Goal: Task Accomplishment & Management: Manage account settings

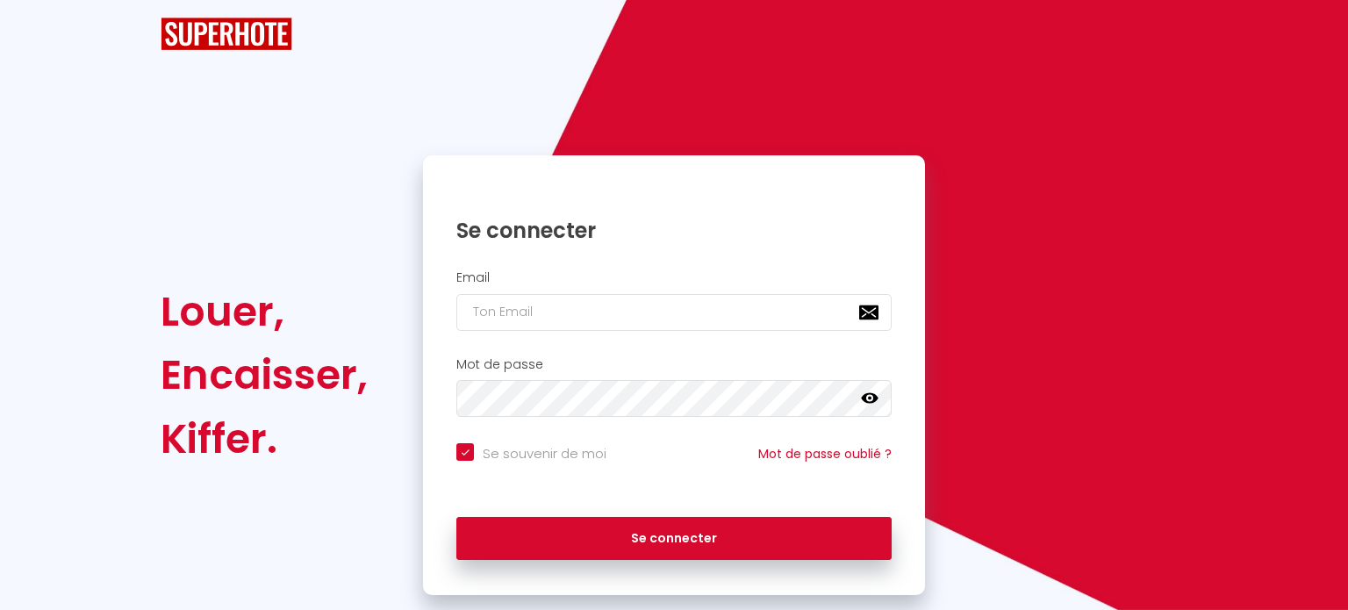
checkbox input "true"
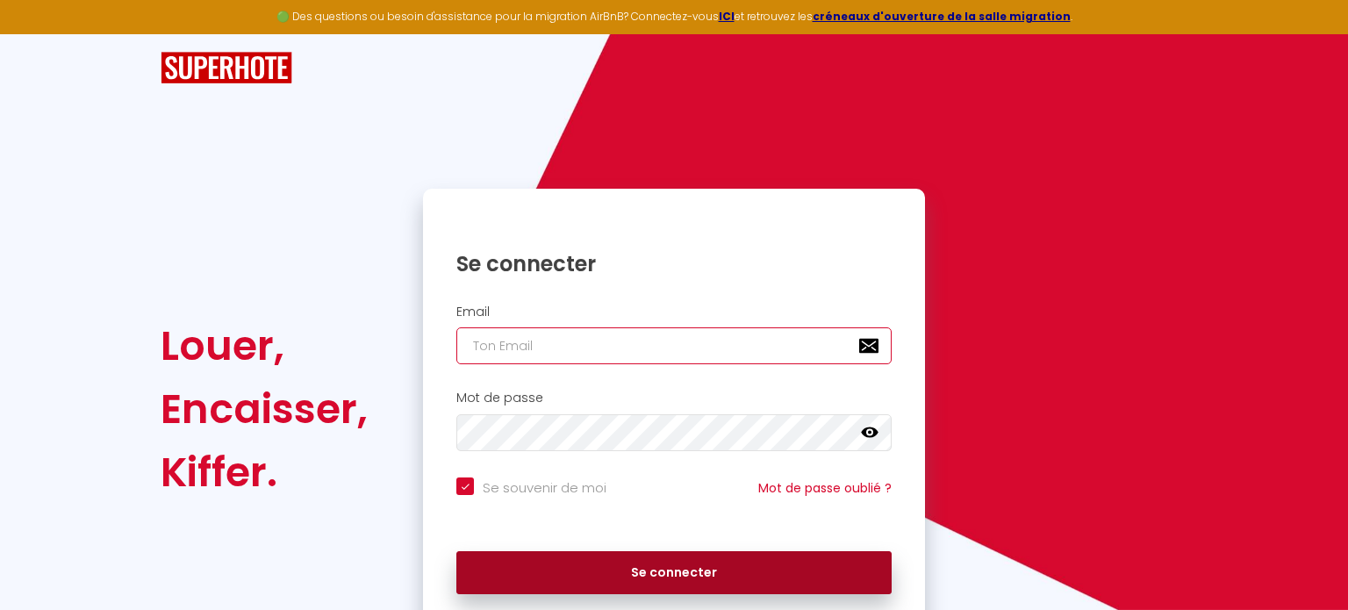
type input "[EMAIL_ADDRESS][DOMAIN_NAME]"
click at [705, 566] on button "Se connecter" at bounding box center [673, 573] width 435 height 44
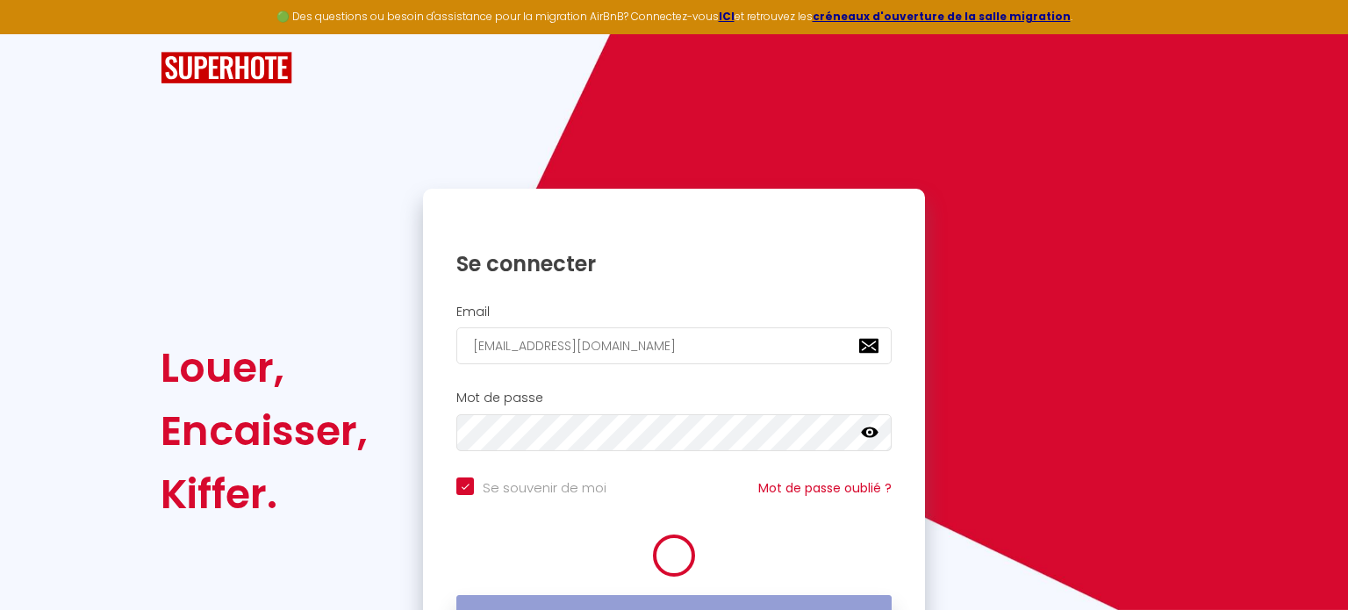
checkbox input "true"
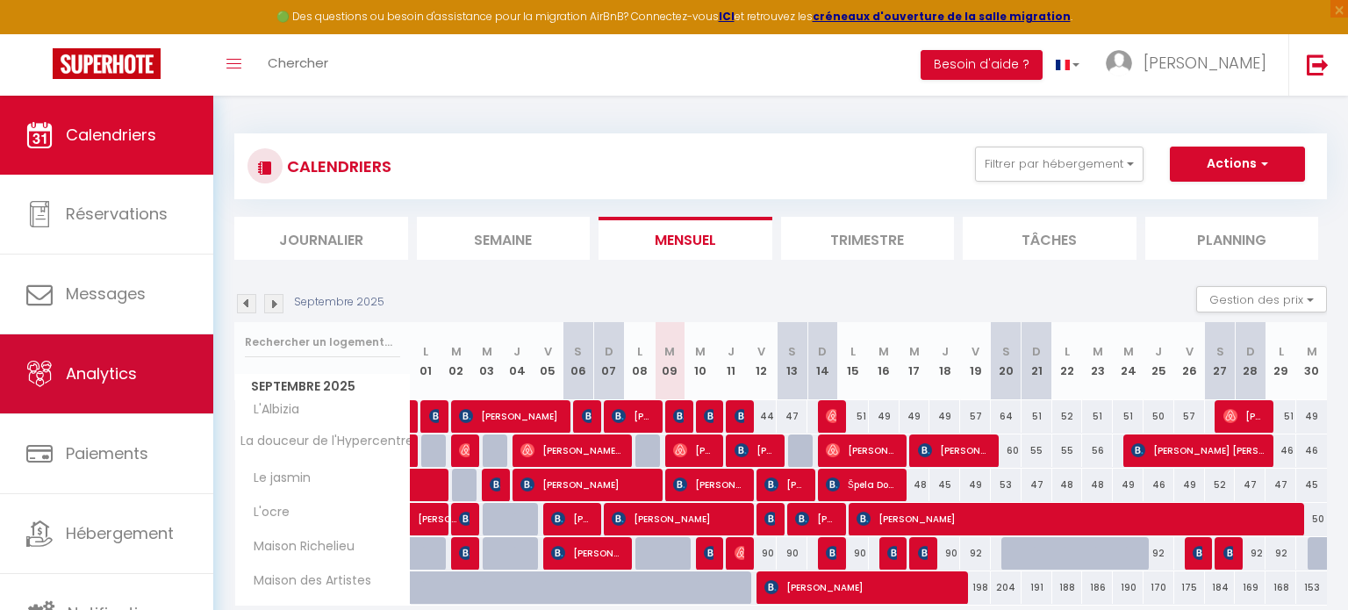
scroll to position [4, 0]
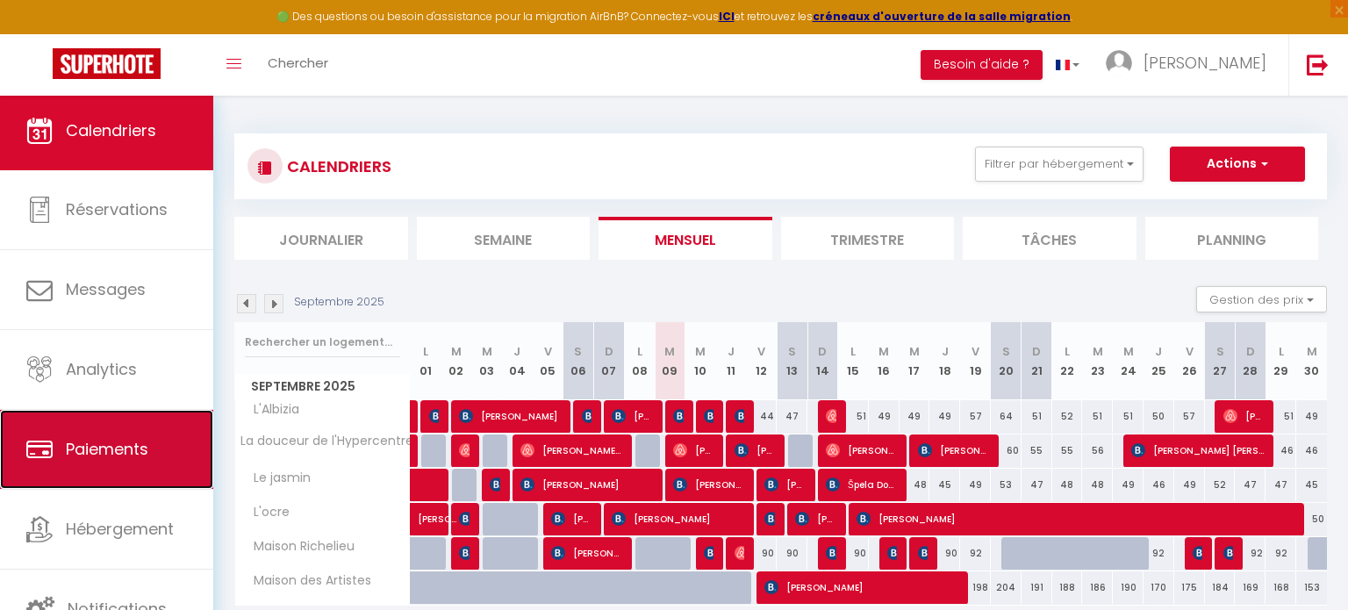
click at [173, 472] on link "Paiements" at bounding box center [106, 449] width 213 height 79
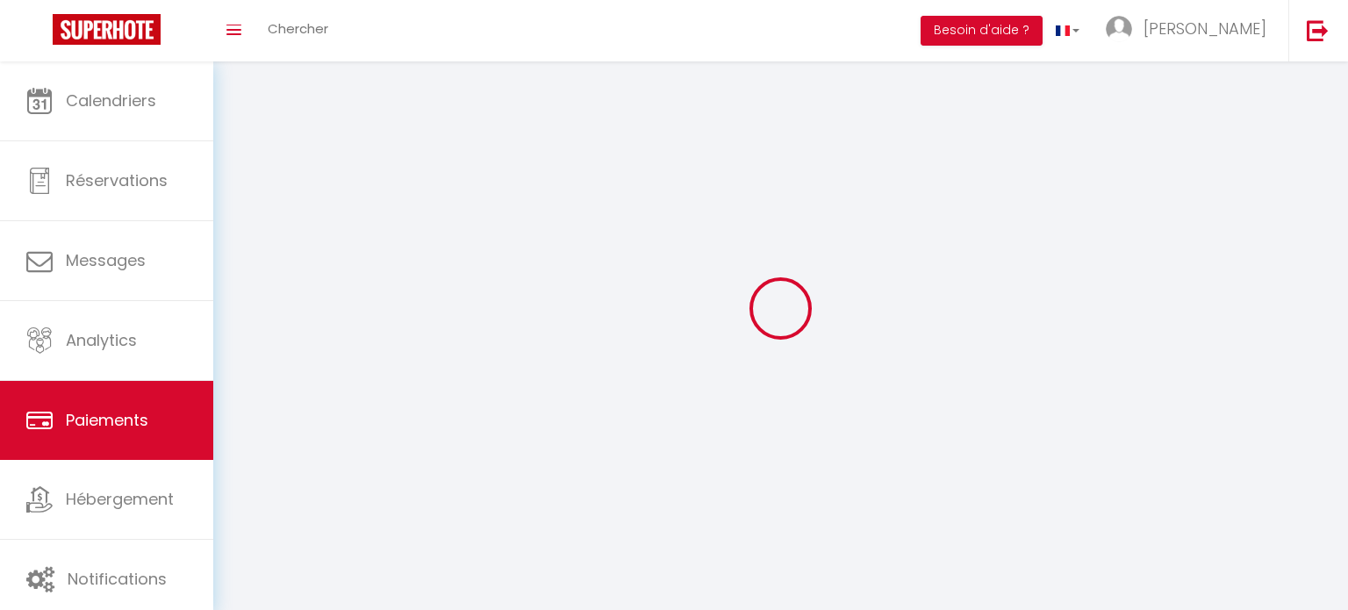
select select "2"
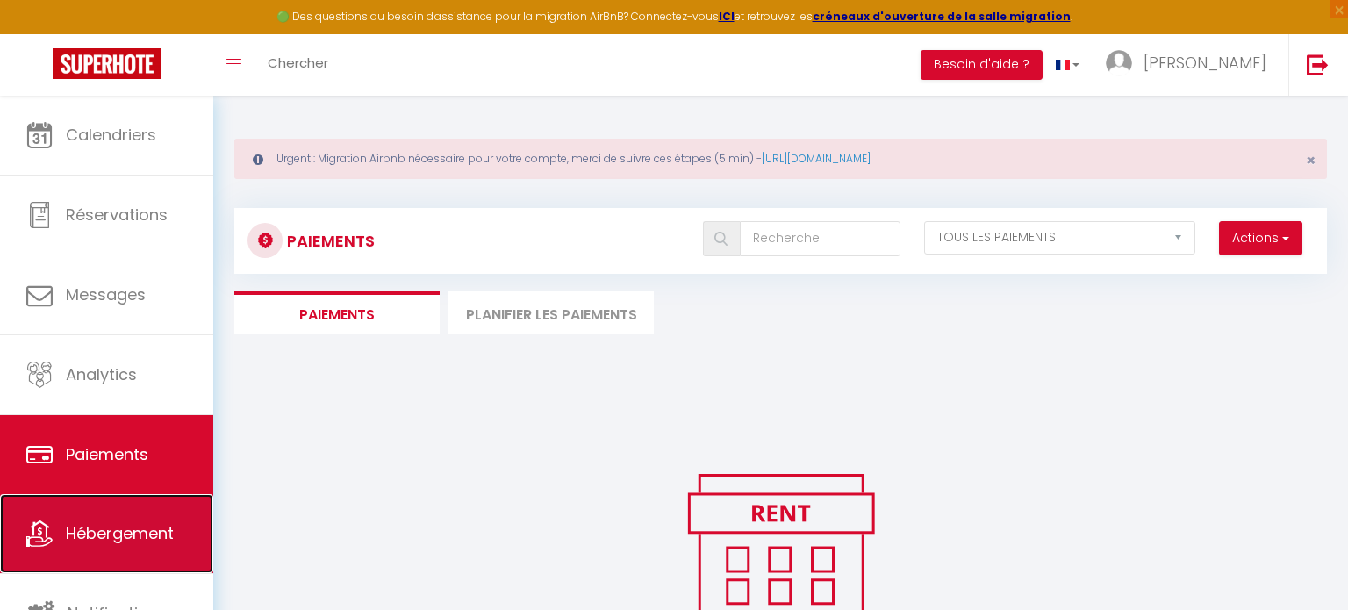
click at [155, 523] on span "Hébergement" at bounding box center [120, 533] width 108 height 22
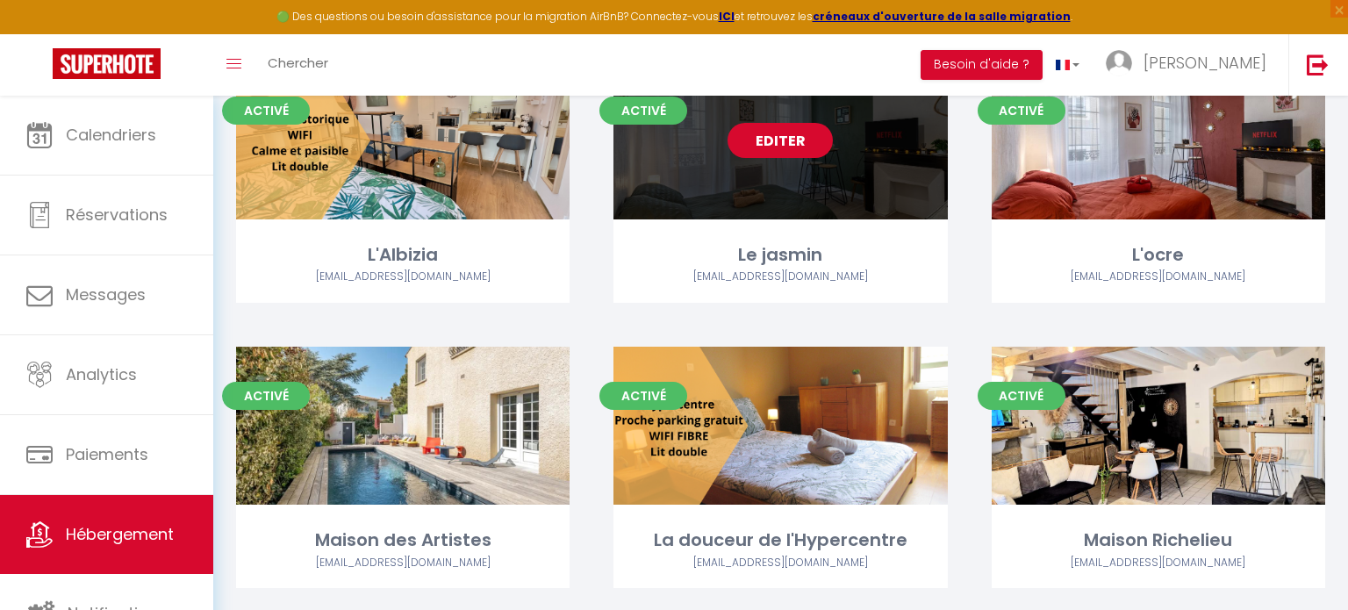
scroll to position [241, 0]
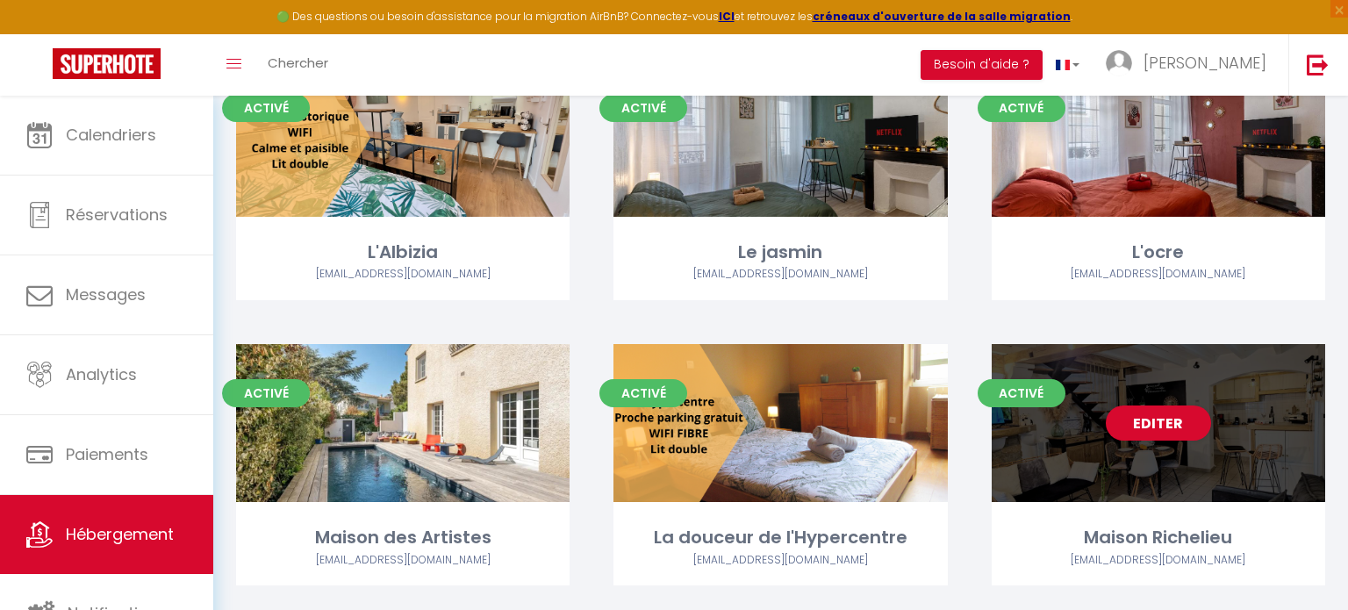
click at [1123, 471] on div "Editer" at bounding box center [1158, 423] width 333 height 158
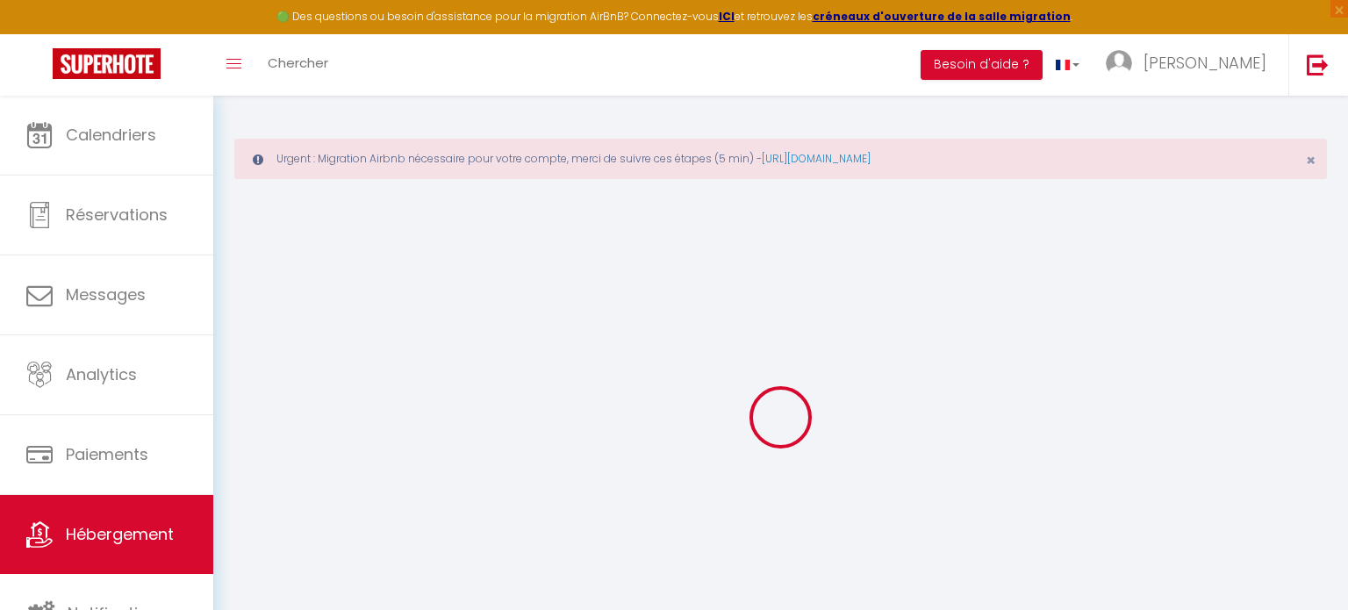
select select "+ 3 %"
select select "+ 20 %"
select select
checkbox input "false"
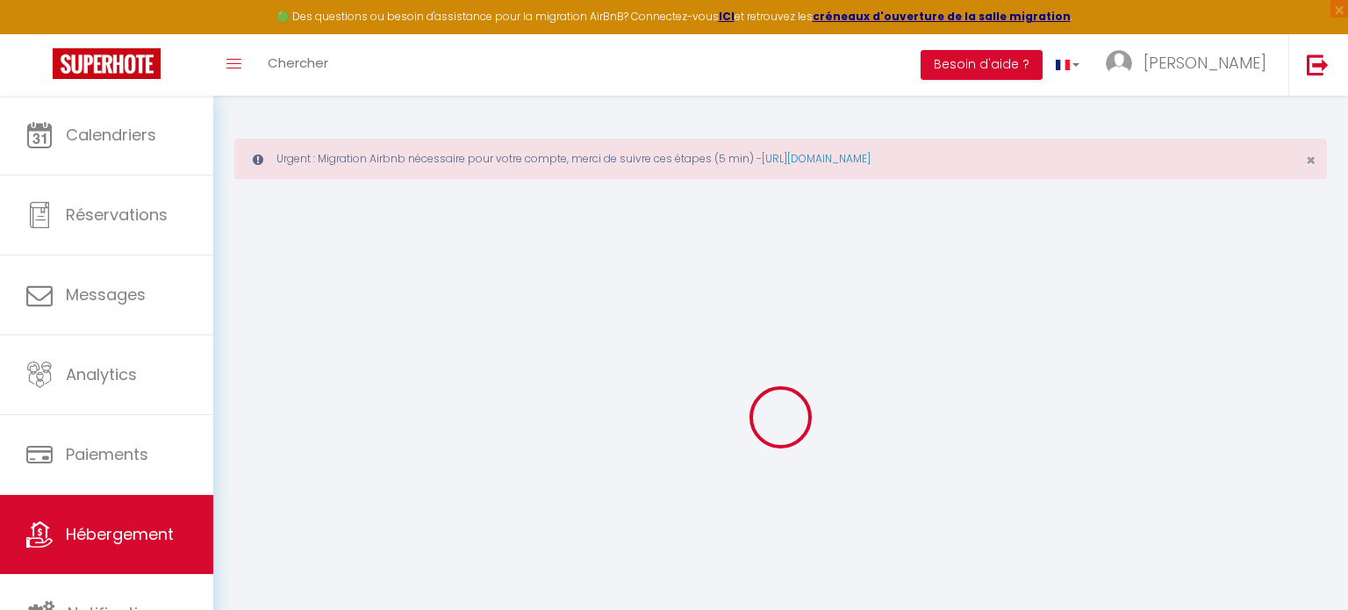
checkbox input "false"
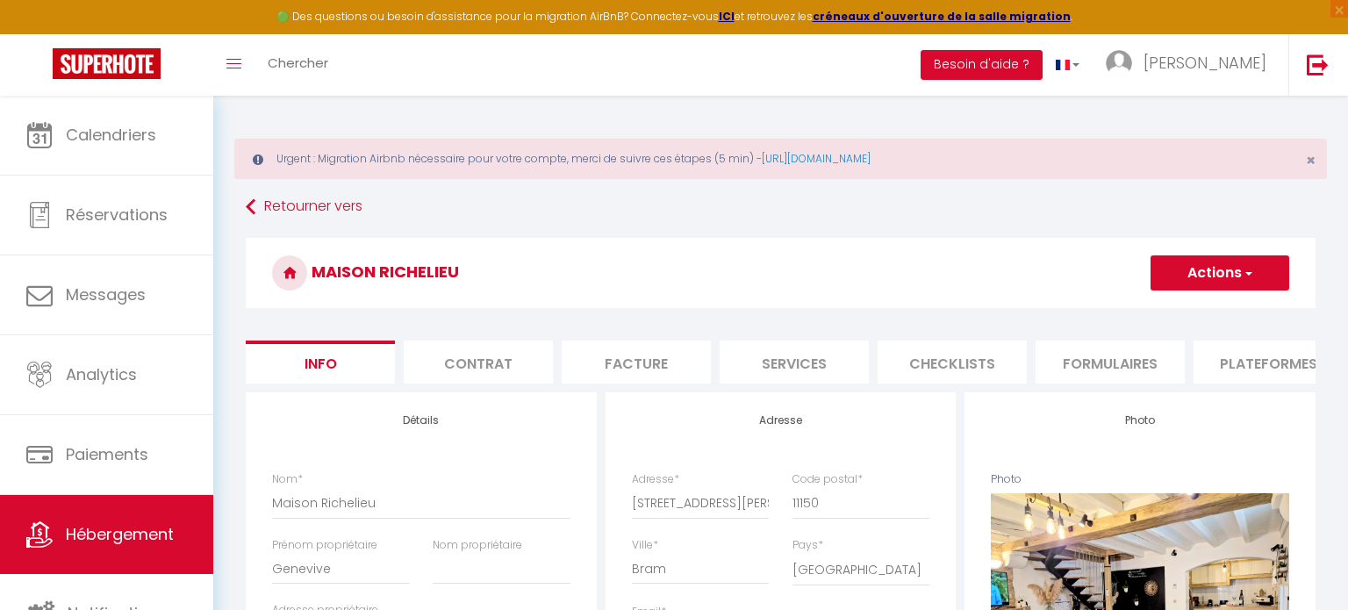
select select
checkbox input "false"
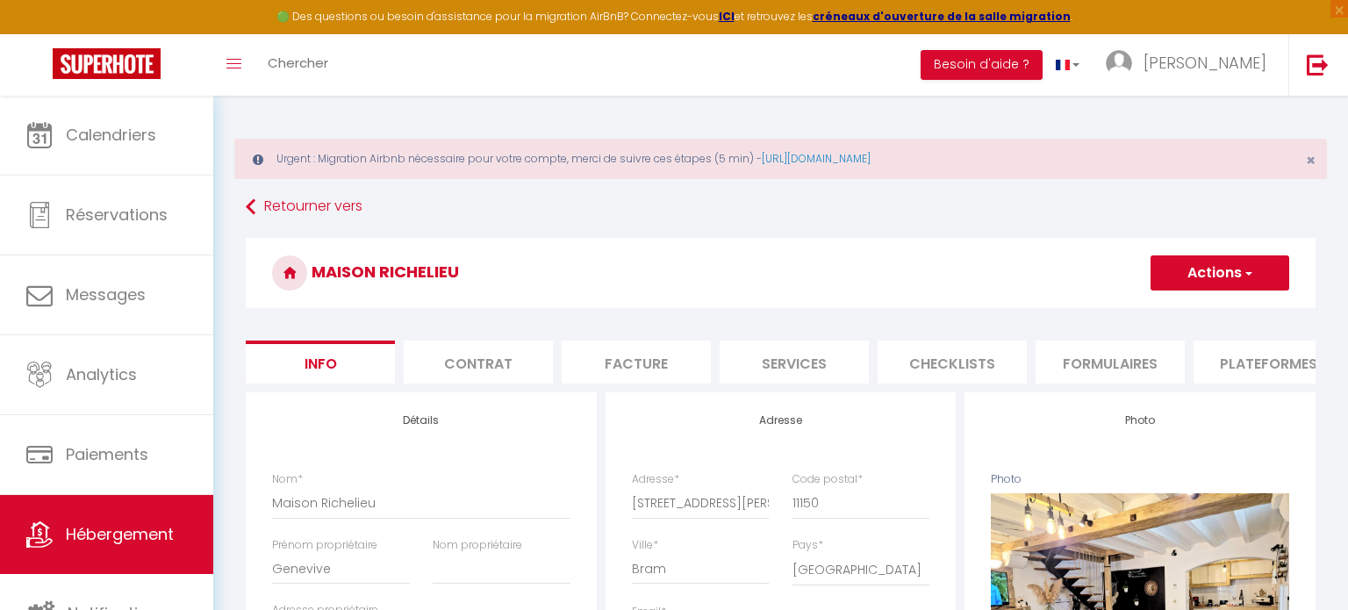
select select "270"
select select "EUR"
select select
select select "17258-769490421312157046"
click at [1213, 347] on li "Plateformes" at bounding box center [1267, 361] width 149 height 43
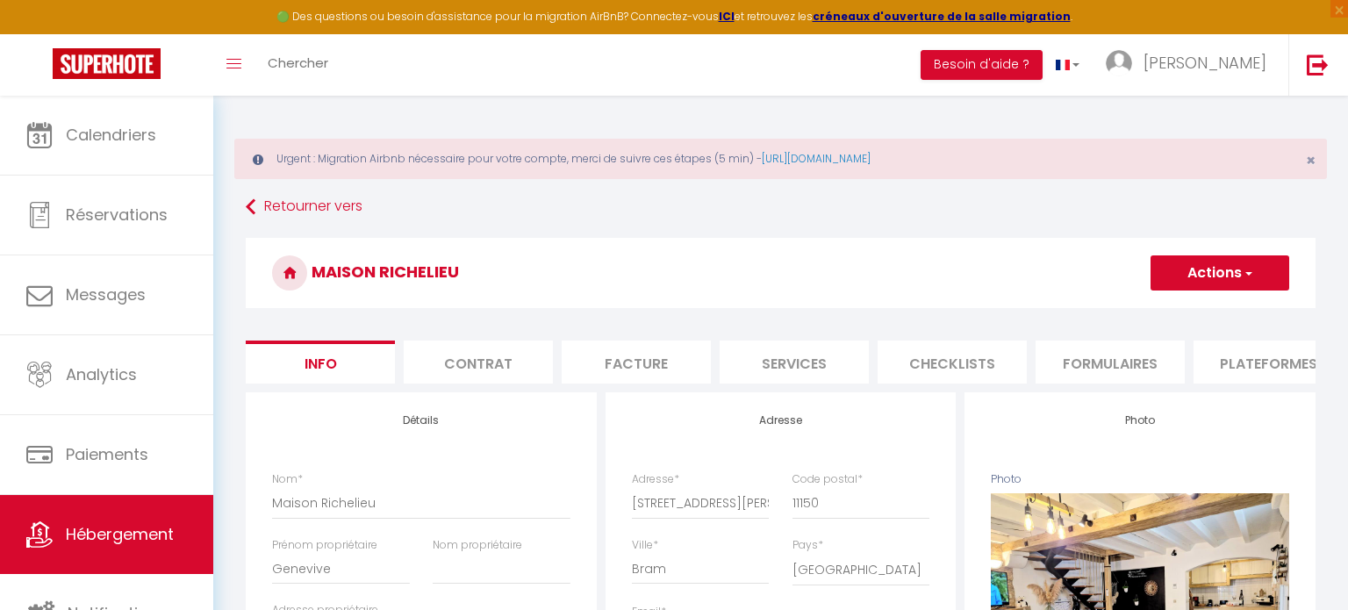
select select
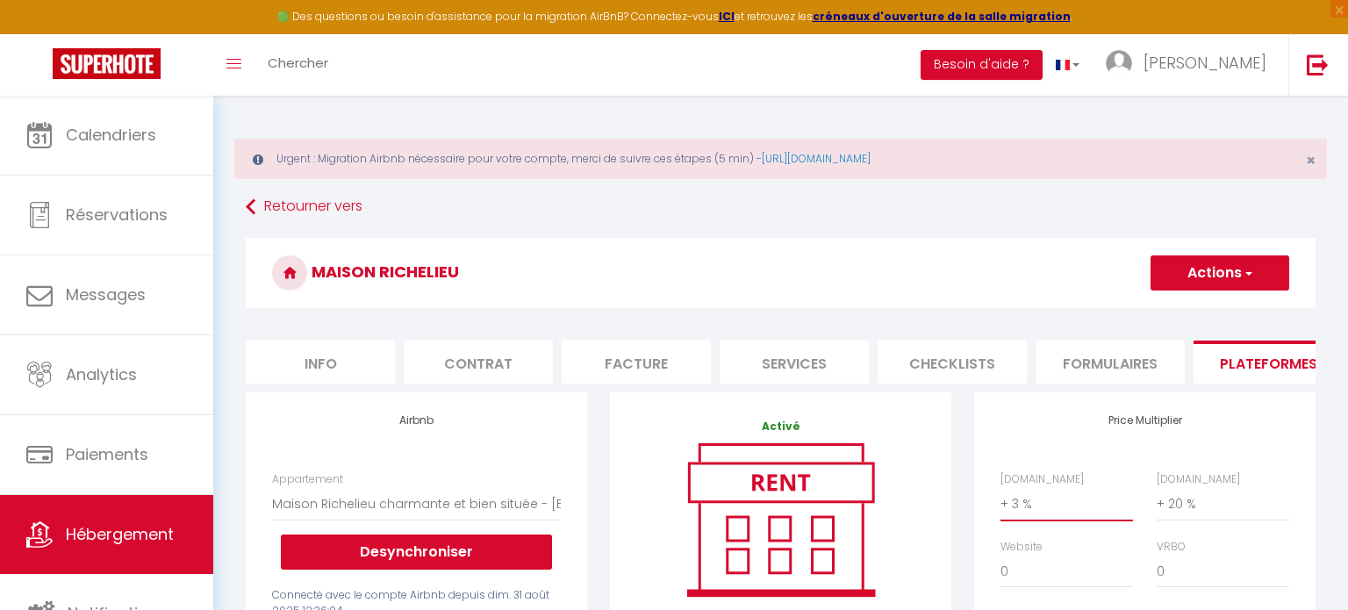
click at [1049, 487] on select "0 + 1 % + 2 % + 3 % + 4 % + 5 % + 6 % + 7 % + 8 % + 9 %" at bounding box center [1066, 503] width 133 height 33
select select "+ 15 %"
click at [1000, 487] on select "0 + 1 % + 2 % + 3 % + 4 % + 5 % + 6 % + 7 % + 8 % + 9 %" at bounding box center [1066, 503] width 133 height 33
select select
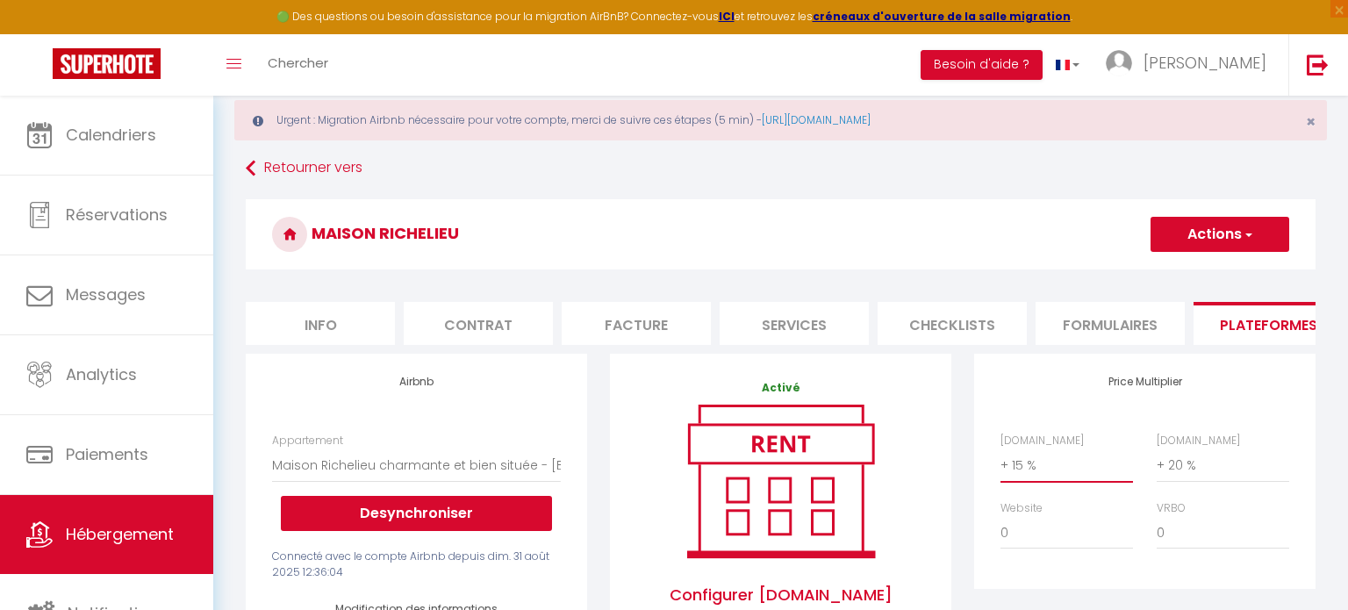
scroll to position [10, 0]
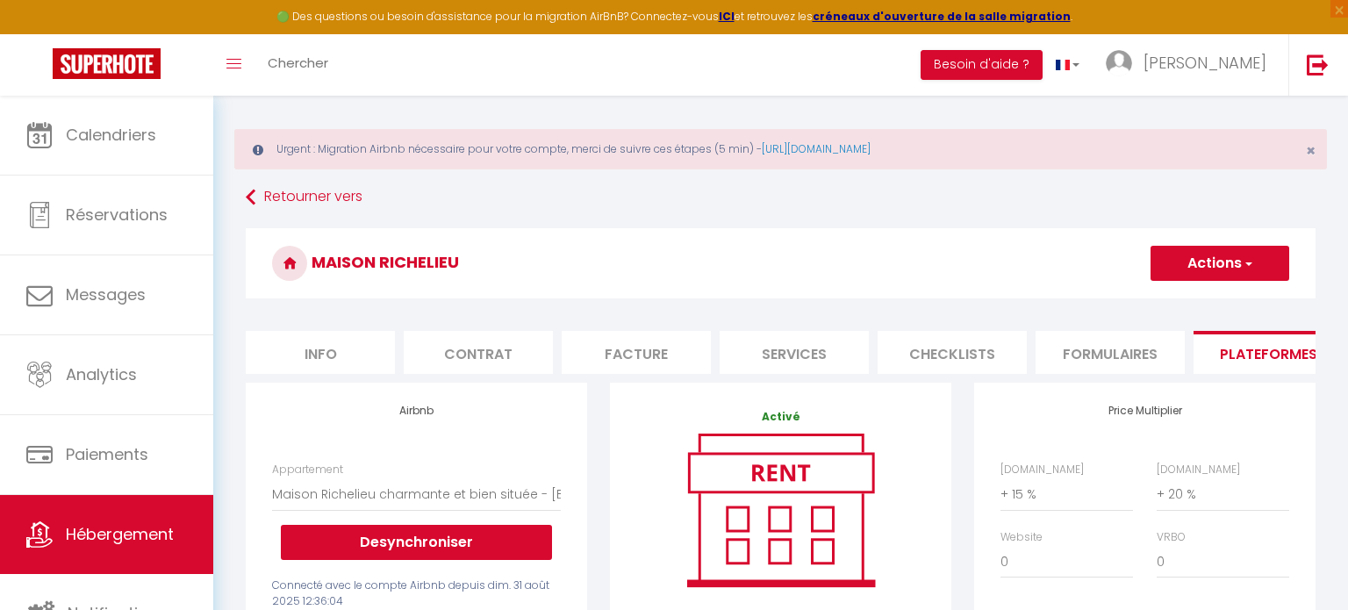
click at [1243, 254] on span "button" at bounding box center [1247, 263] width 11 height 18
click at [1203, 299] on link "Enregistrer" at bounding box center [1219, 301] width 139 height 23
select select "270"
select select "EUR"
select select
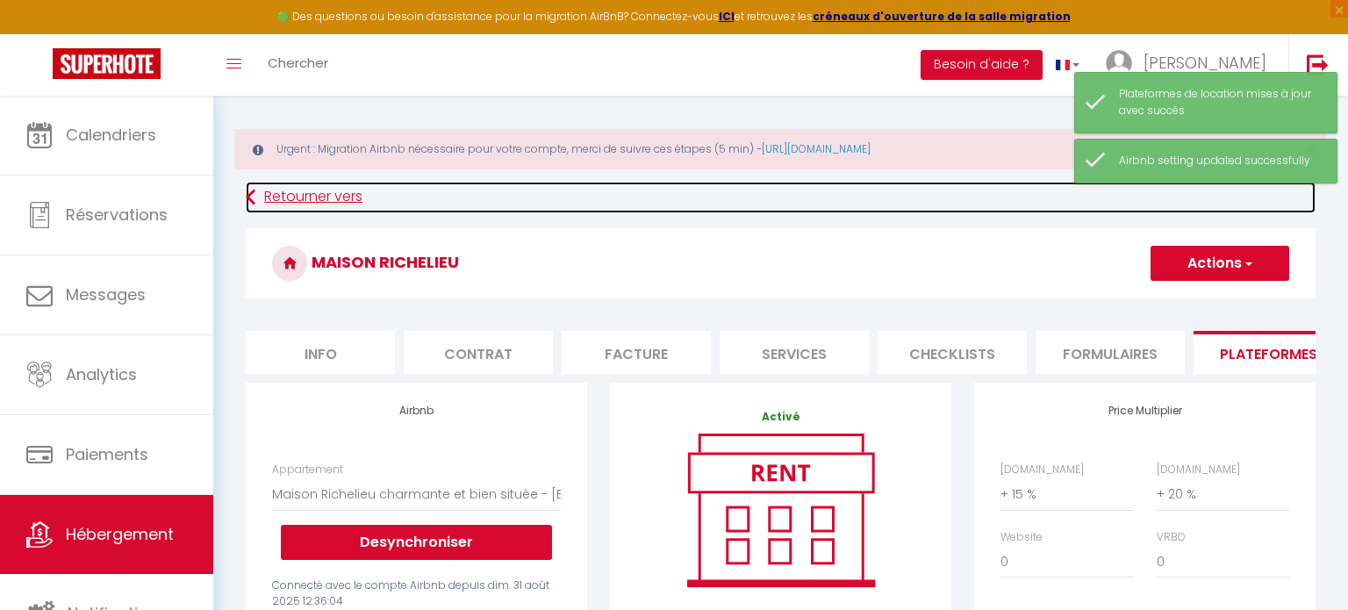
click at [273, 194] on link "Retourner vers" at bounding box center [781, 198] width 1070 height 32
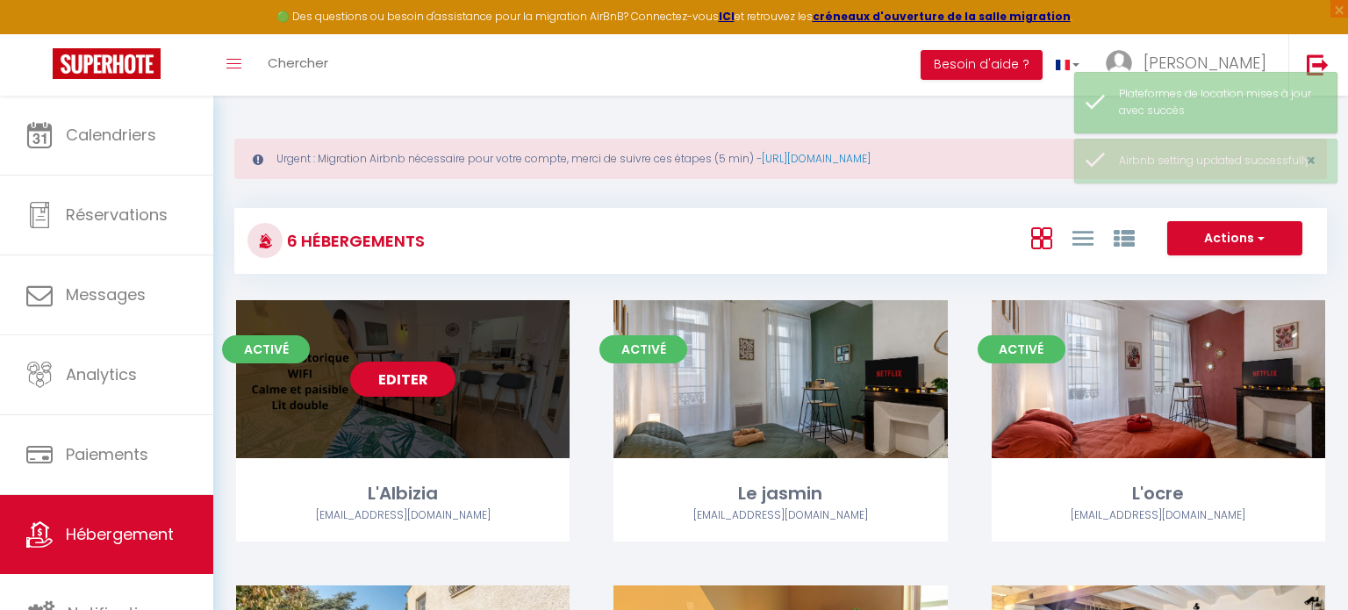
click at [458, 412] on div "Editer" at bounding box center [402, 379] width 333 height 158
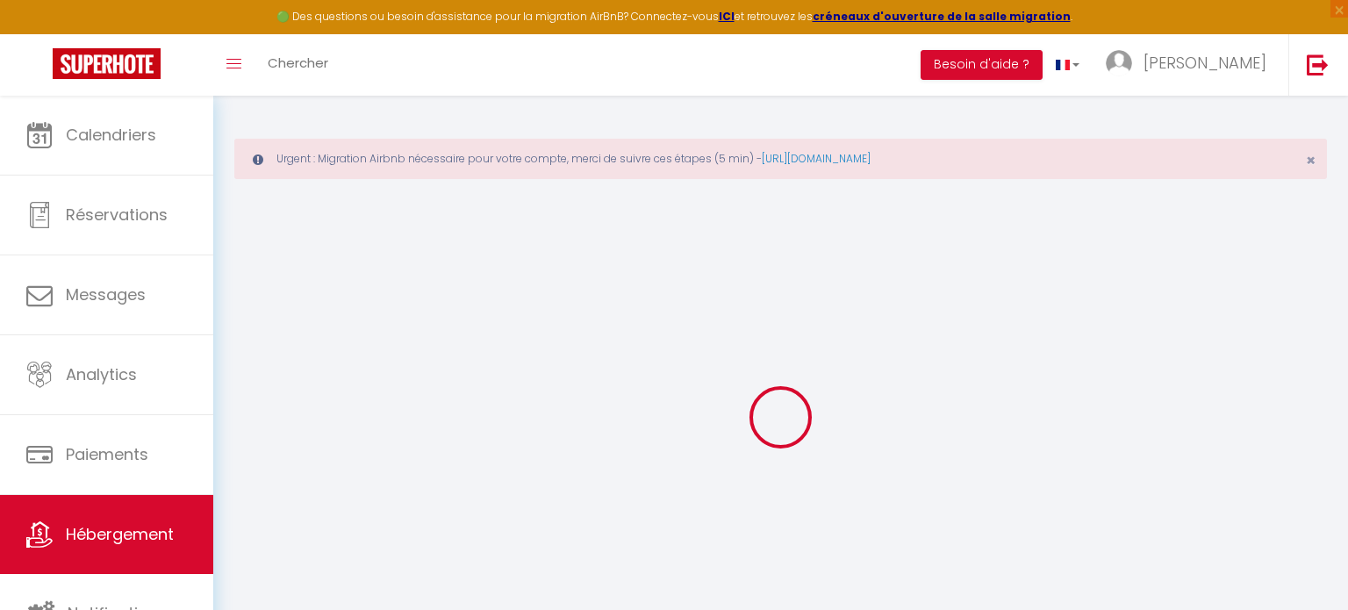
scroll to position [25, 0]
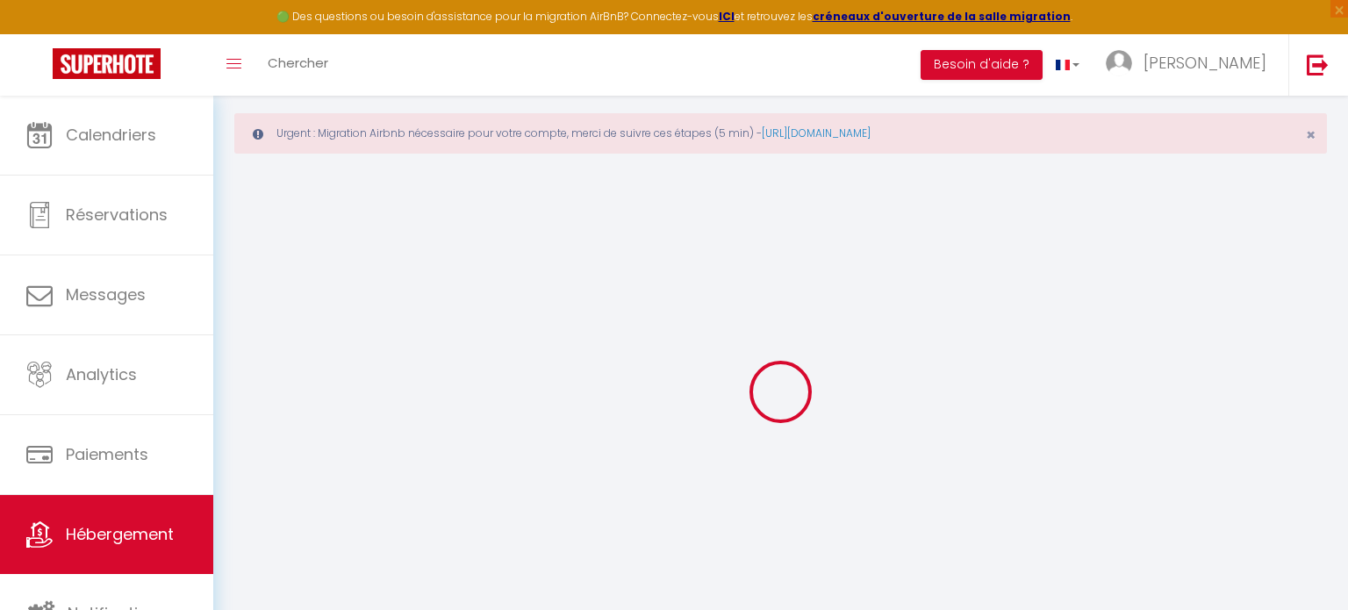
checkbox input "false"
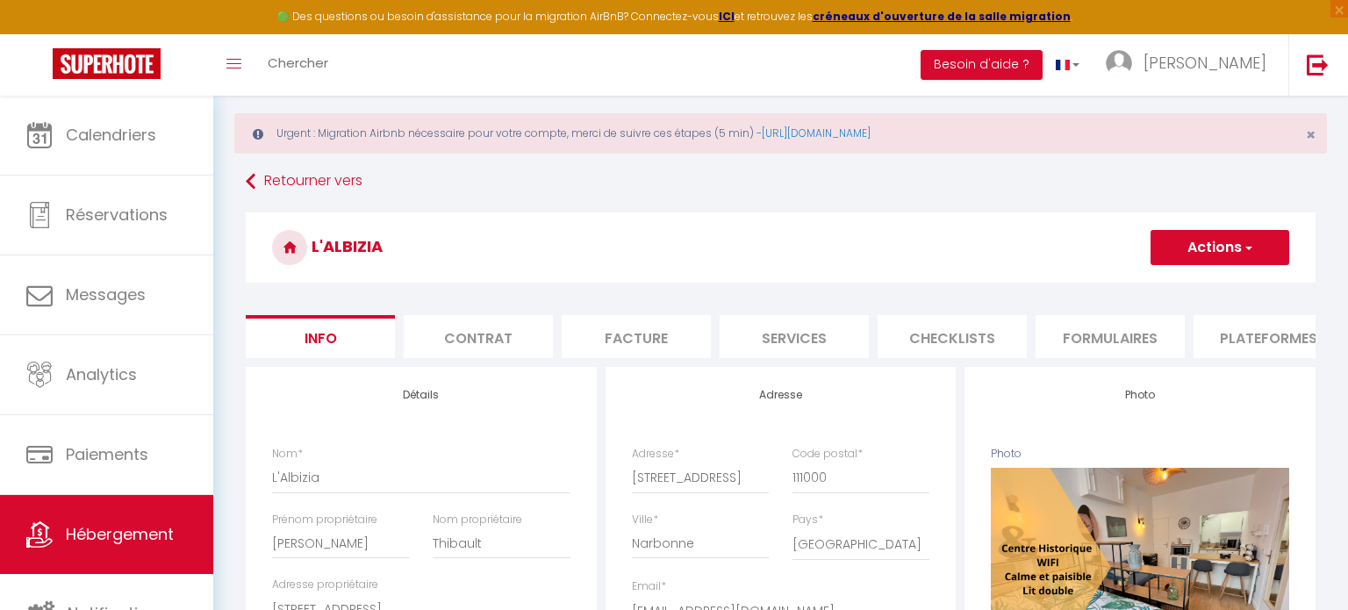
checkbox input "false"
click at [1201, 339] on li "Plateformes" at bounding box center [1267, 336] width 149 height 43
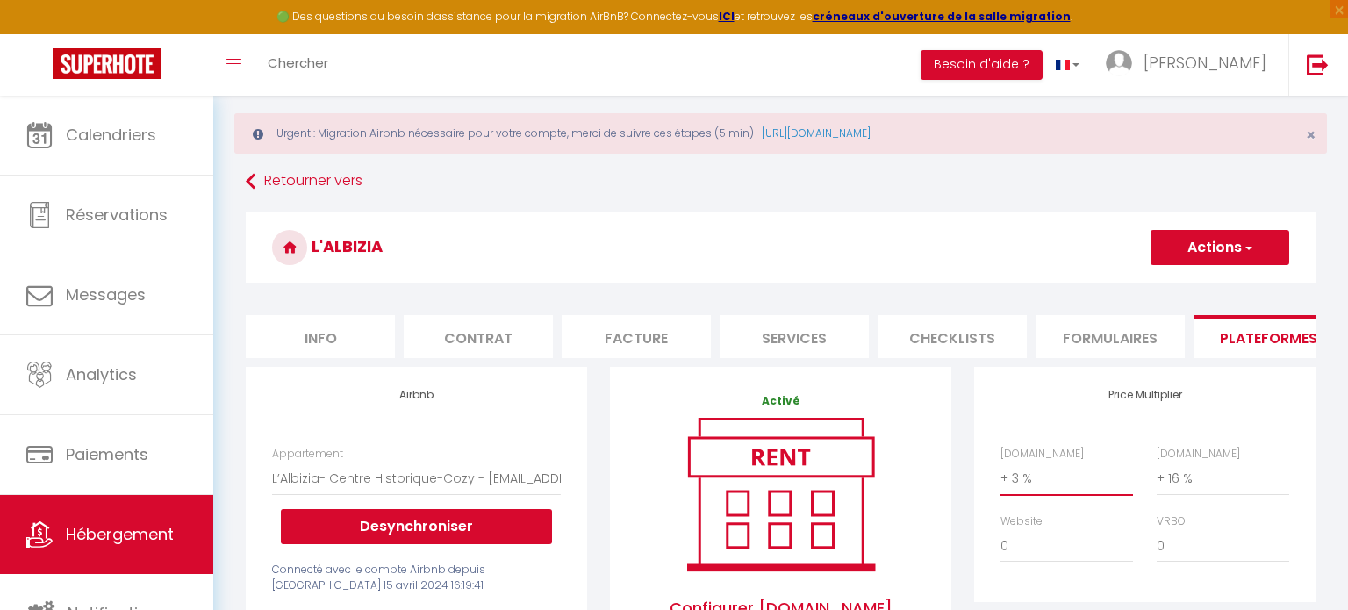
click at [1055, 485] on select "0 + 1 % + 2 % + 3 % + 4 % + 5 % + 6 % + 7 % + 8 % + 9 %" at bounding box center [1066, 478] width 133 height 33
select select "+ 15 %"
click at [1000, 462] on select "0 + 1 % + 2 % + 3 % + 4 % + 5 % + 6 % + 7 % + 8 % + 9 %" at bounding box center [1066, 478] width 133 height 33
click at [1189, 231] on button "Actions" at bounding box center [1219, 247] width 139 height 35
click at [1198, 275] on link "Enregistrer" at bounding box center [1219, 286] width 139 height 23
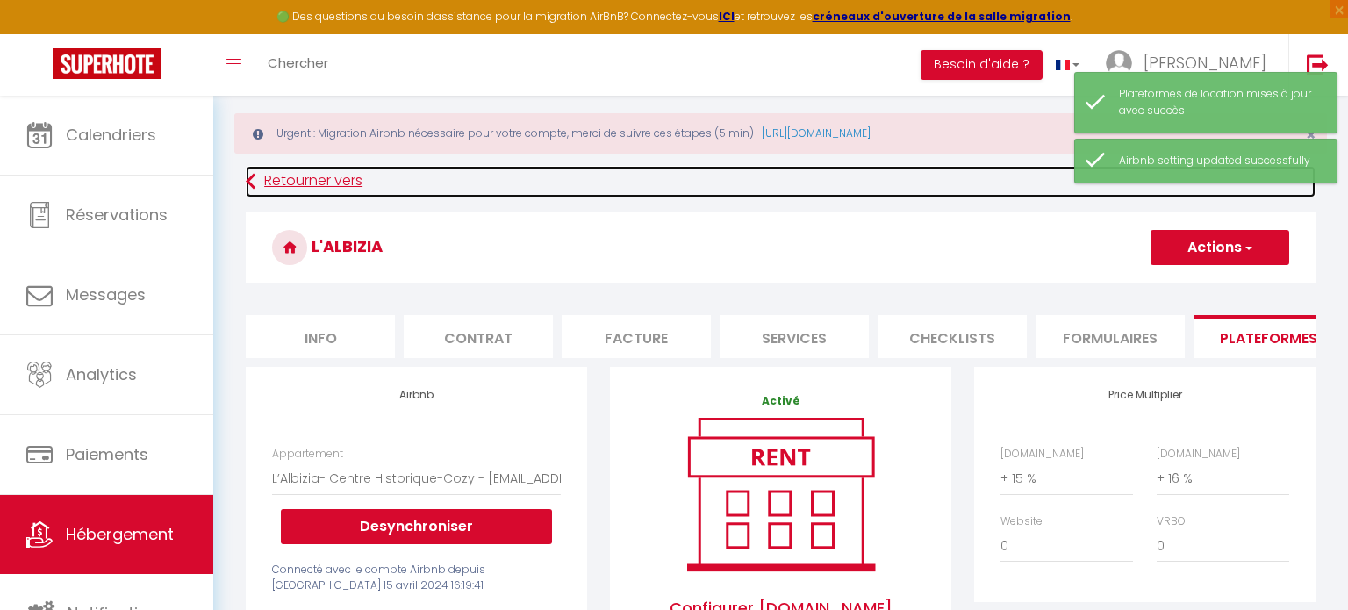
click at [285, 186] on link "Retourner vers" at bounding box center [781, 182] width 1070 height 32
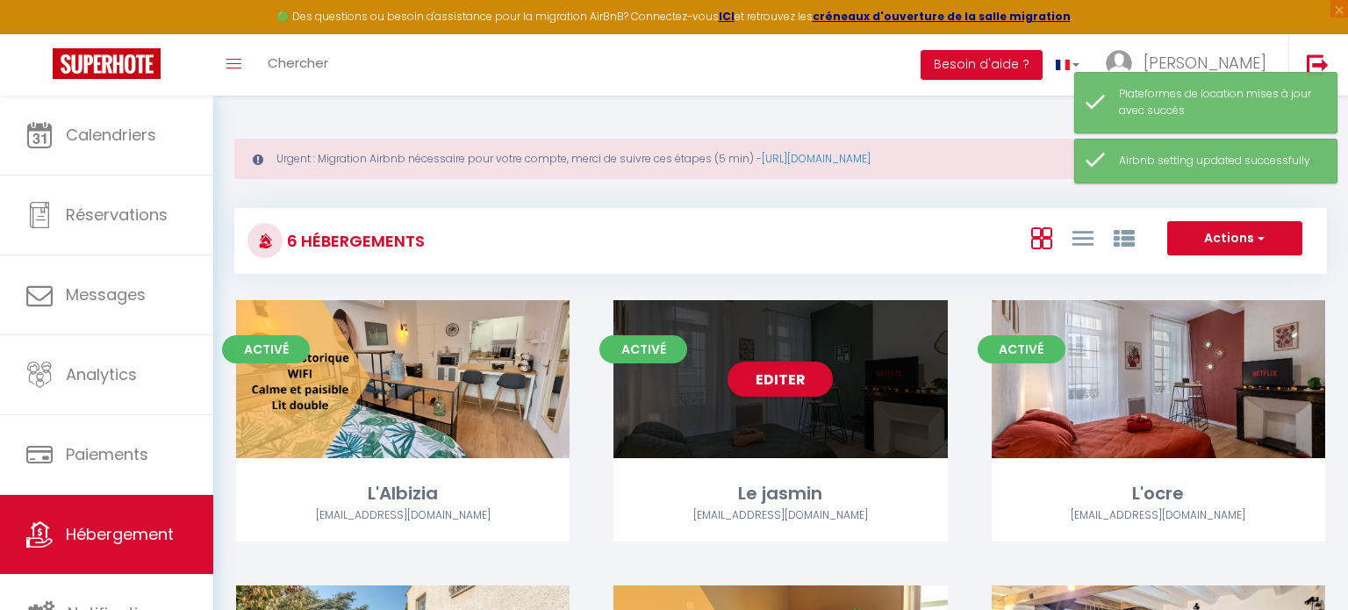
click at [658, 440] on div "Editer" at bounding box center [779, 379] width 333 height 158
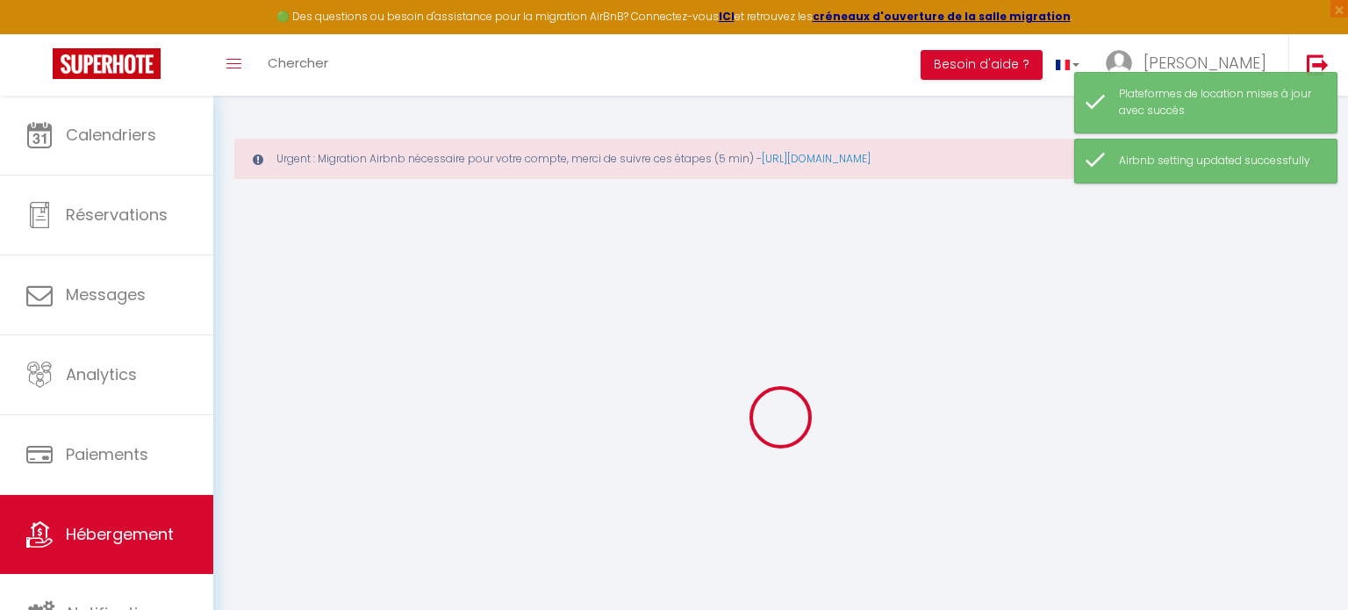
select select "15:00"
select select "23:45"
select select "11:00"
select select "30"
select select "120"
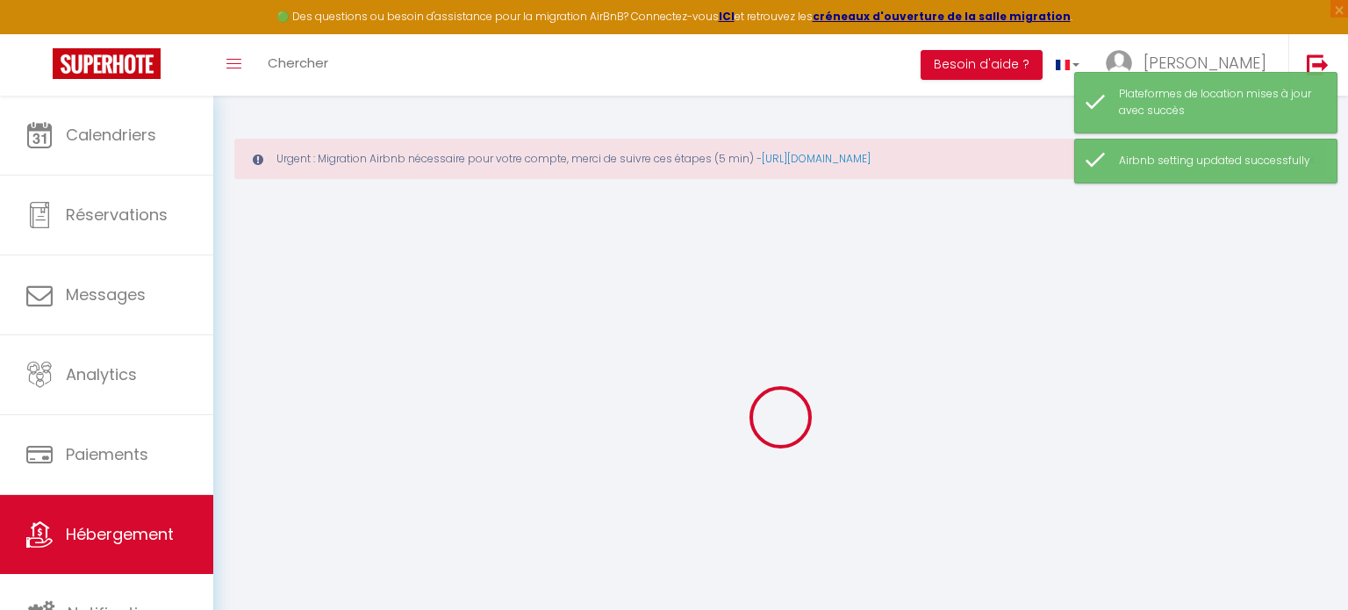
select select "17:00"
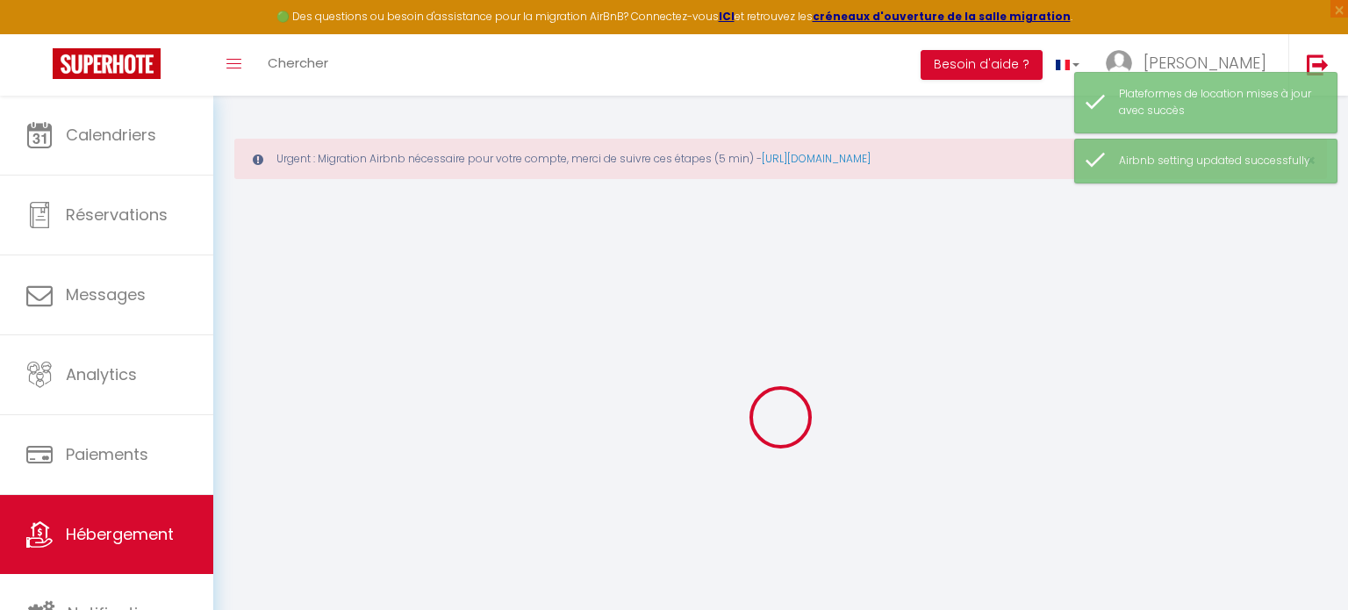
select select
checkbox input "false"
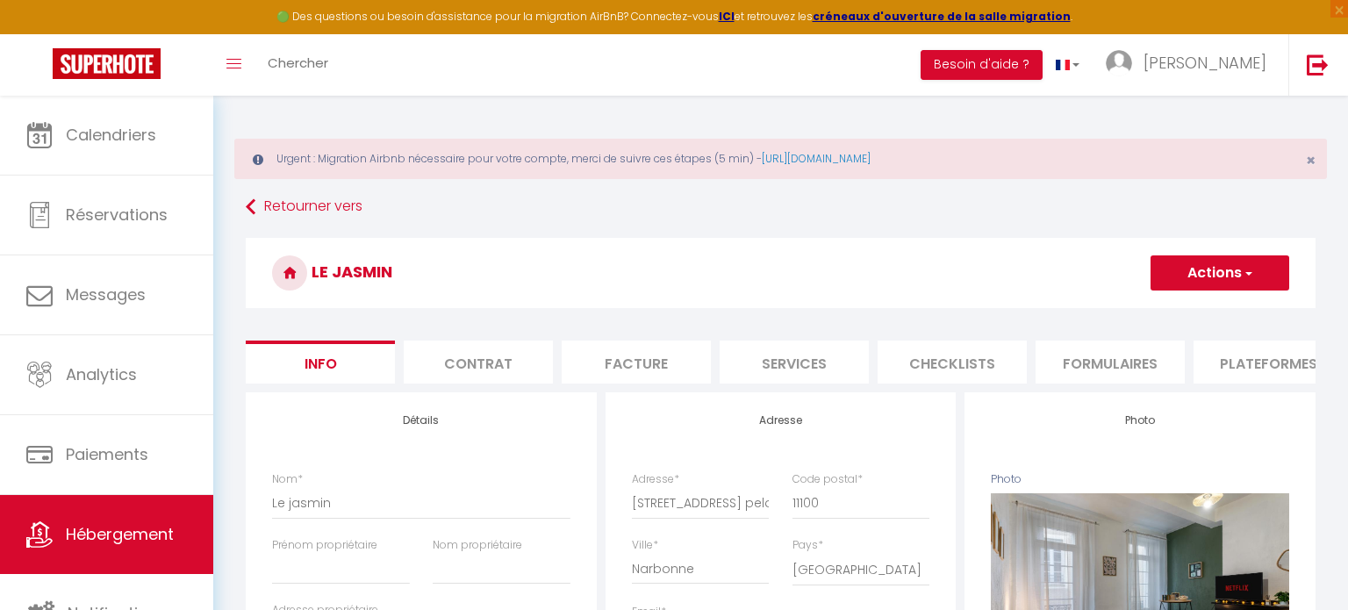
select select
checkbox input "false"
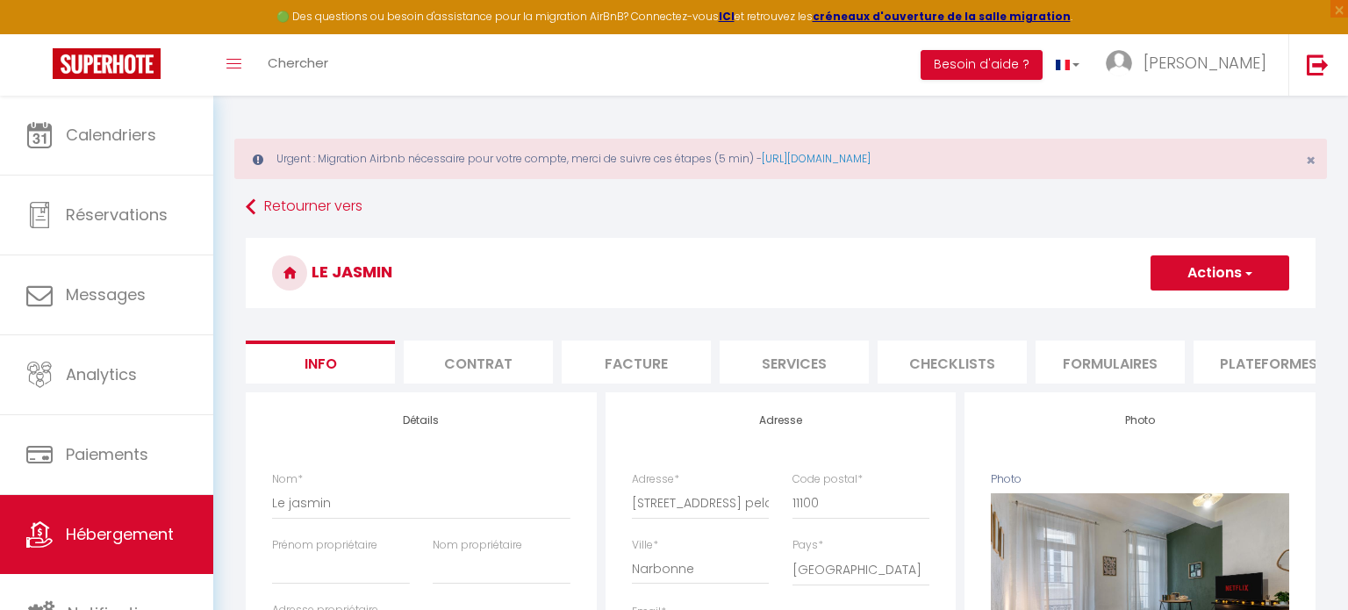
click at [1254, 379] on li "Plateformes" at bounding box center [1267, 361] width 149 height 43
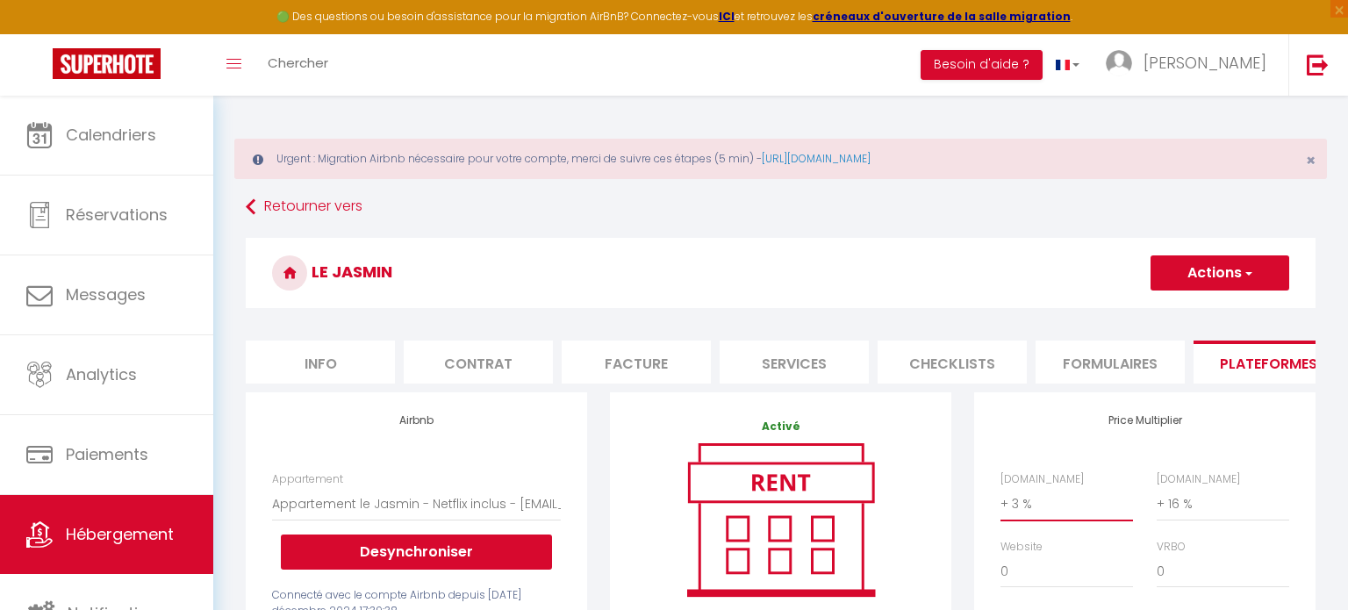
click at [1077, 500] on select "0 + 1 % + 2 % + 3 % + 4 % + 5 % + 6 % + 7 % + 8 % + 9 %" at bounding box center [1066, 503] width 133 height 33
select select "+ 15 %"
click at [1000, 487] on select "0 + 1 % + 2 % + 3 % + 4 % + 5 % + 6 % + 7 % + 8 % + 9 %" at bounding box center [1066, 503] width 133 height 33
click at [1208, 286] on button "Actions" at bounding box center [1219, 272] width 139 height 35
click at [1200, 312] on link "Enregistrer" at bounding box center [1219, 311] width 139 height 23
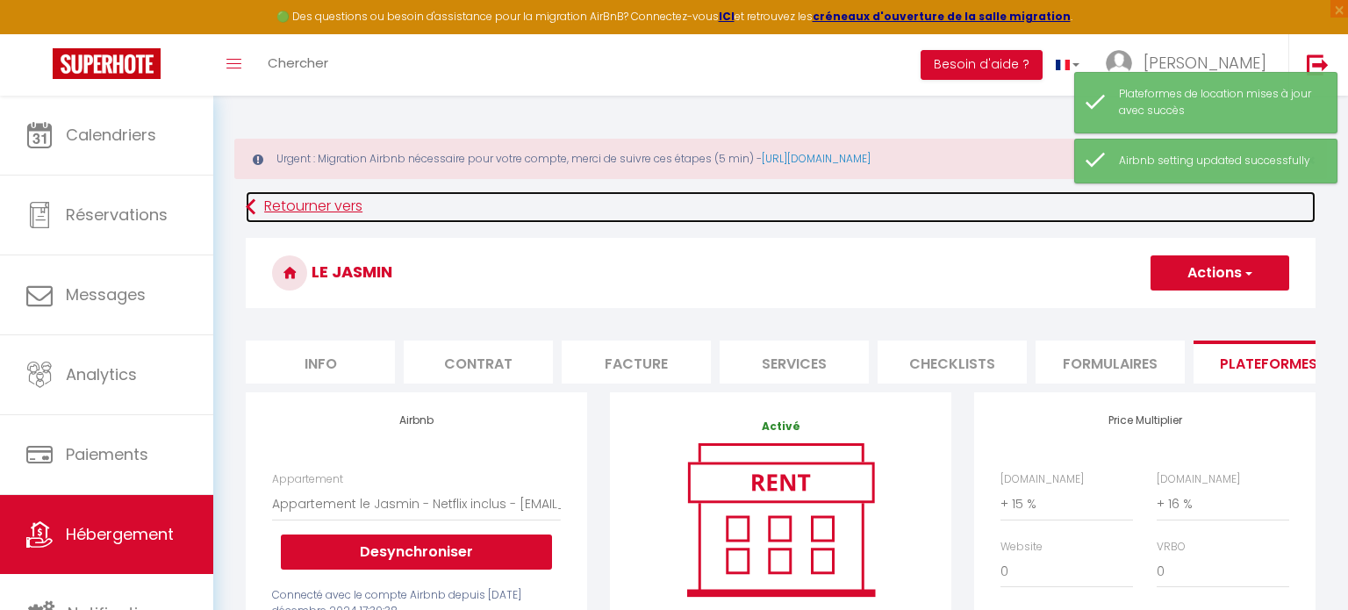
click at [303, 212] on link "Retourner vers" at bounding box center [781, 207] width 1070 height 32
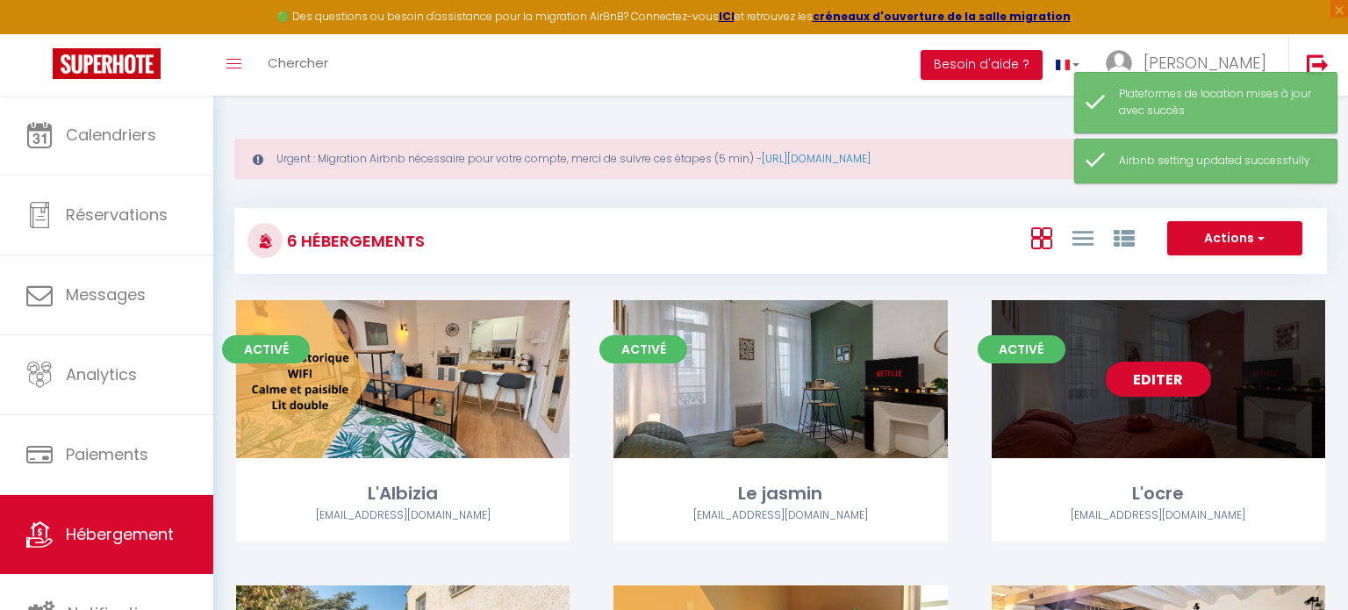
click at [1178, 336] on div "Editer" at bounding box center [1158, 379] width 333 height 158
select select "3"
select select "2"
select select "1"
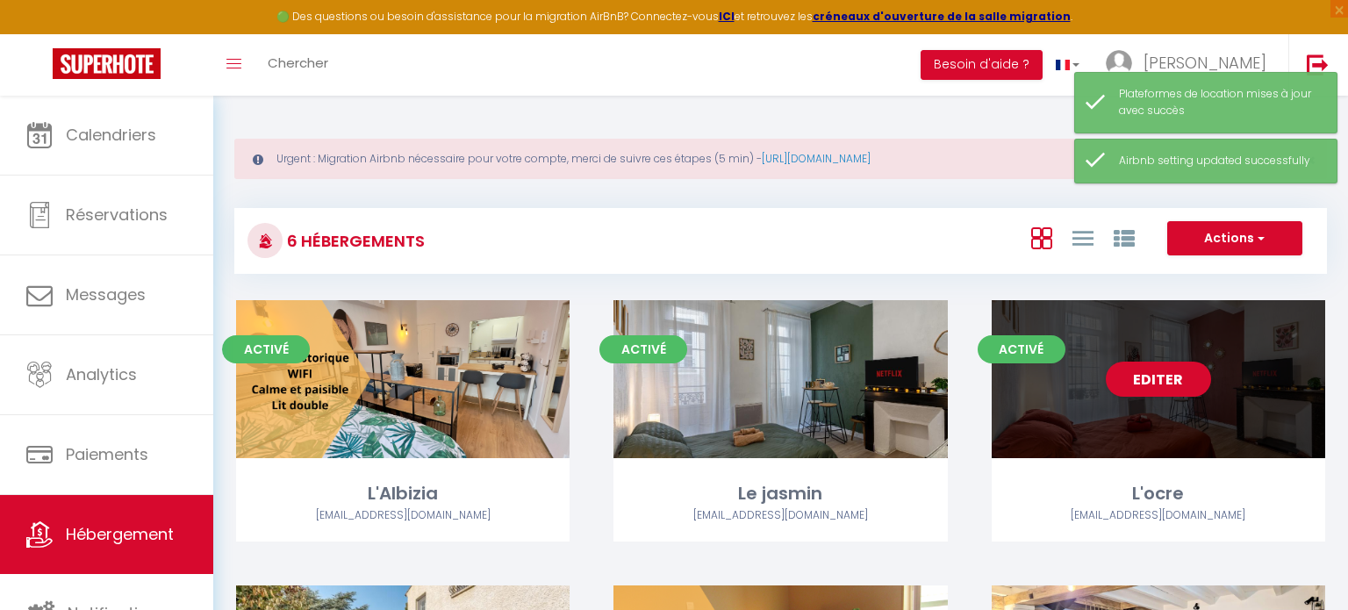
select select
select select "28"
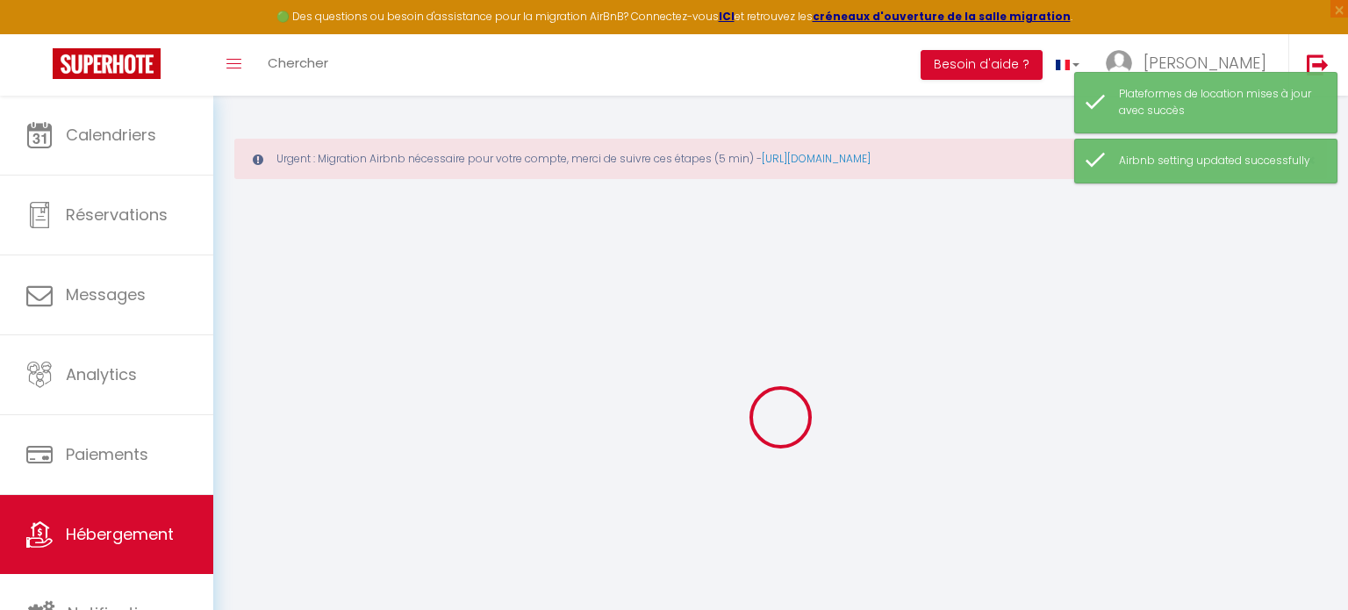
select select
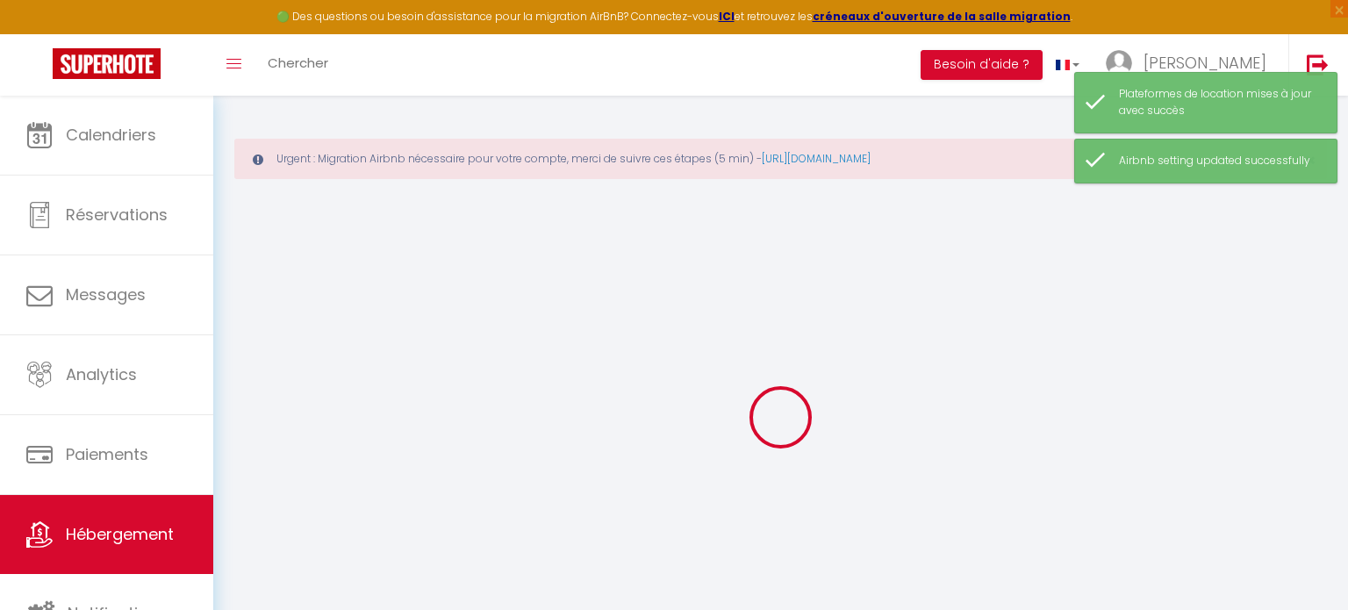
select select
checkbox input "false"
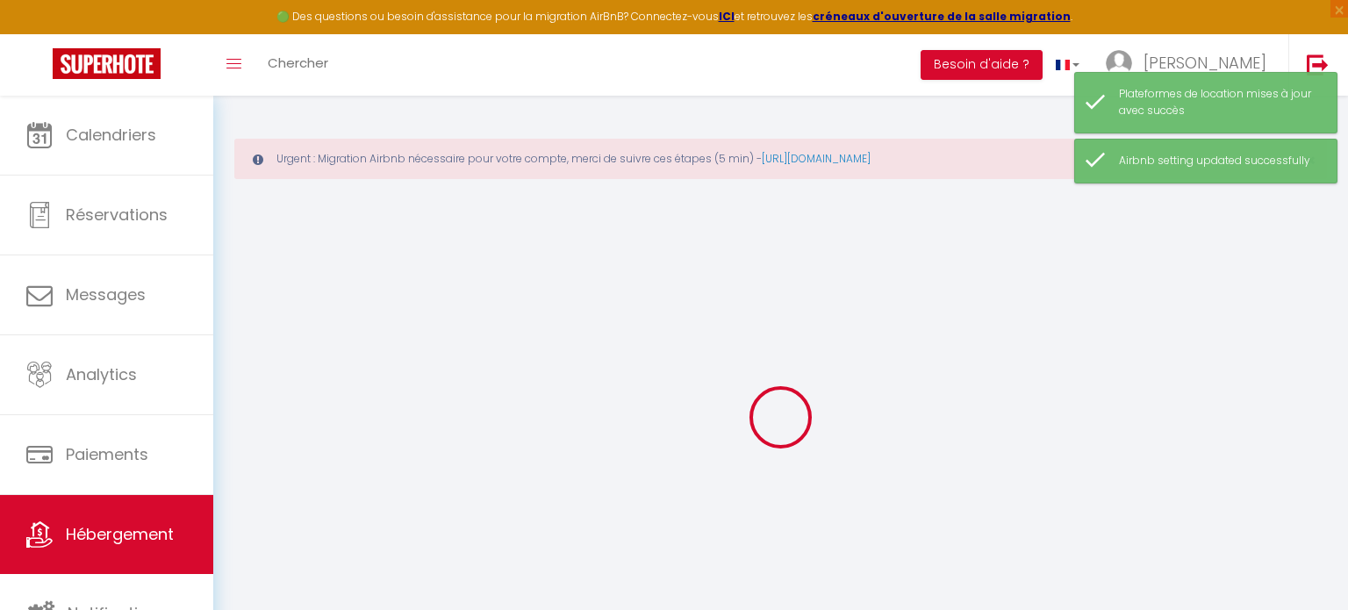
select select
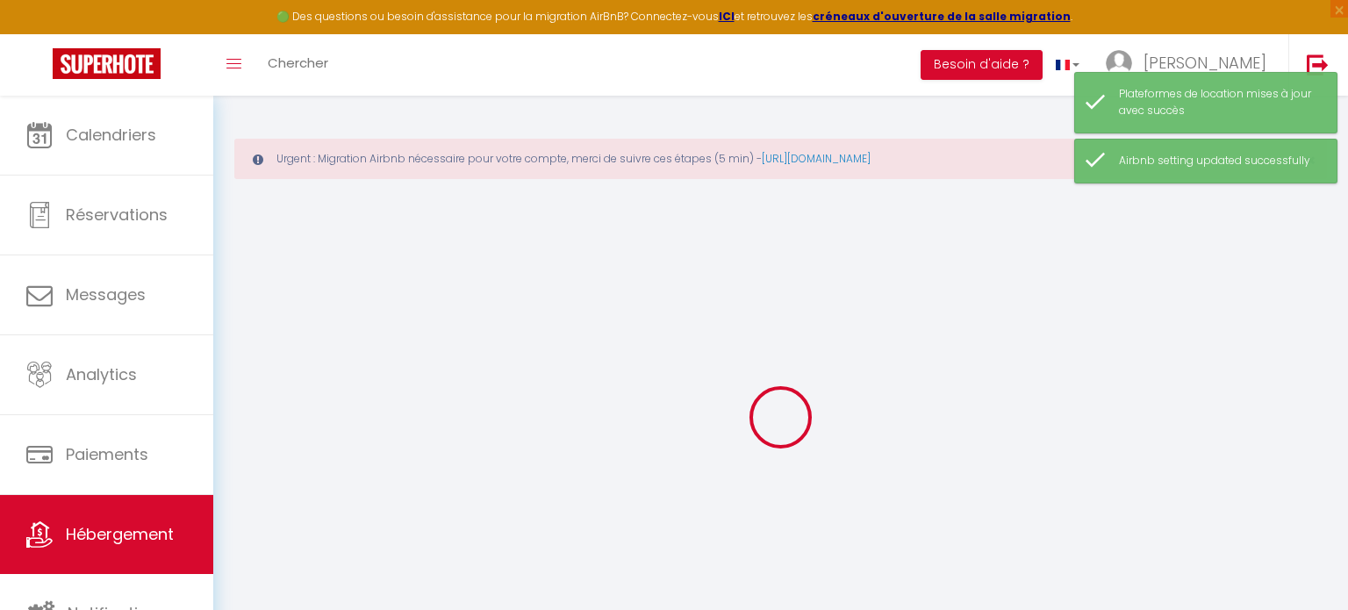
select select
checkbox input "false"
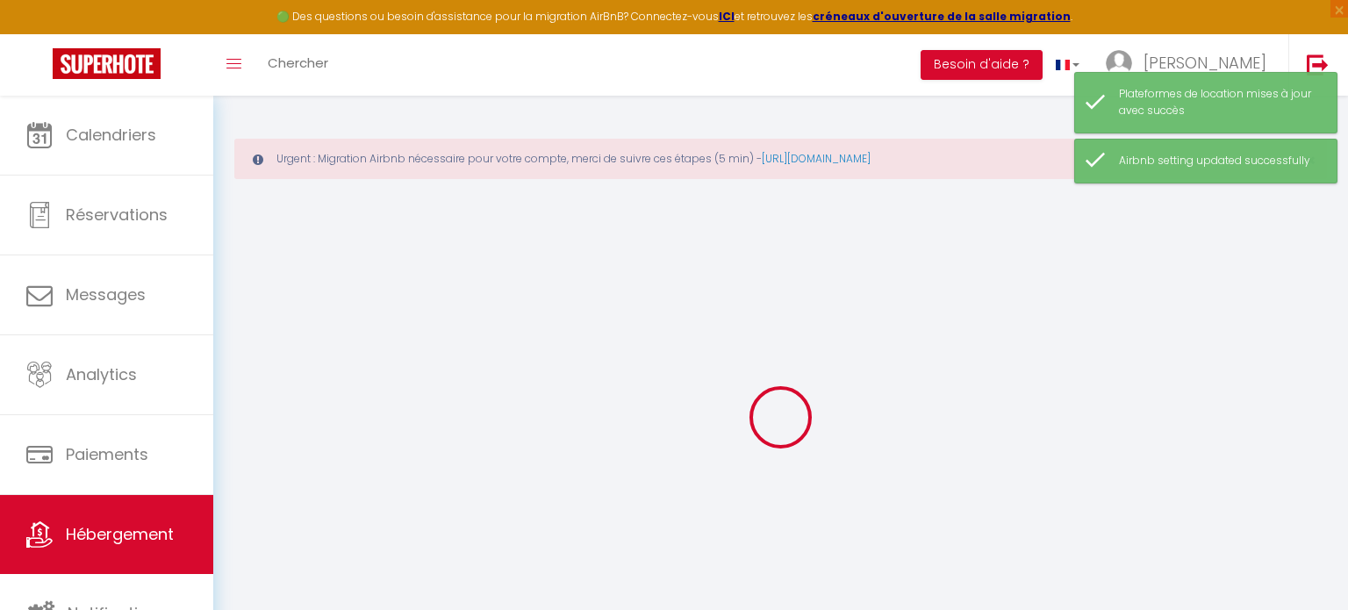
checkbox input "false"
select select
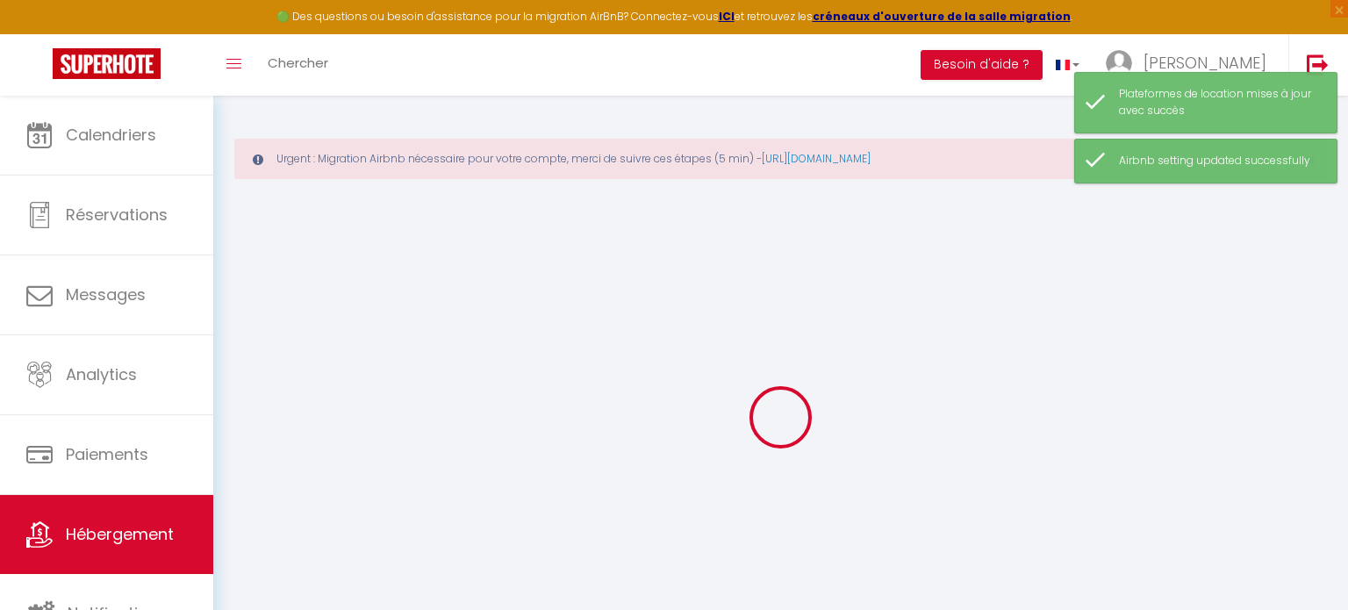
select select
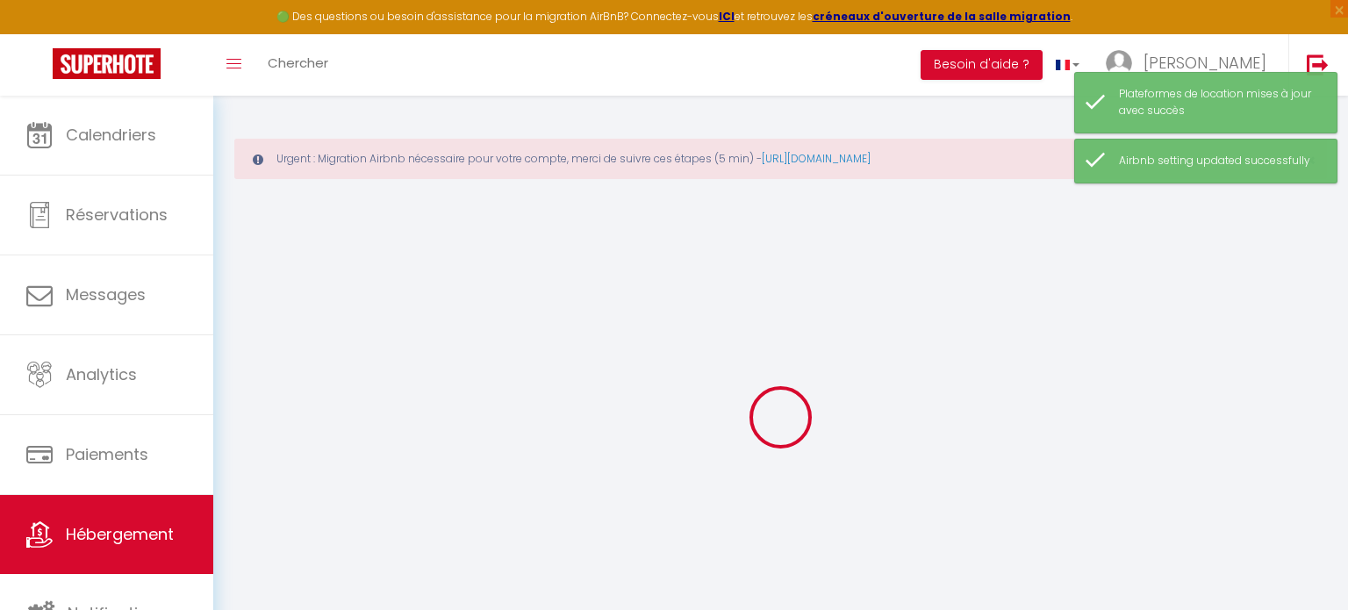
checkbox input "false"
select select
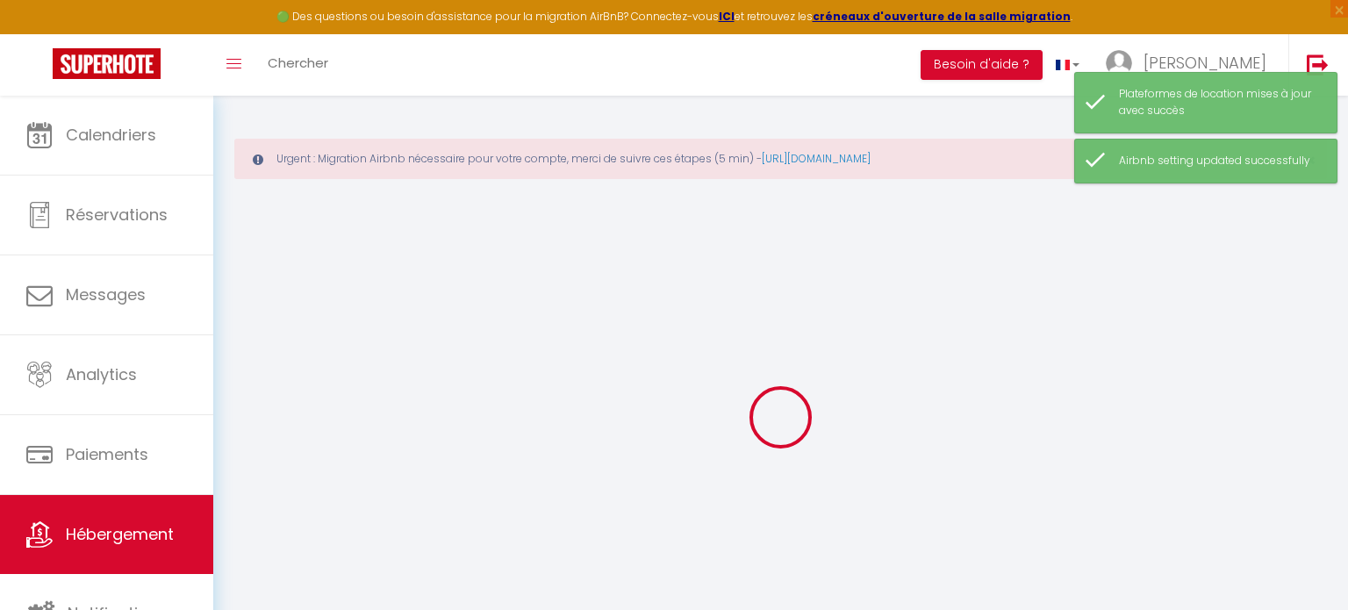
select select
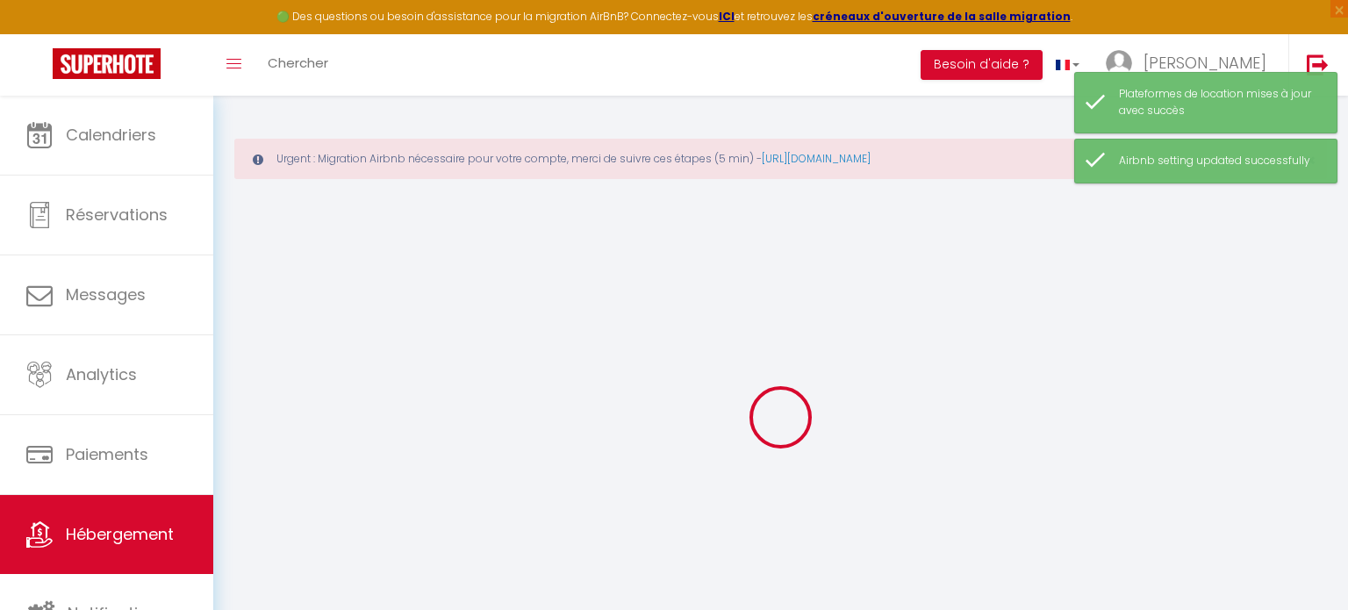
select select
checkbox input "false"
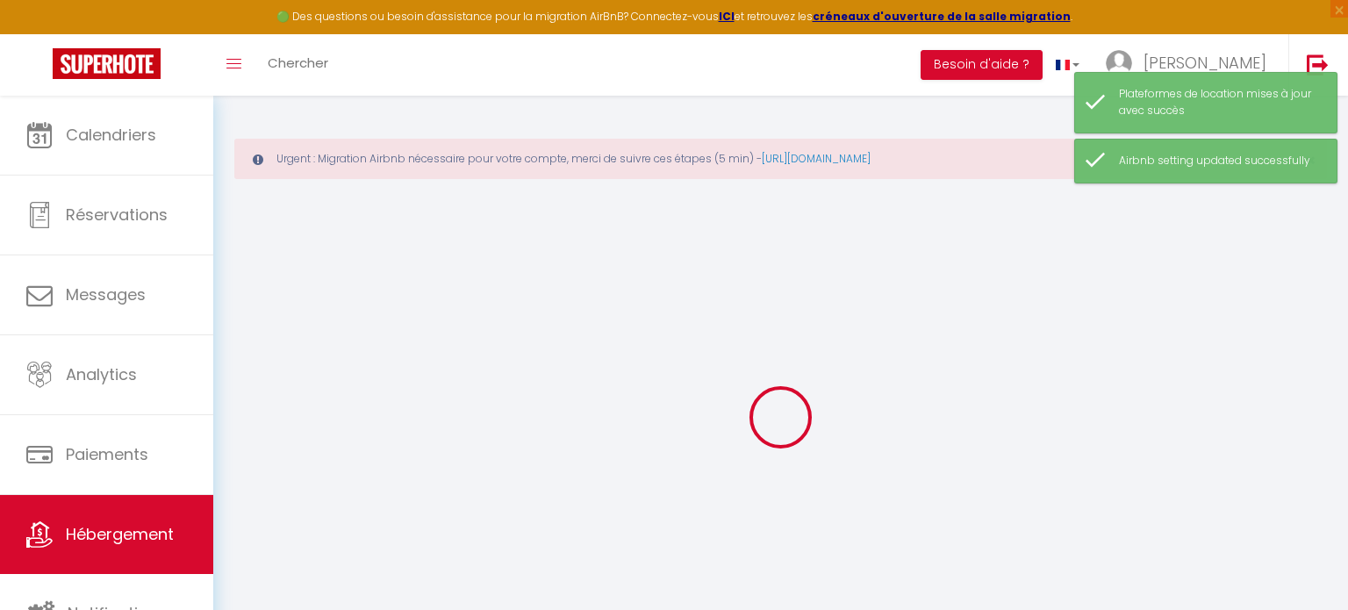
checkbox input "false"
select select
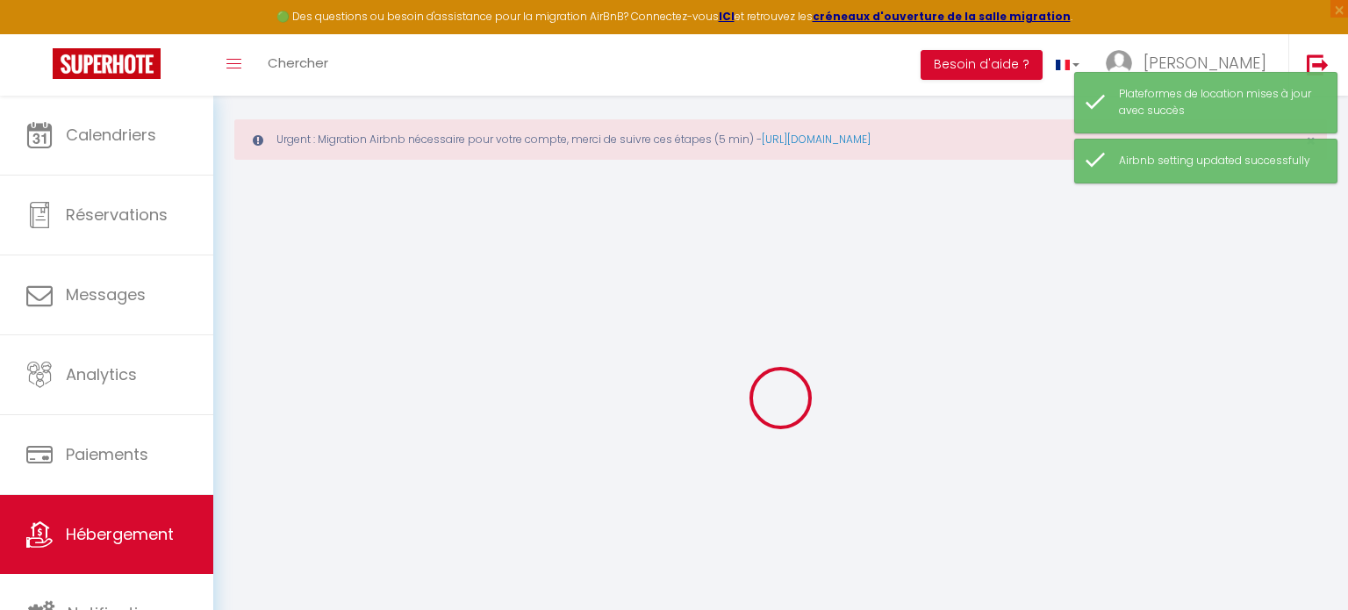
type input "L'ocre"
select select
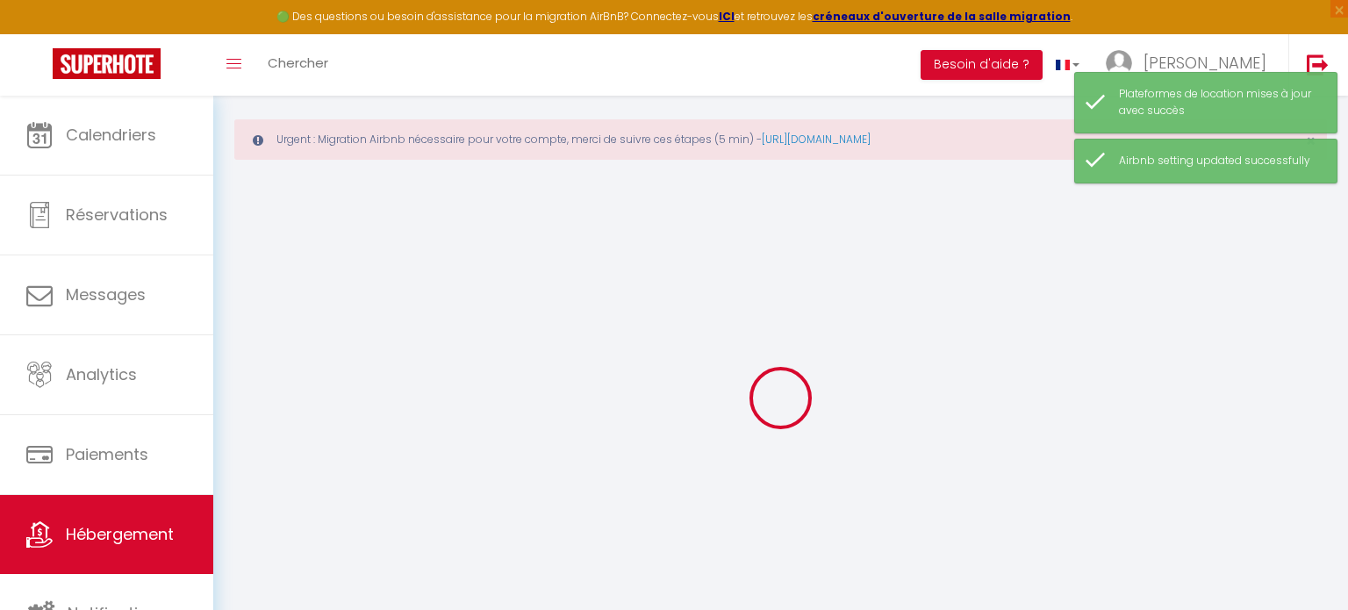
select select
type input "[STREET_ADDRESS] pelouze"
type input "11100"
type input "Narbonne"
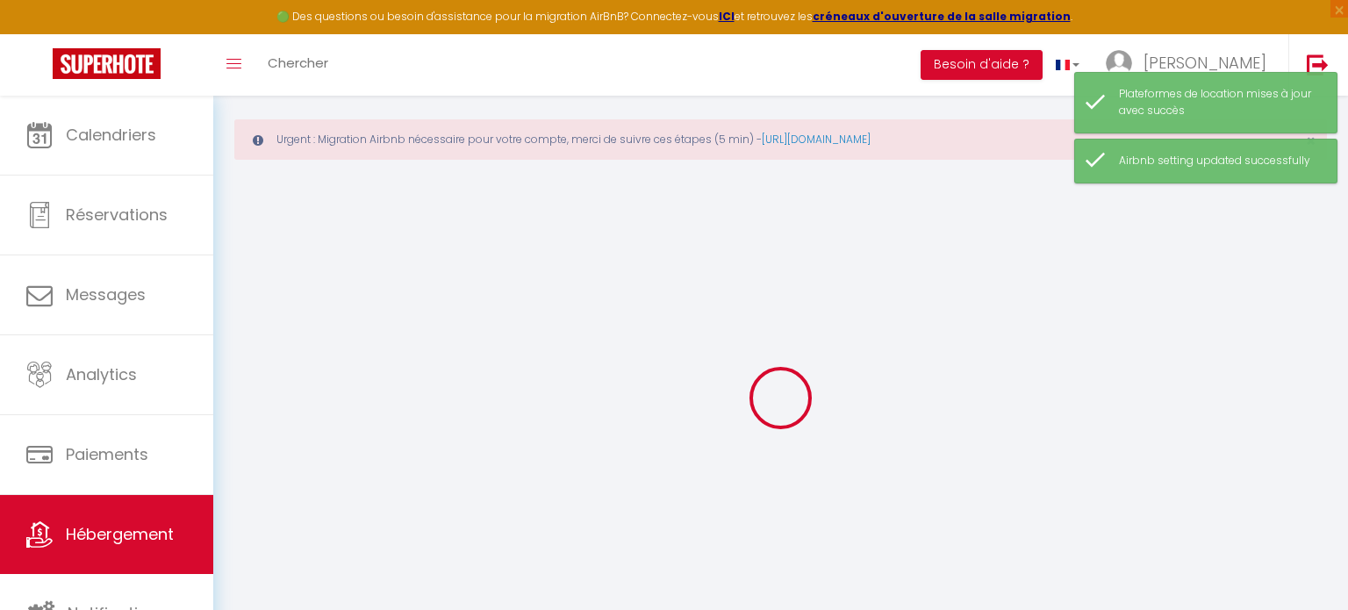
type input "[EMAIL_ADDRESS][DOMAIN_NAME]"
select select
checkbox input "false"
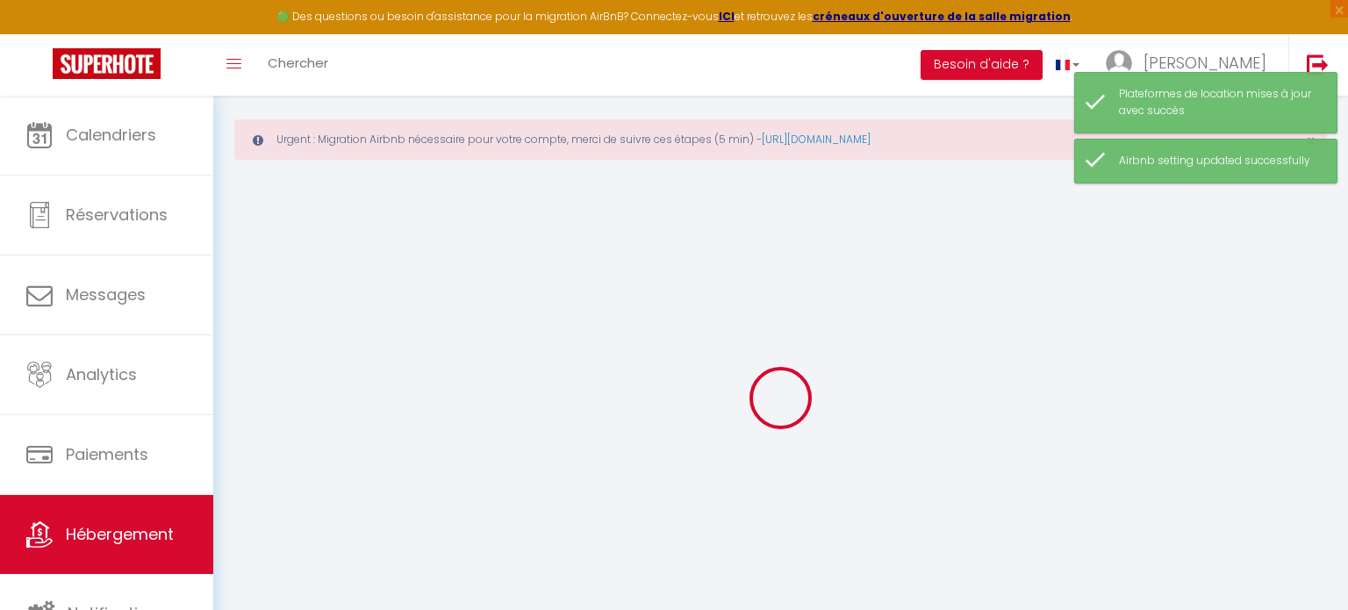
checkbox input "false"
type input "0"
select select
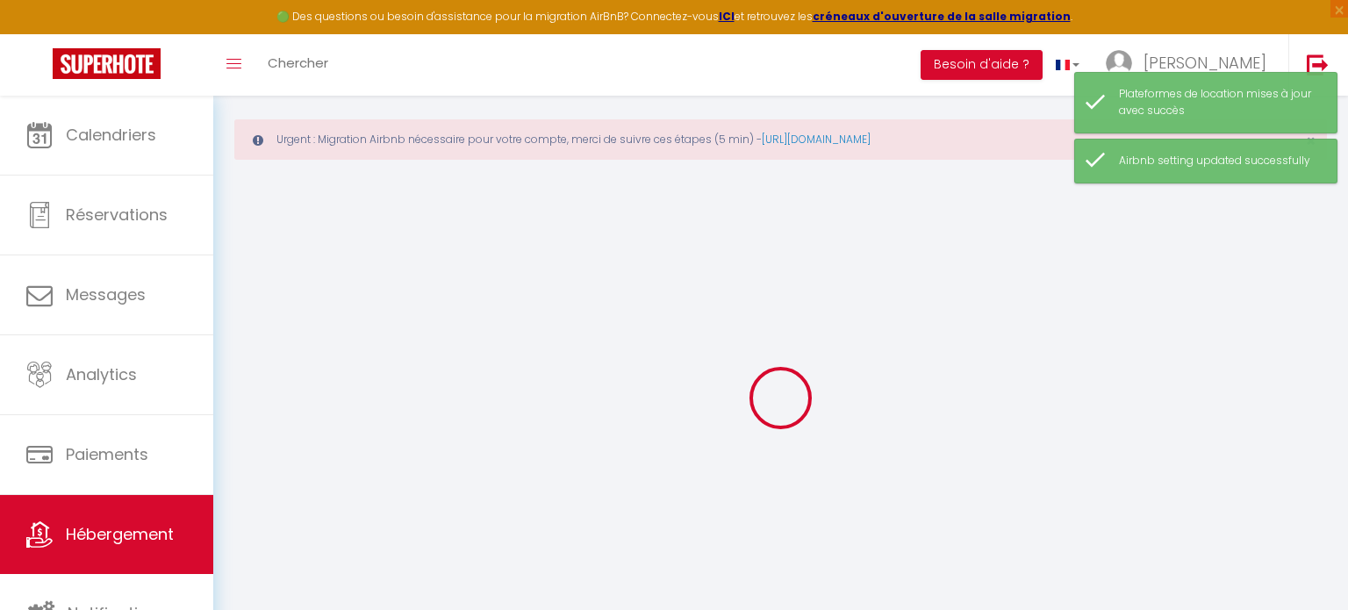
select select
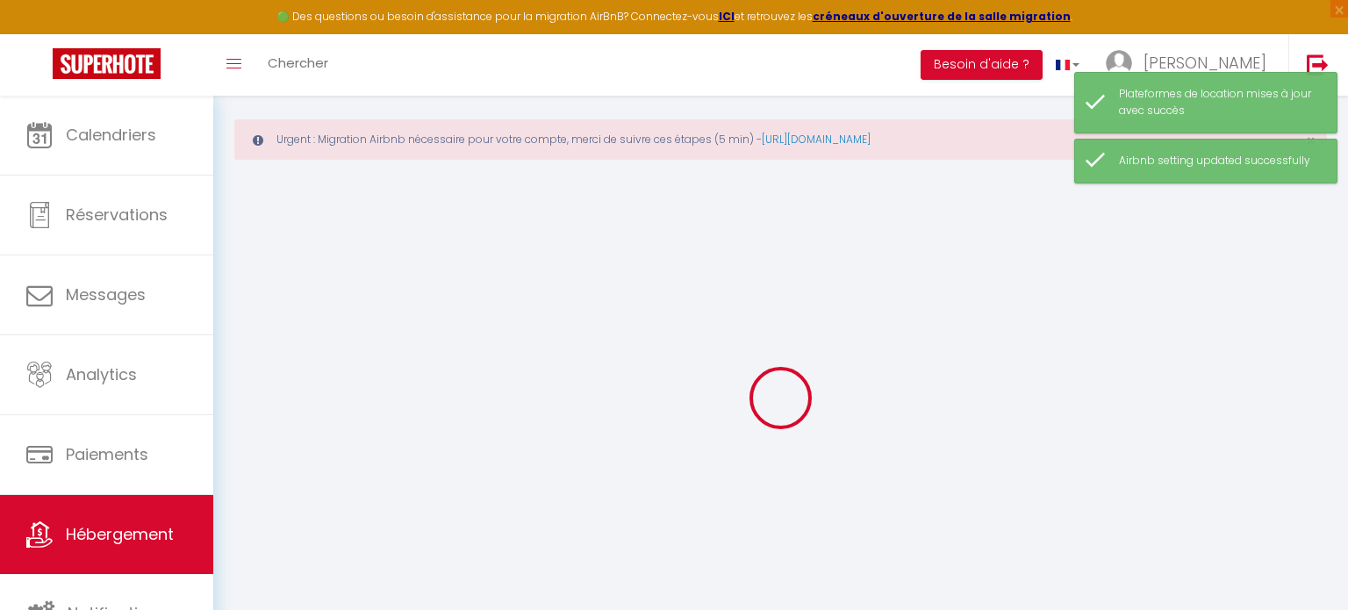
checkbox input "false"
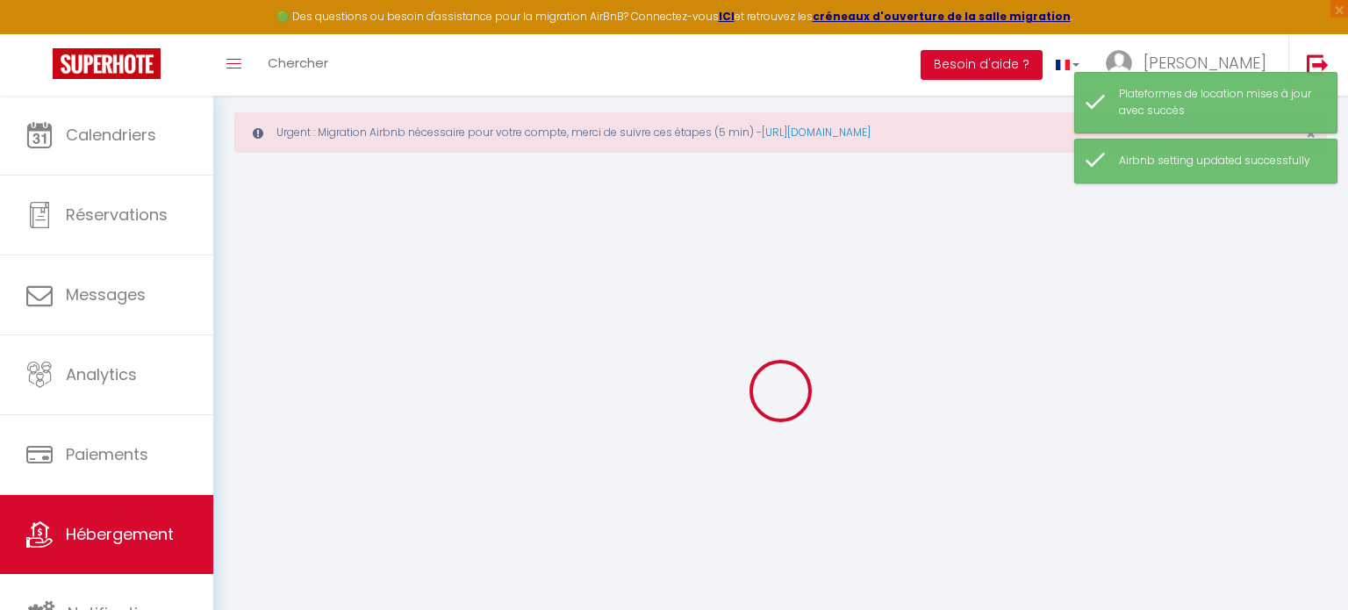
select select
checkbox input "false"
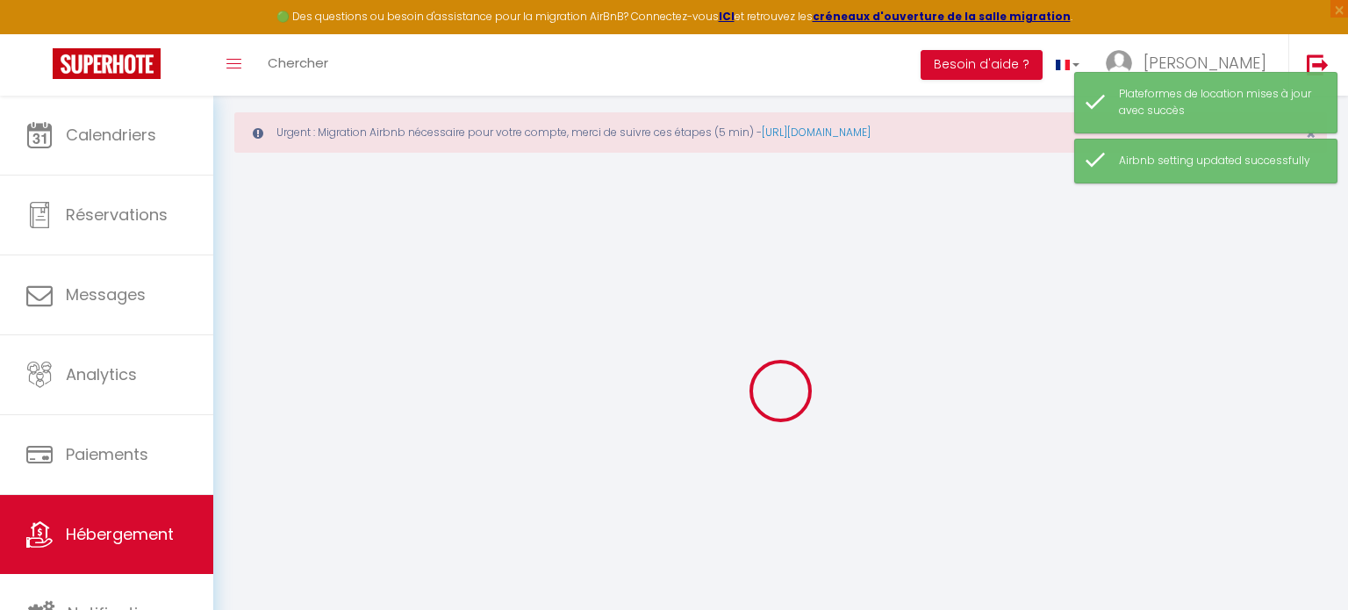
select select "15:00"
select select "23:45"
select select "11:00"
select select "30"
select select "120"
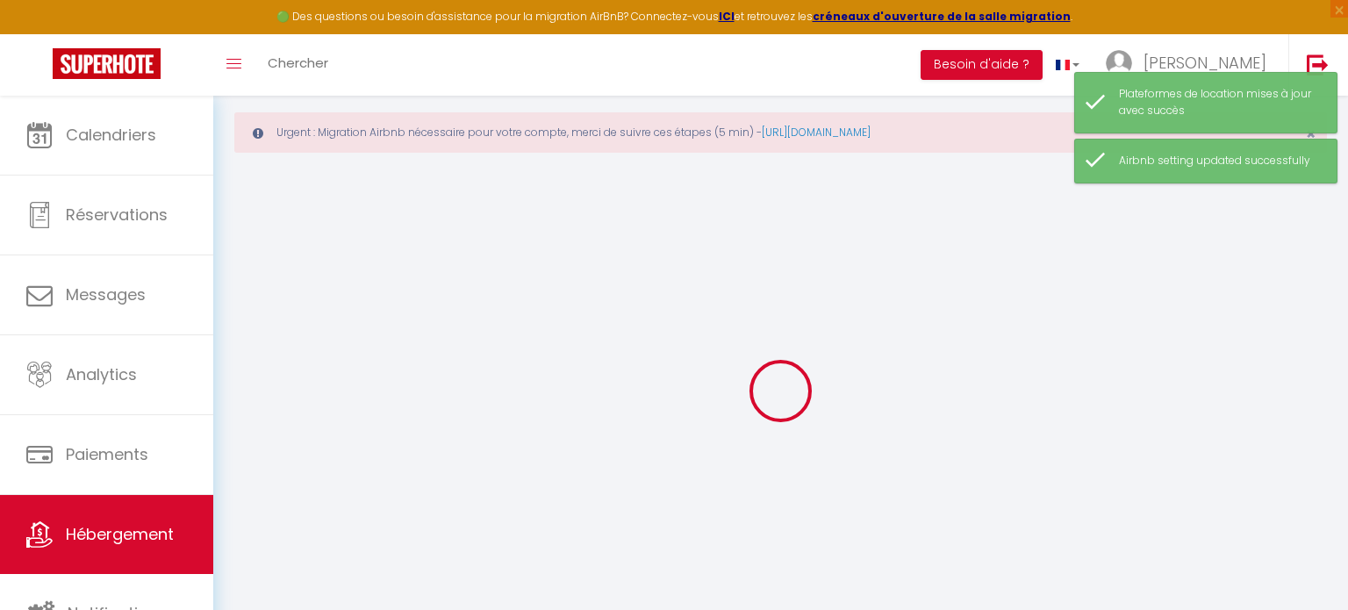
select select "17:00"
select select
checkbox input "false"
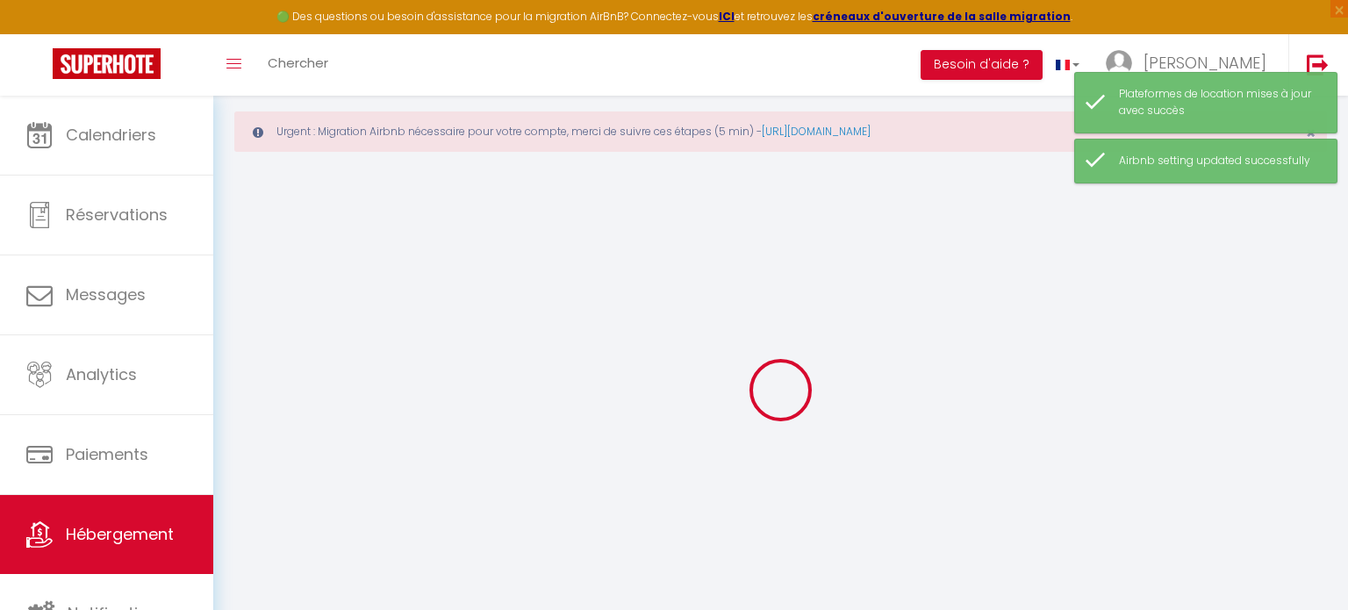
checkbox input "false"
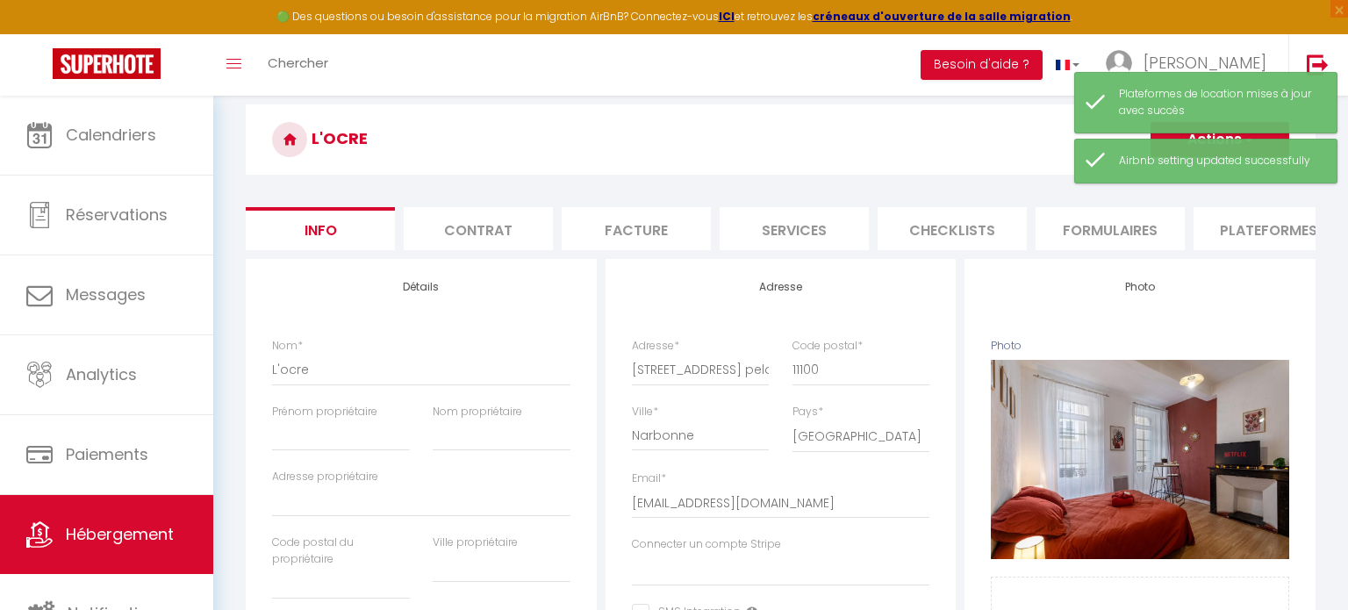
scroll to position [152, 0]
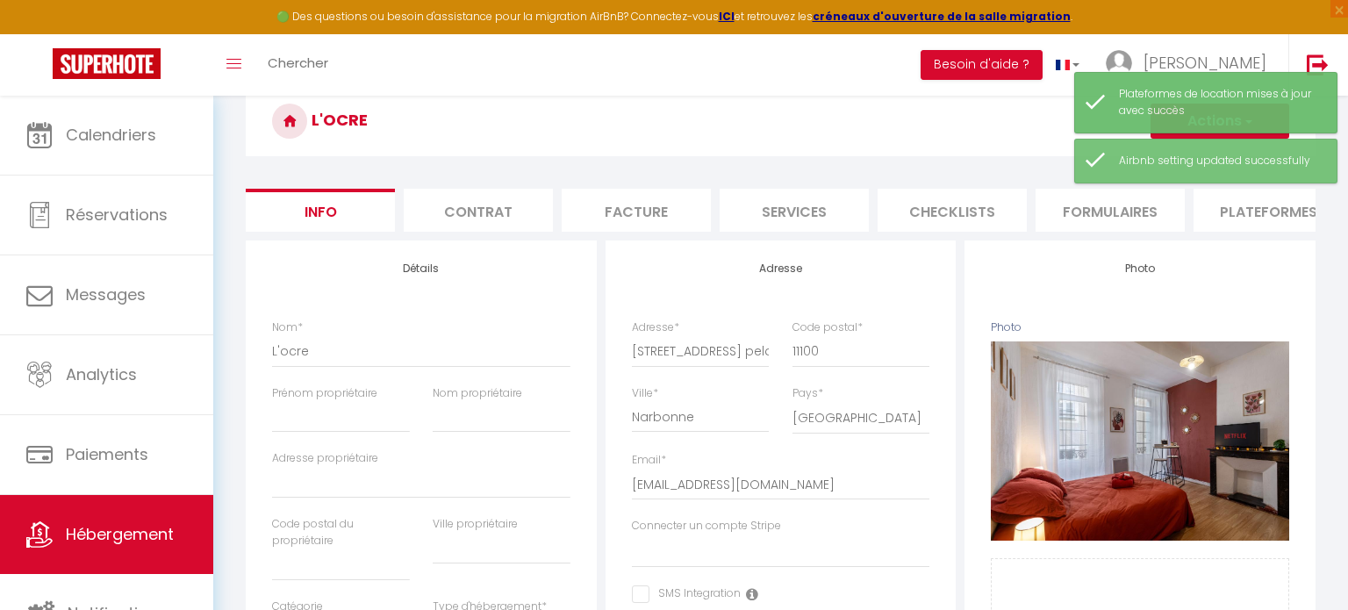
select select
checkbox input "false"
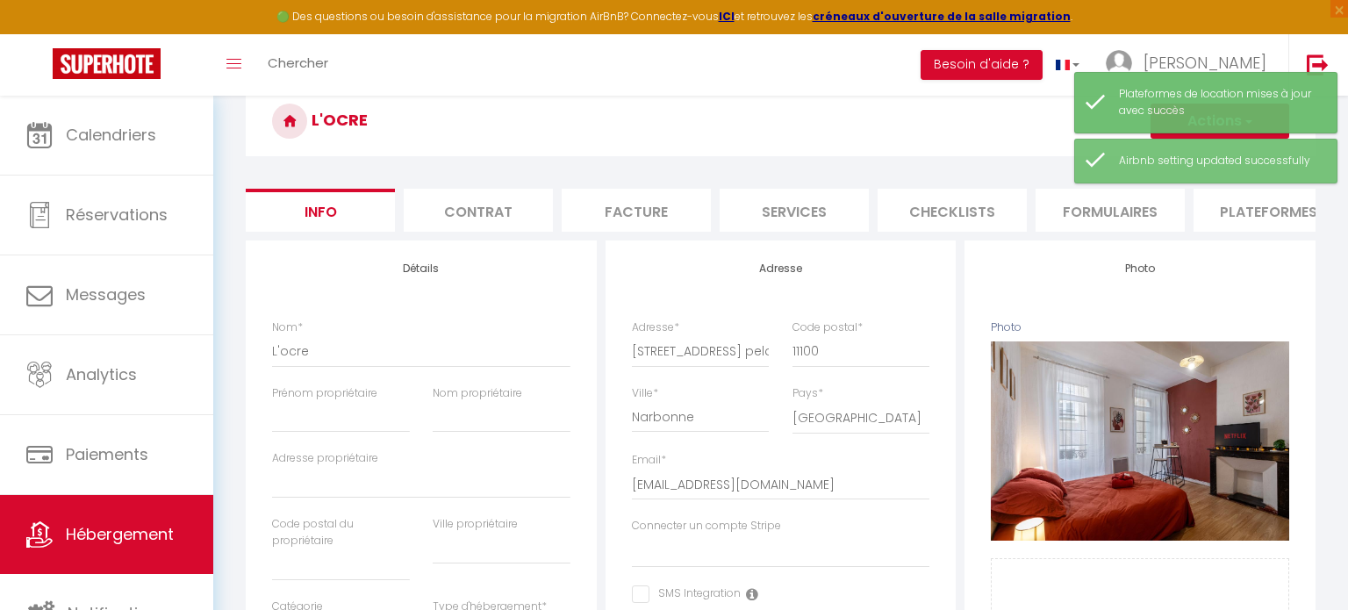
select select "5150-1303456123454884045"
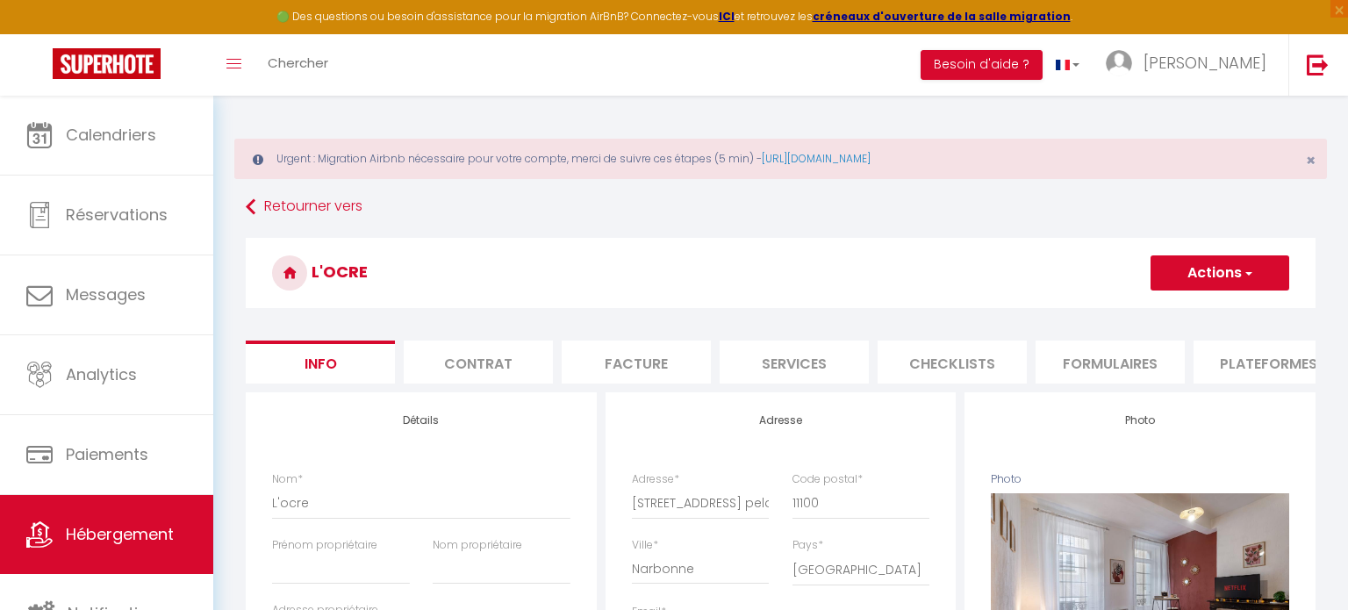
scroll to position [5, 0]
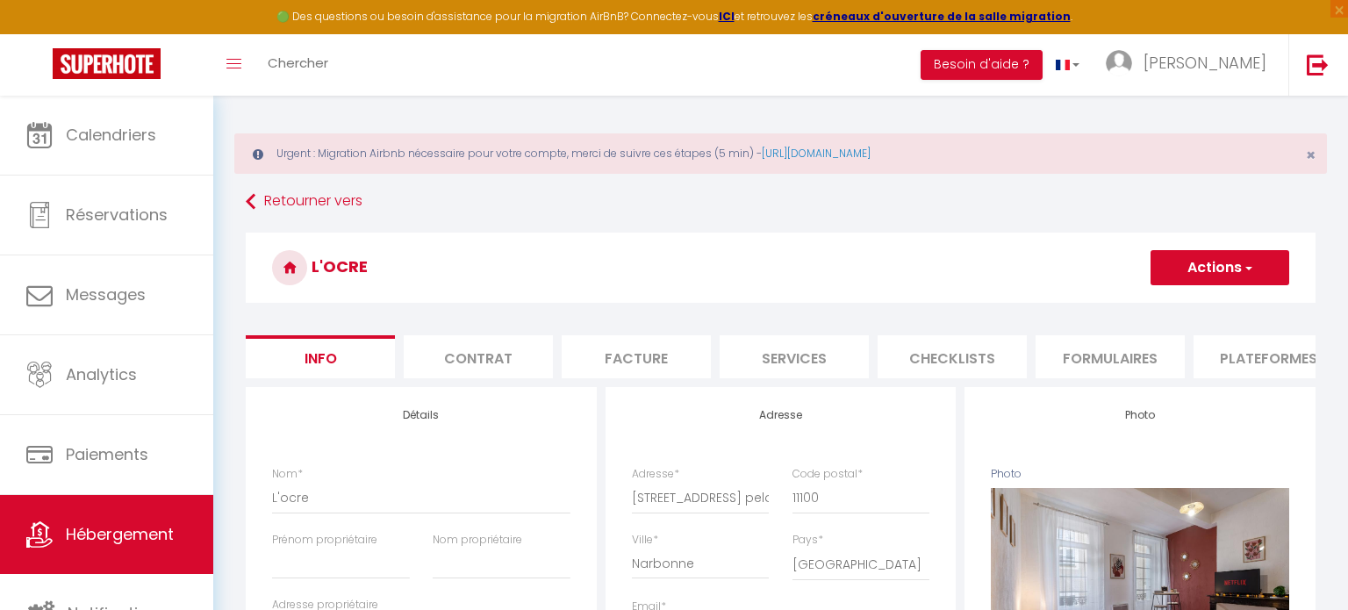
click at [1195, 268] on button "Actions" at bounding box center [1219, 267] width 139 height 35
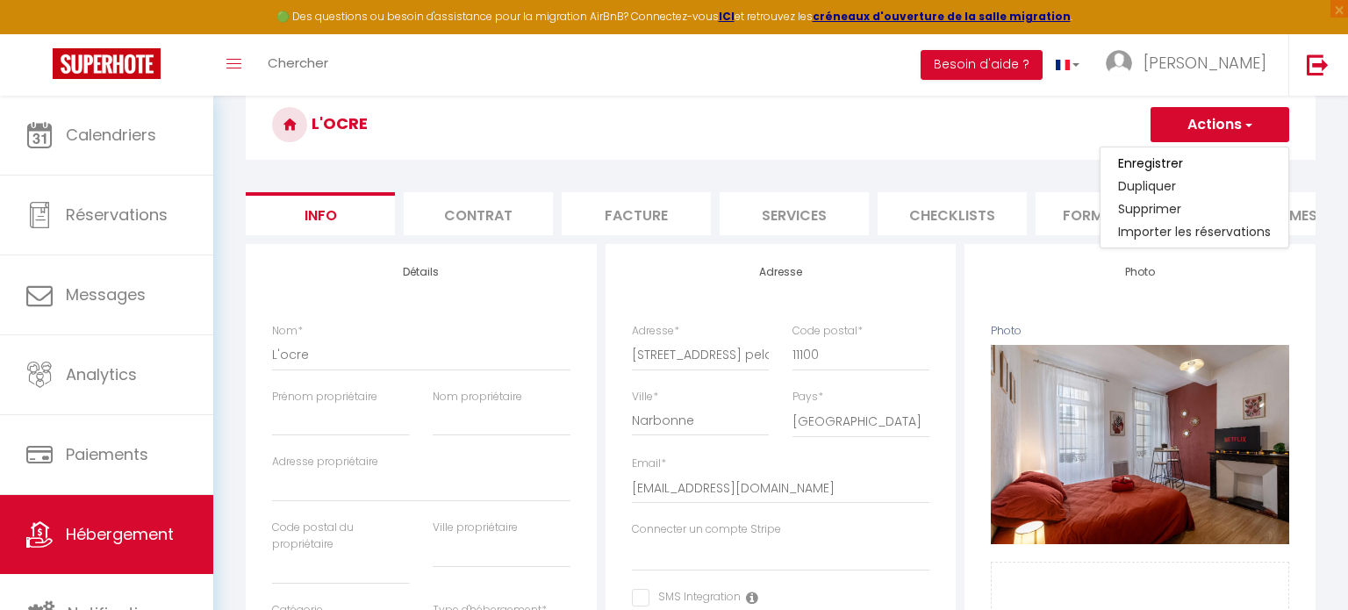
scroll to position [147, 0]
click at [1069, 225] on li "Formulaires" at bounding box center [1109, 214] width 149 height 43
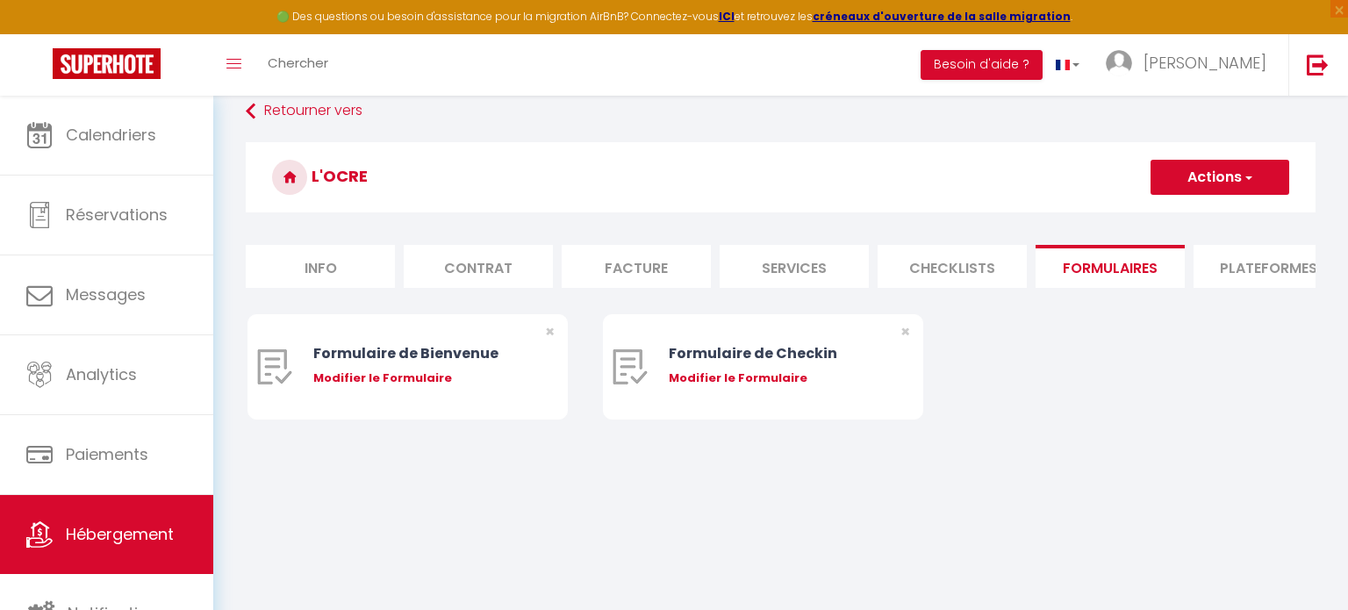
scroll to position [95, 0]
click at [1309, 262] on li "Plateformes" at bounding box center [1267, 267] width 149 height 43
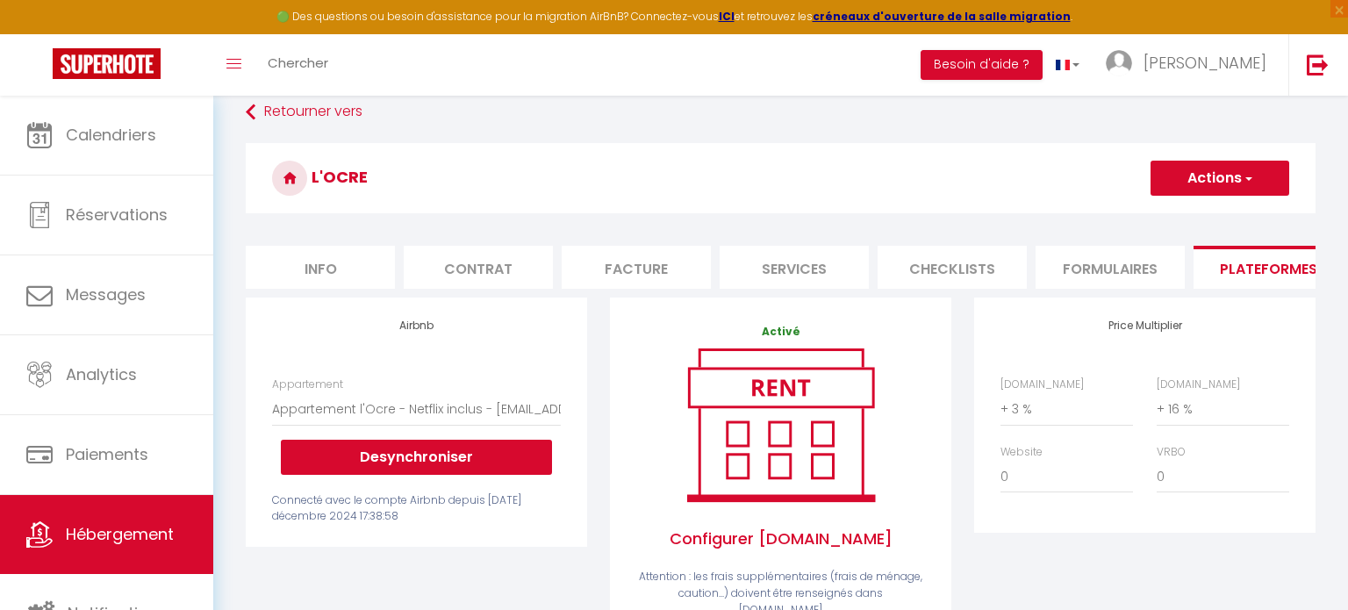
scroll to position [147, 0]
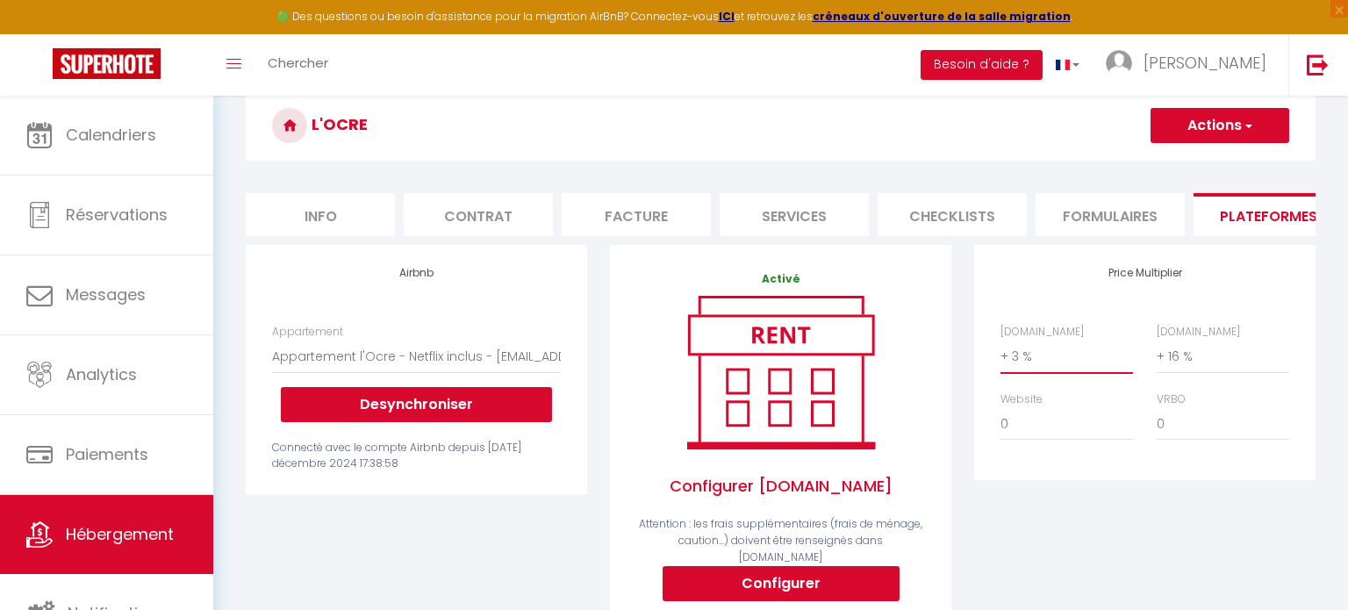
click at [1064, 365] on select "0 + 1 % + 2 % + 3 % + 4 % + 5 % + 6 % + 7 % + 8 % + 9 %" at bounding box center [1066, 356] width 133 height 33
select select "+ 15 %"
click at [1000, 340] on select "0 + 1 % + 2 % + 3 % + 4 % + 5 % + 6 % + 7 % + 8 % + 9 %" at bounding box center [1066, 356] width 133 height 33
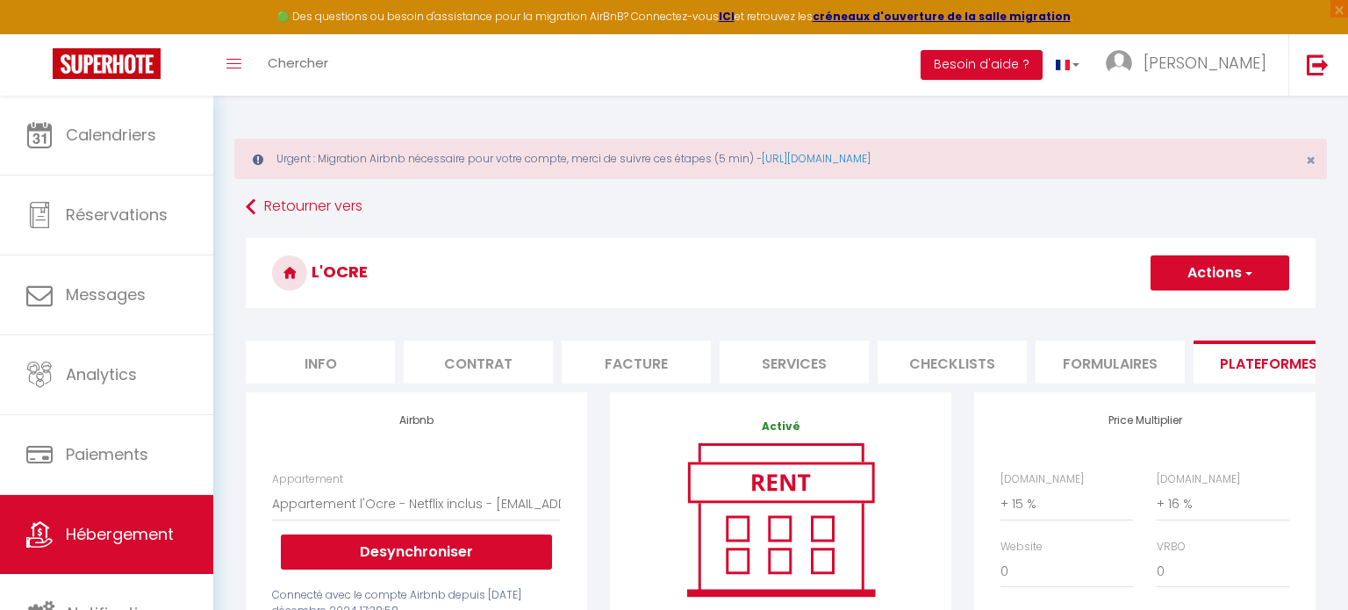
click at [1196, 271] on button "Actions" at bounding box center [1219, 272] width 139 height 35
click at [1205, 301] on link "Enregistrer" at bounding box center [1219, 311] width 139 height 23
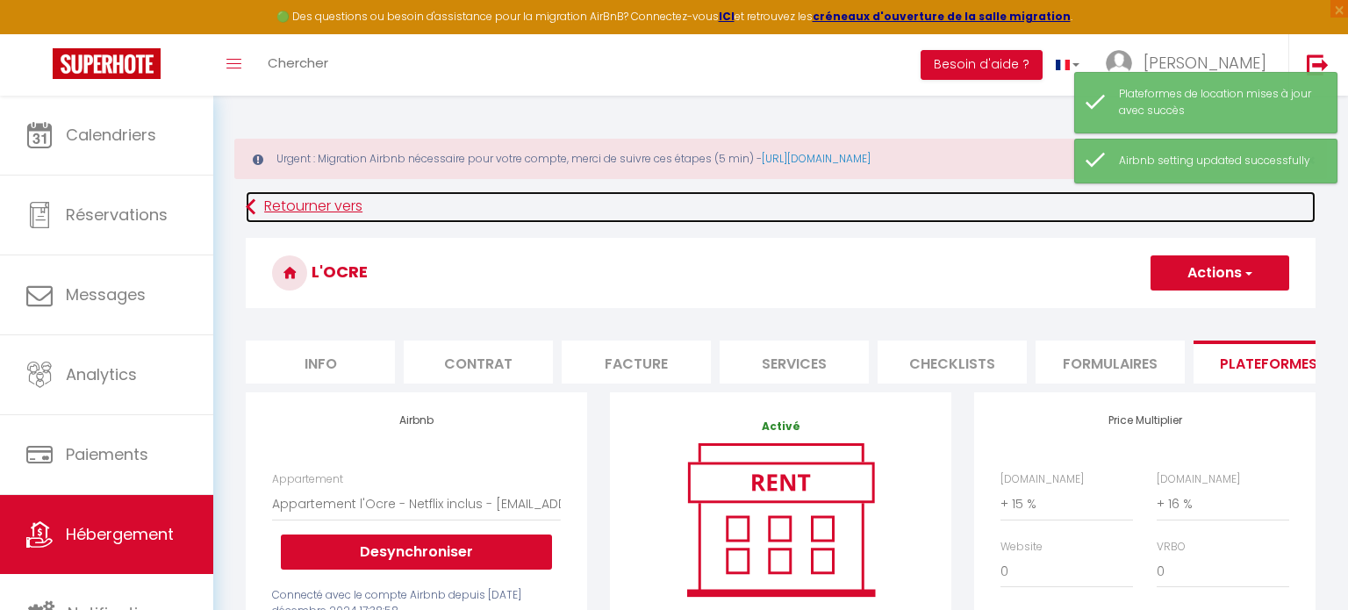
click at [276, 197] on link "Retourner vers" at bounding box center [781, 207] width 1070 height 32
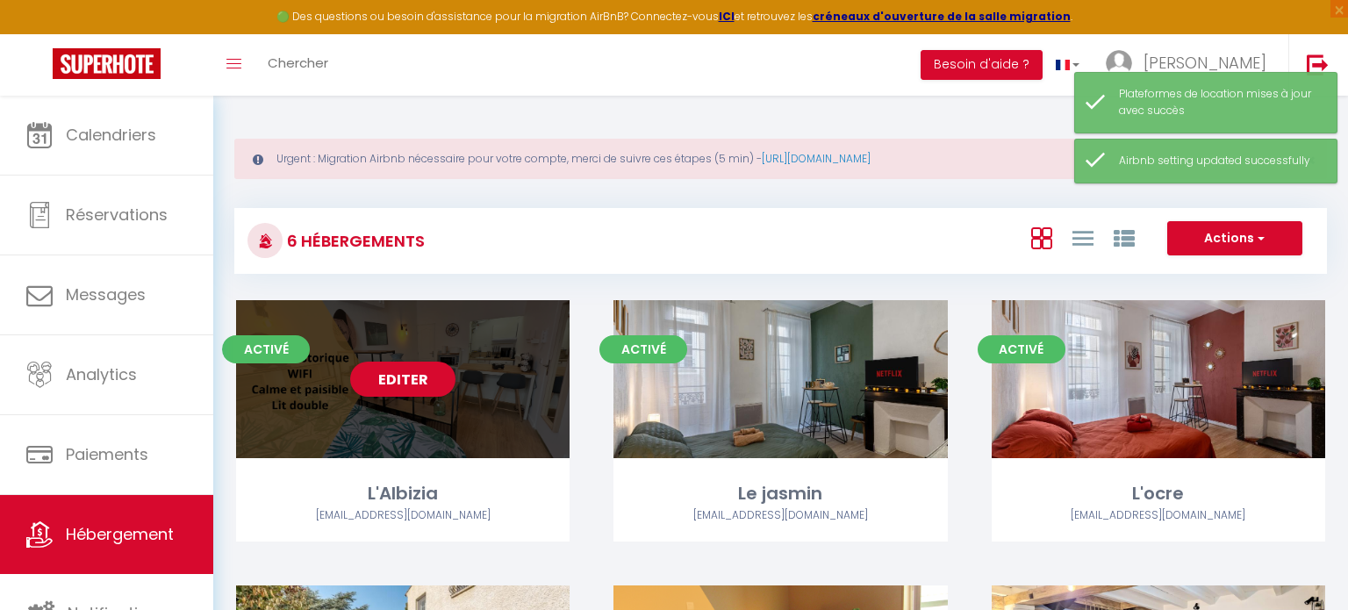
scroll to position [281, 0]
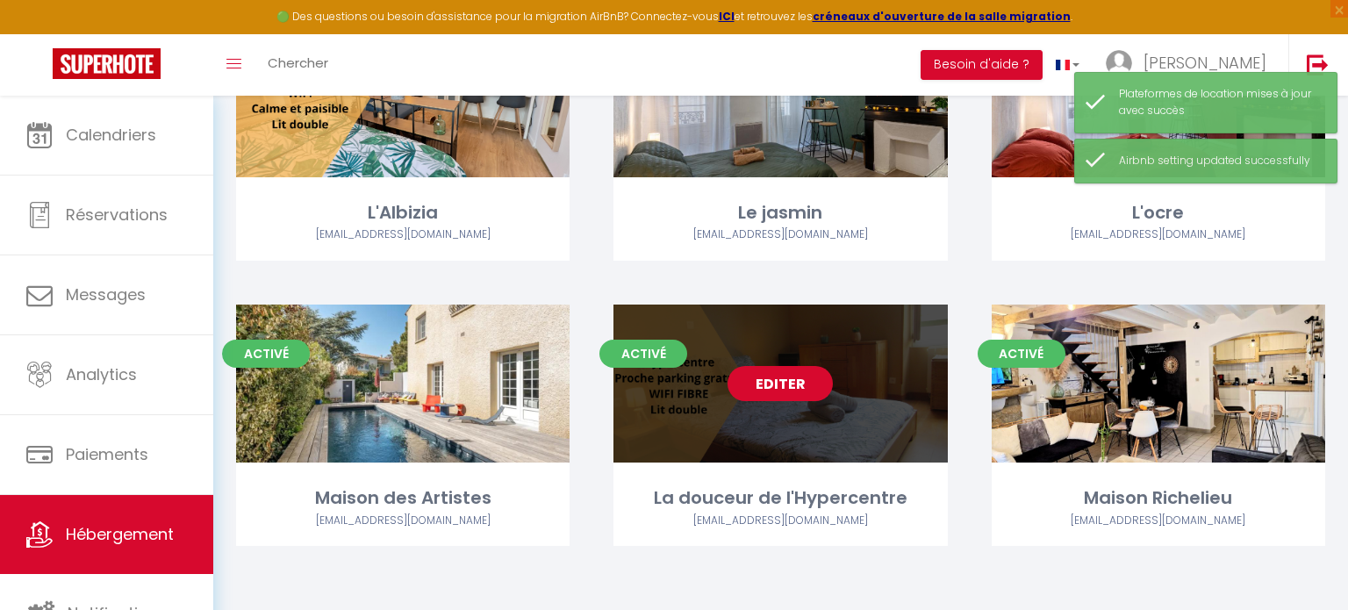
click at [747, 376] on link "Editer" at bounding box center [779, 383] width 105 height 35
select select "3"
select select "2"
select select "1"
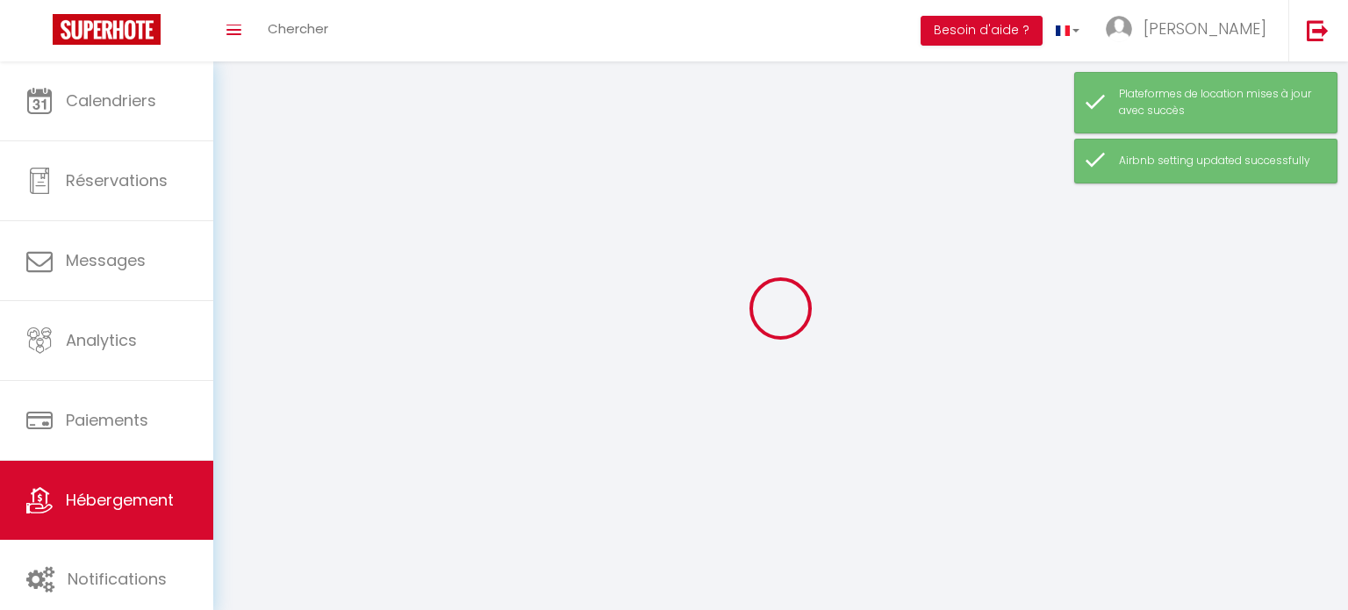
select select
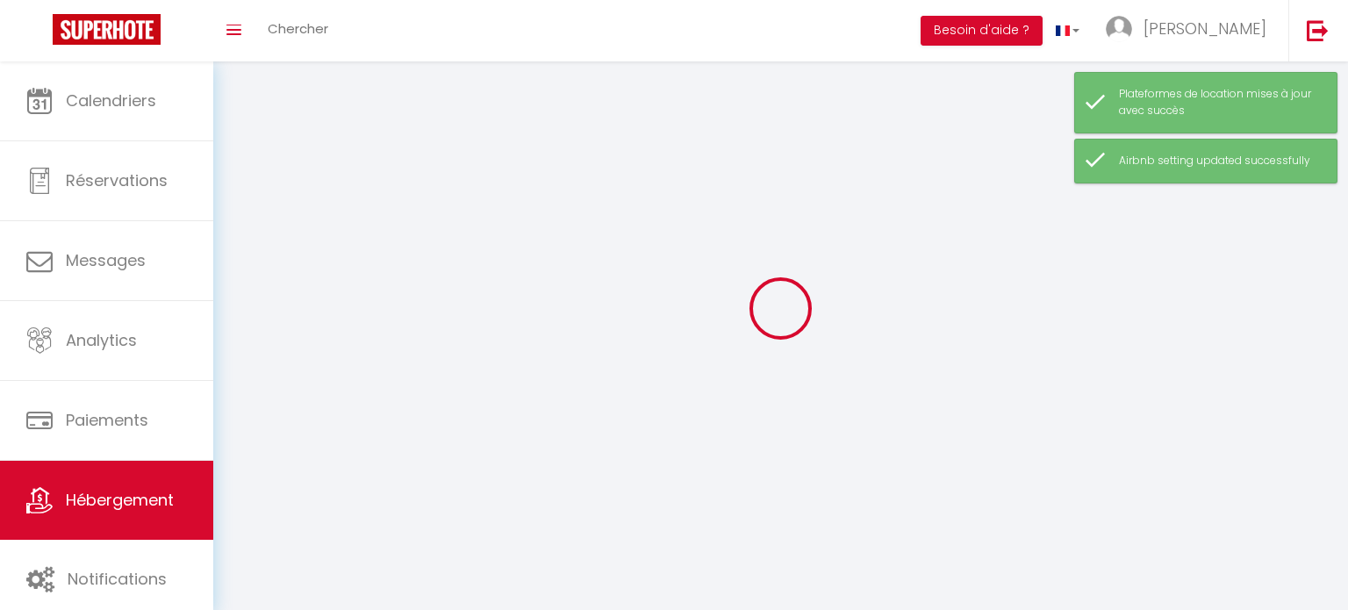
checkbox input "false"
select select
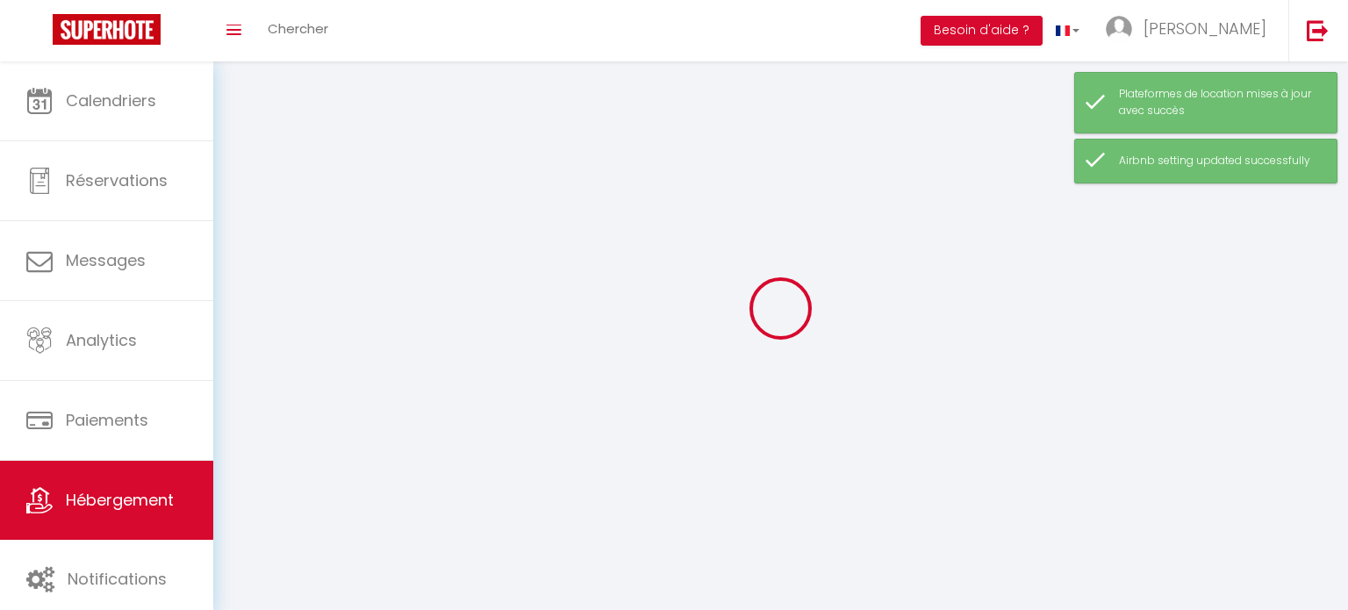
select select
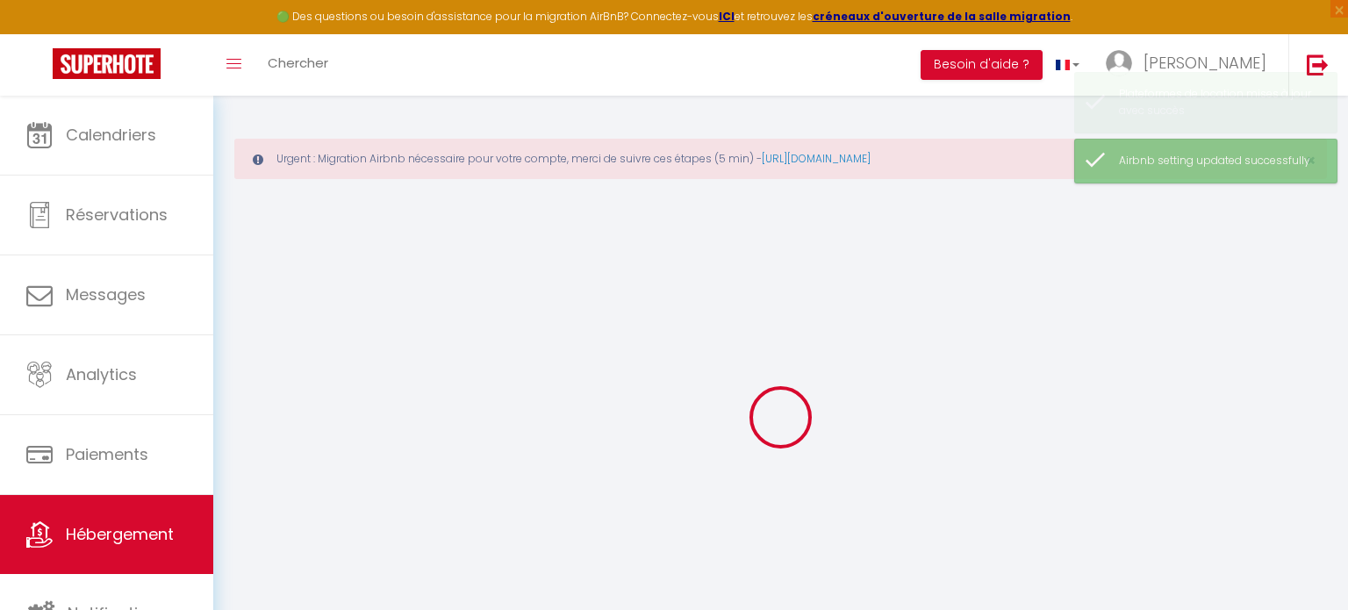
select select "15:00"
select select "23:45"
select select "11:00"
select select "30"
select select "120"
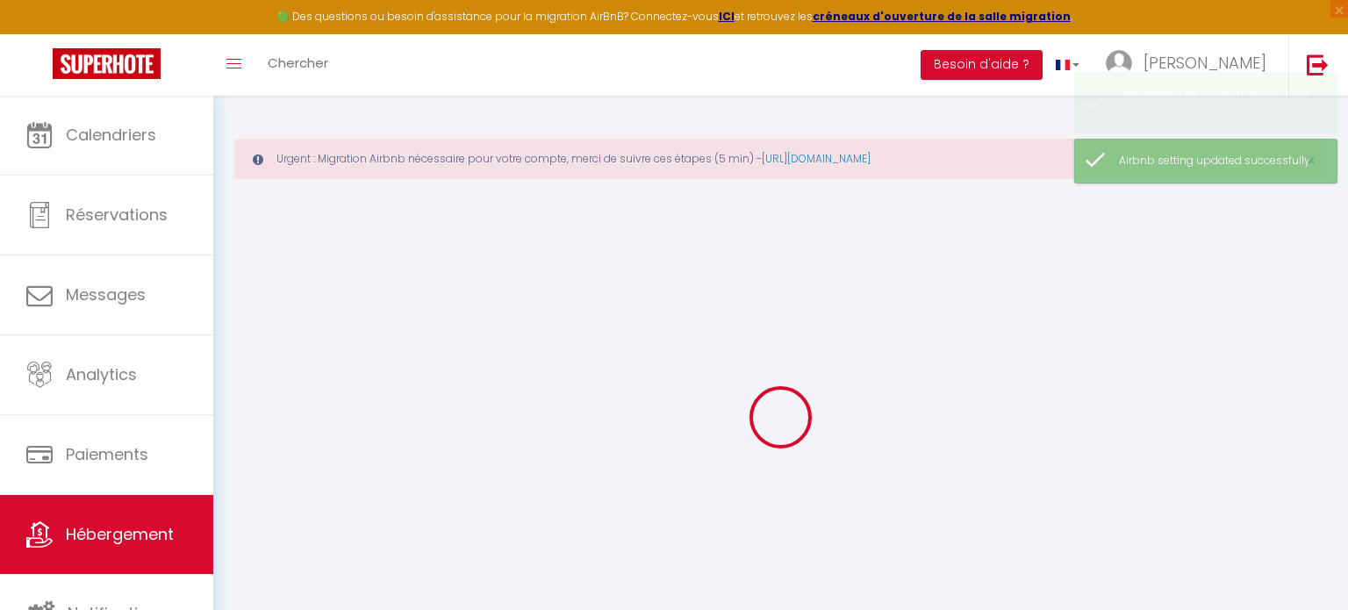
select select "17:00"
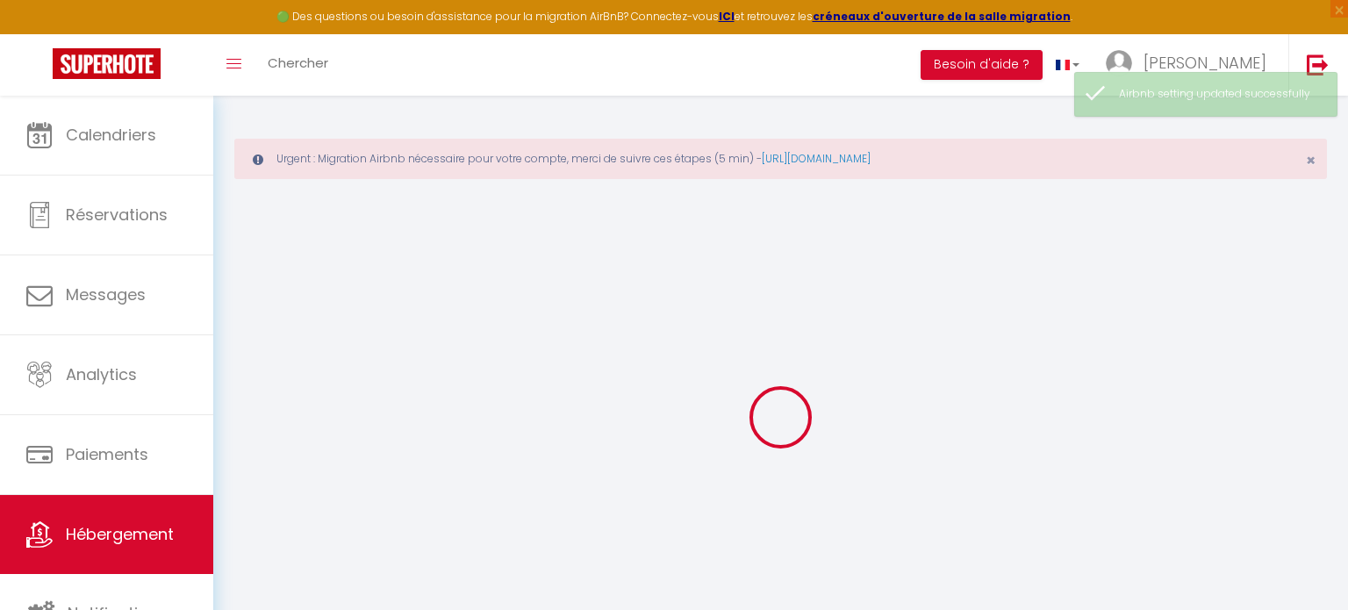
checkbox input "false"
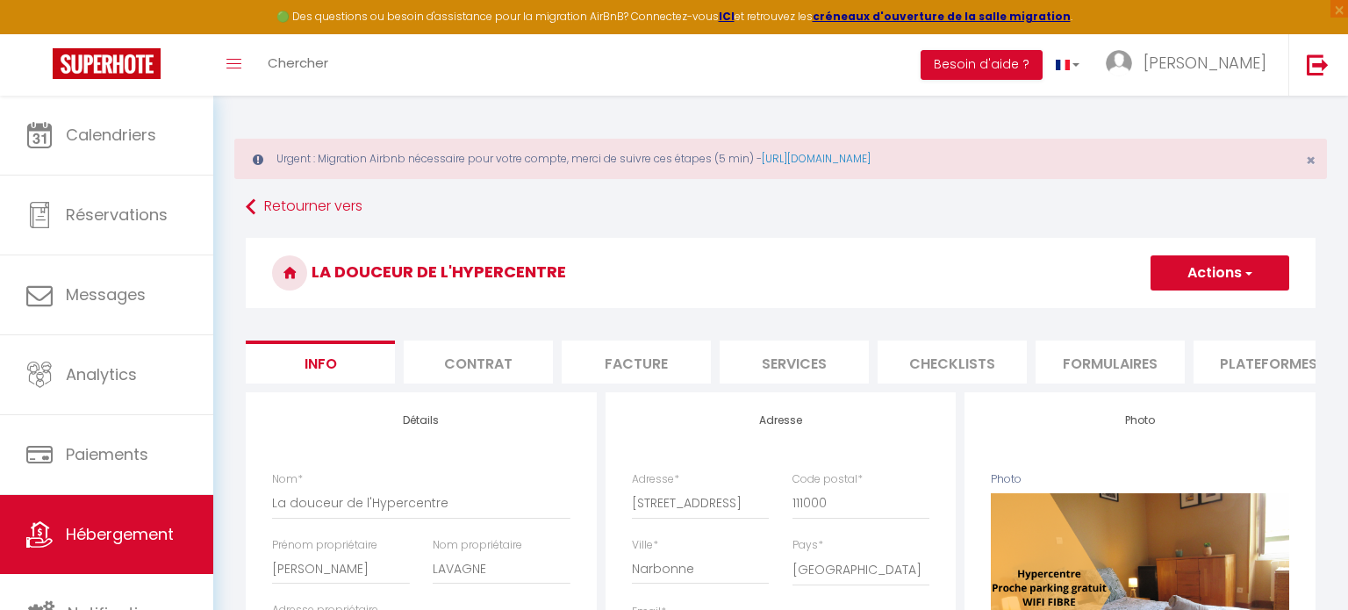
checkbox input "false"
click at [1153, 259] on button "Actions" at bounding box center [1219, 272] width 139 height 35
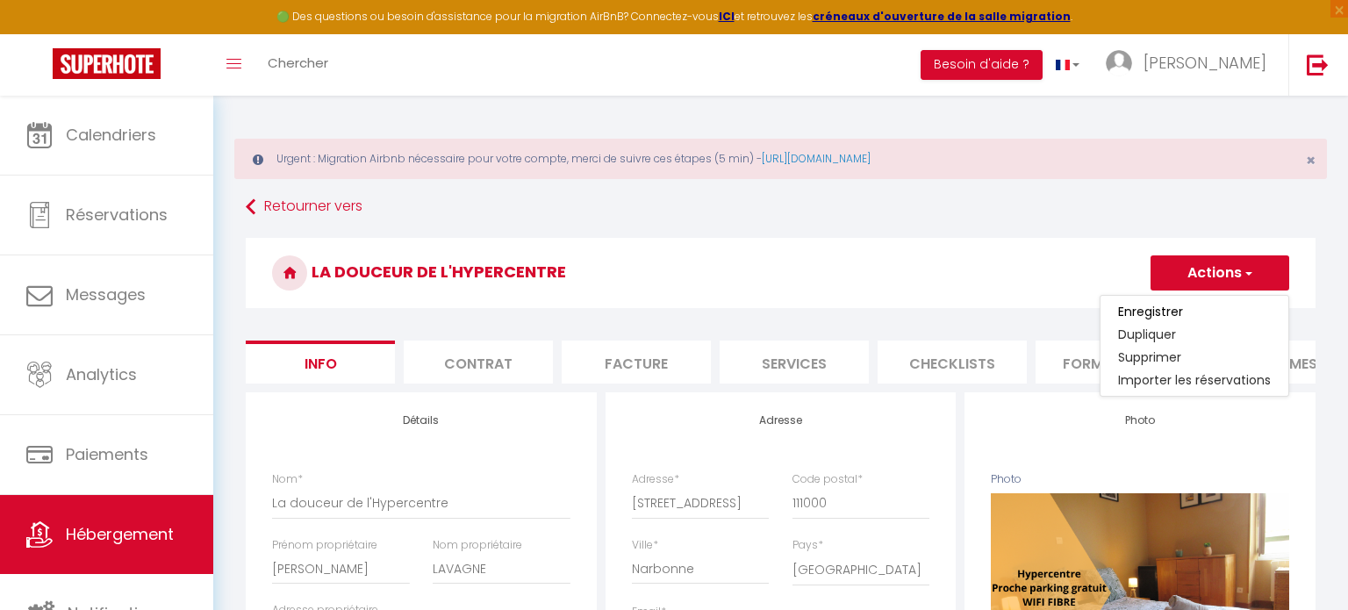
click at [964, 257] on h3 "La douceur de l'Hypercentre" at bounding box center [781, 273] width 1070 height 70
click at [1286, 348] on li "Plateformes" at bounding box center [1267, 361] width 149 height 43
select select
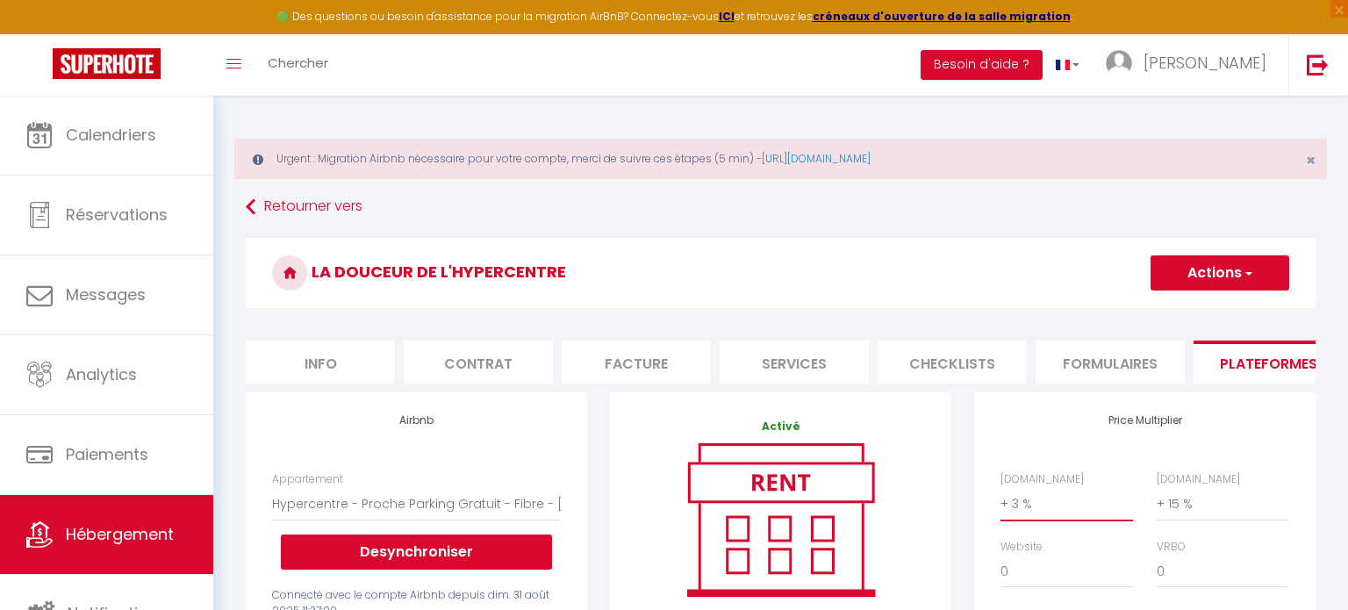
click at [1105, 498] on select "0 + 1 % + 2 % + 3 % + 4 % + 5 % + 6 % + 7 % + 8 % + 9 %" at bounding box center [1066, 503] width 133 height 33
select select "+ 15 %"
click at [1000, 487] on select "0 + 1 % + 2 % + 3 % + 4 % + 5 % + 6 % + 7 % + 8 % + 9 %" at bounding box center [1066, 503] width 133 height 33
select select
click at [1212, 255] on button "Actions" at bounding box center [1219, 272] width 139 height 35
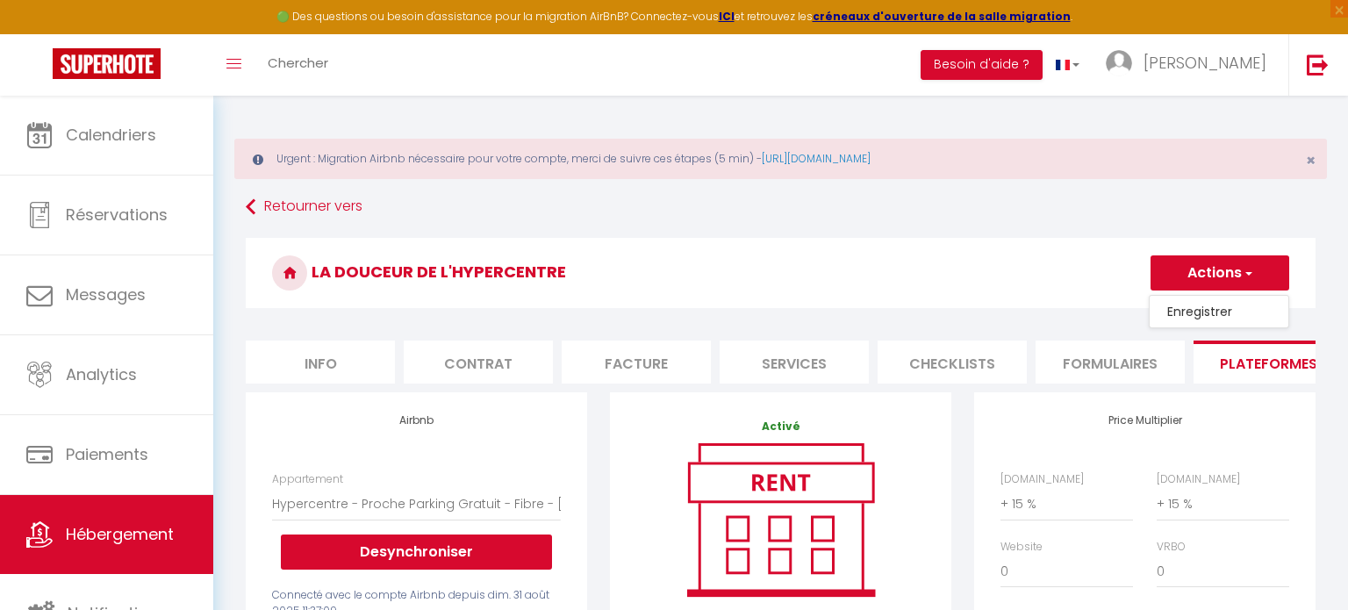
click at [1212, 297] on ul "Enregistrer" at bounding box center [1219, 311] width 140 height 33
click at [1219, 283] on button "Actions" at bounding box center [1219, 272] width 139 height 35
click at [1232, 312] on link "Enregistrer" at bounding box center [1219, 311] width 139 height 23
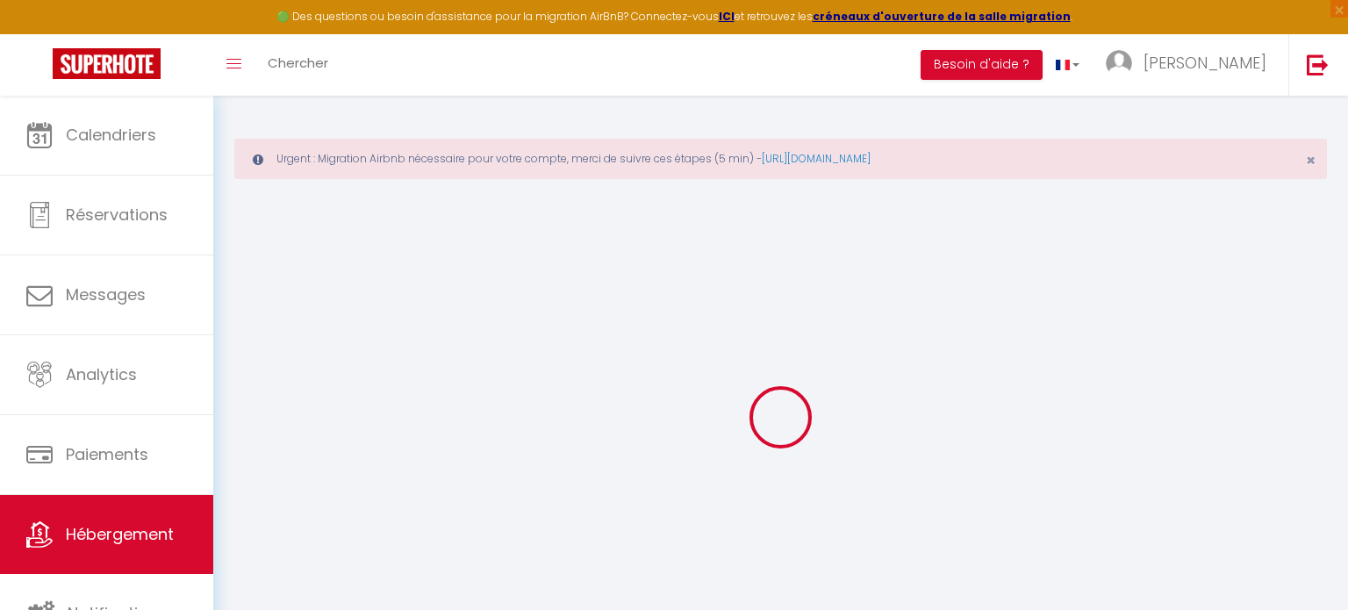
select select "270"
select select "well_reviewed_guests"
select select "EUR"
select select
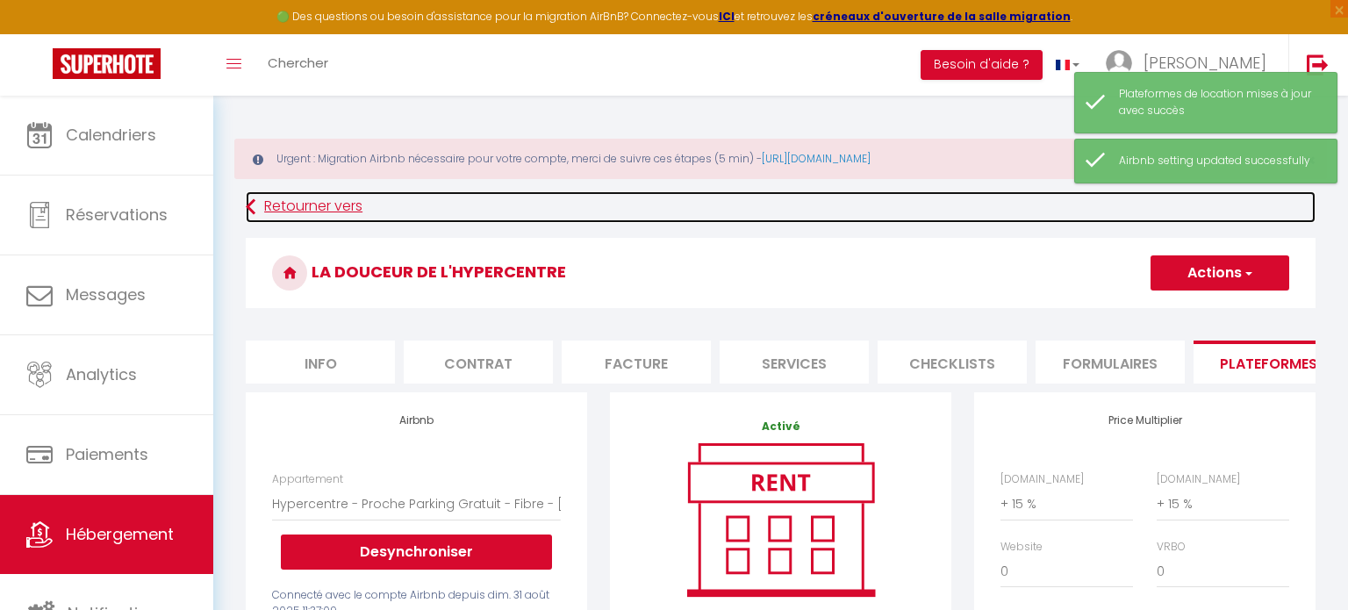
click at [297, 219] on link "Retourner vers" at bounding box center [781, 207] width 1070 height 32
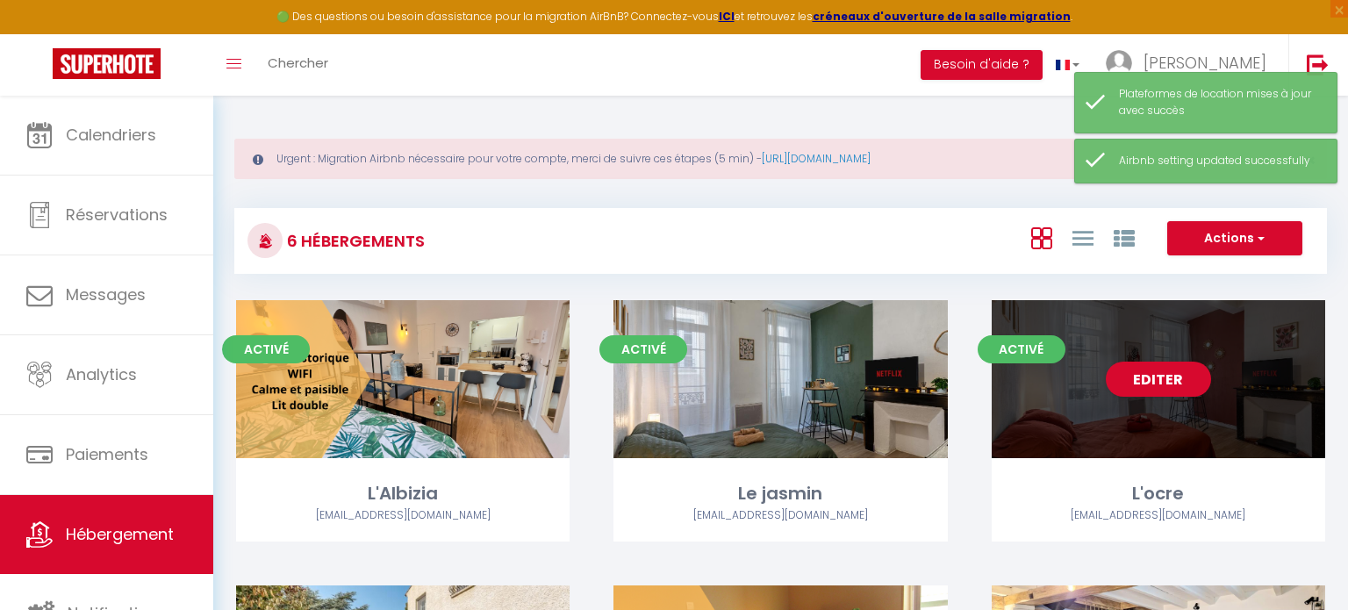
click at [1042, 426] on div "Editer" at bounding box center [1158, 379] width 333 height 158
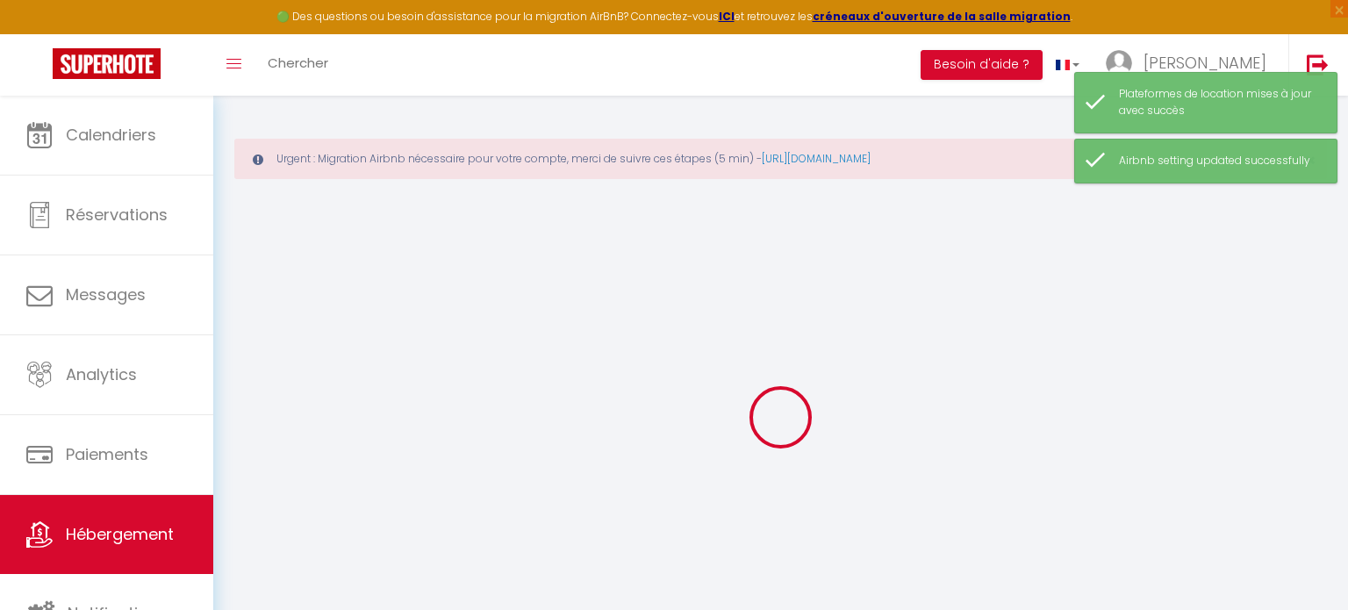
select select
checkbox input "false"
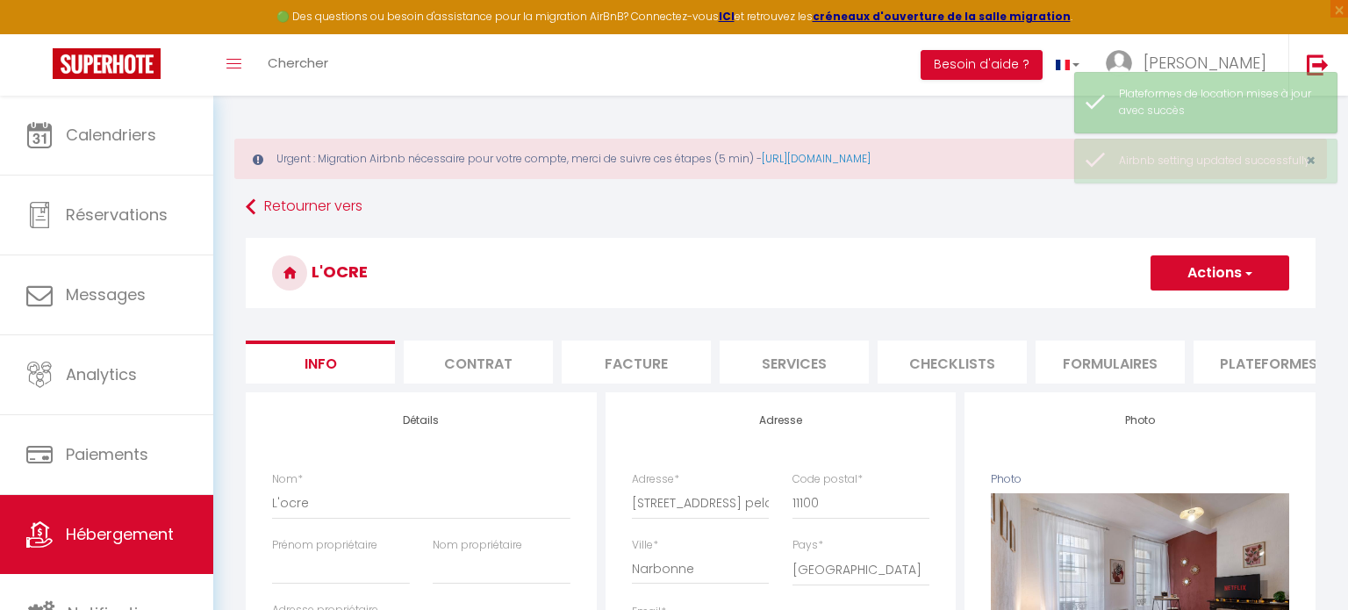
click at [1281, 373] on li "Plateformes" at bounding box center [1267, 361] width 149 height 43
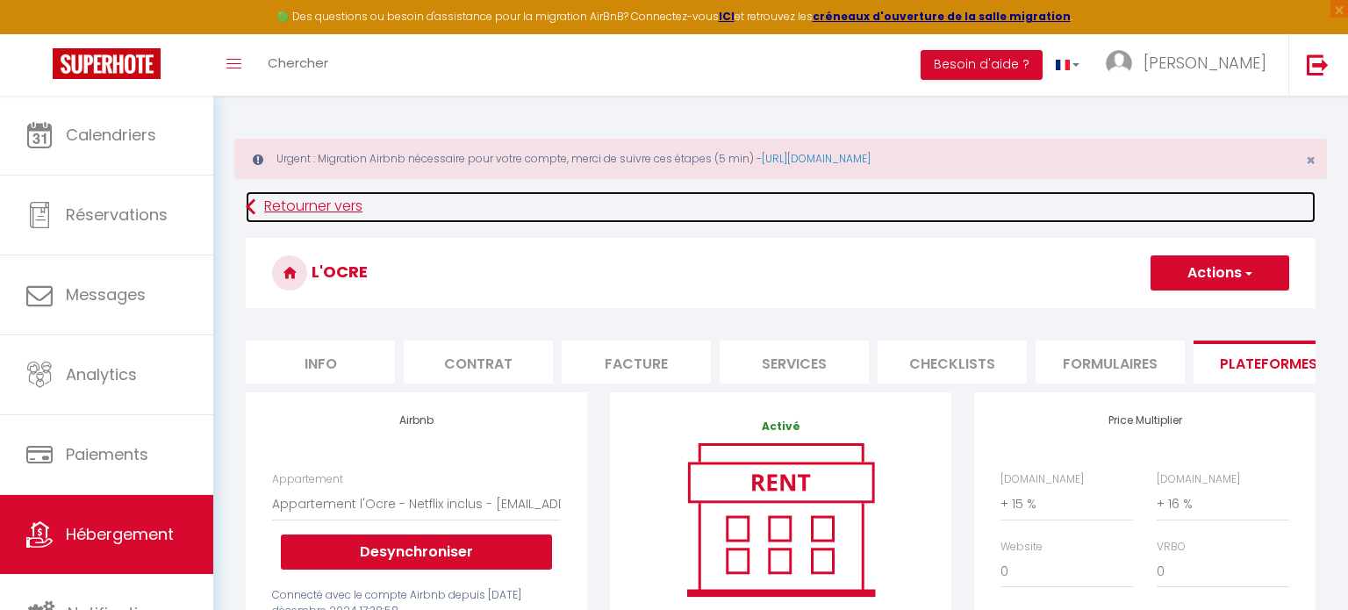
click at [263, 207] on link "Retourner vers" at bounding box center [781, 207] width 1070 height 32
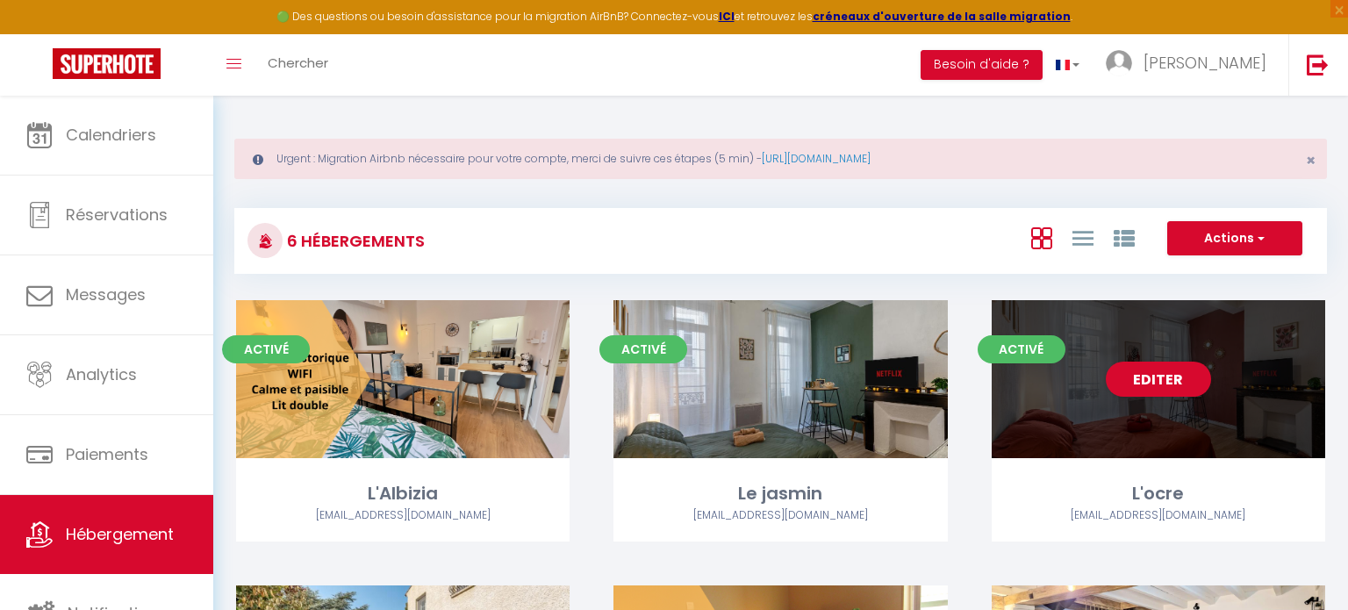
click at [1231, 368] on div "Editer" at bounding box center [1158, 379] width 333 height 158
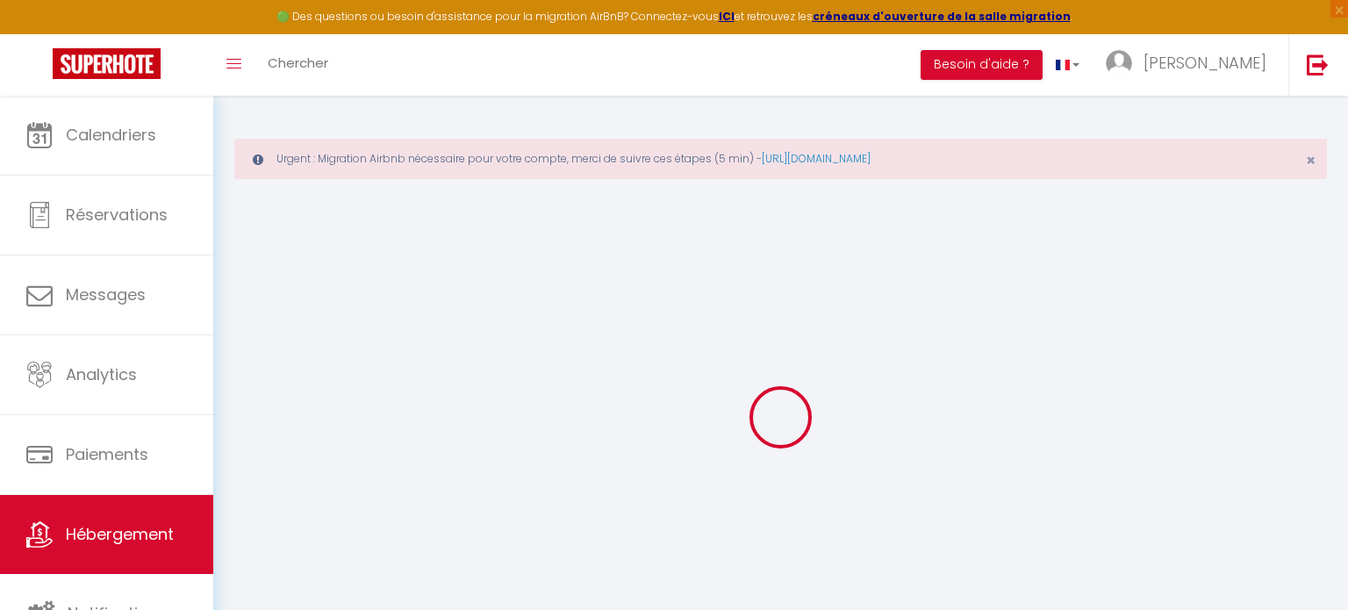
select select
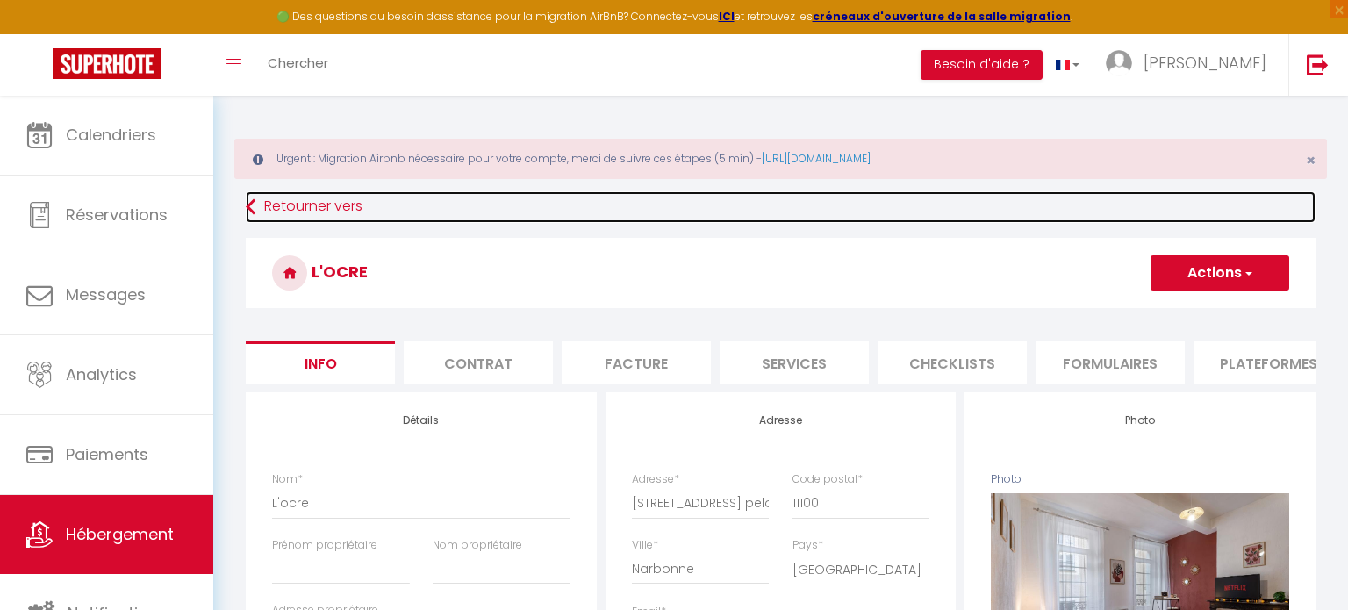
click at [262, 204] on link "Retourner vers" at bounding box center [781, 207] width 1070 height 32
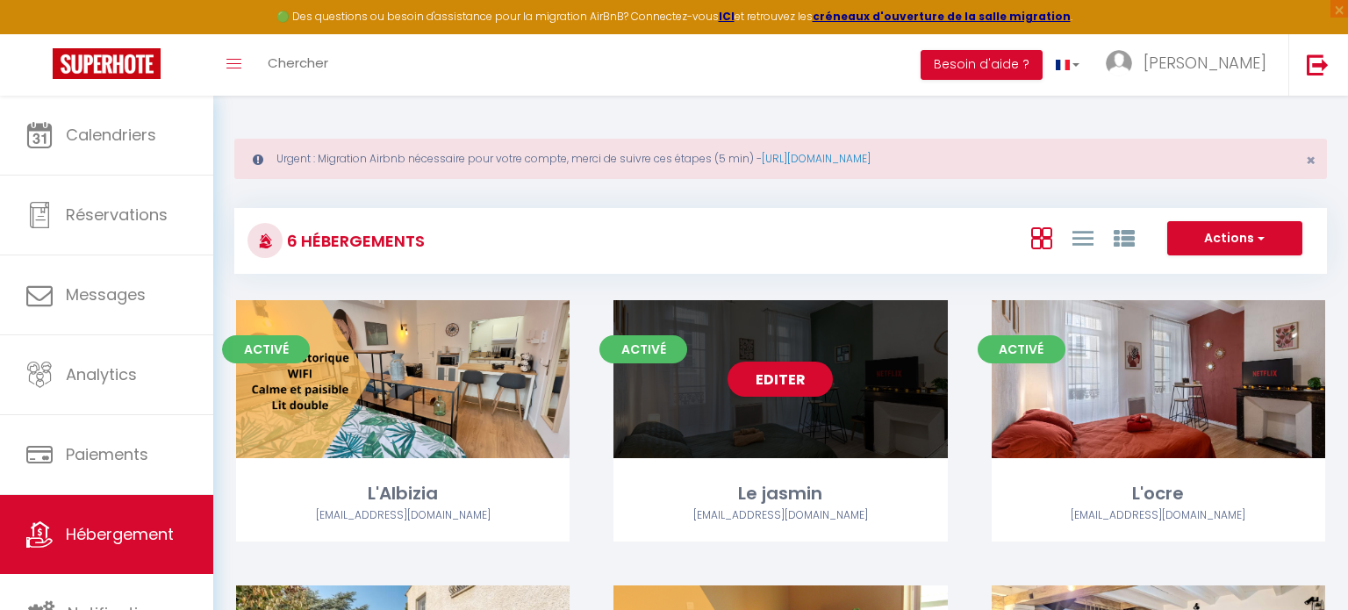
click at [885, 350] on div "Editer" at bounding box center [779, 379] width 333 height 158
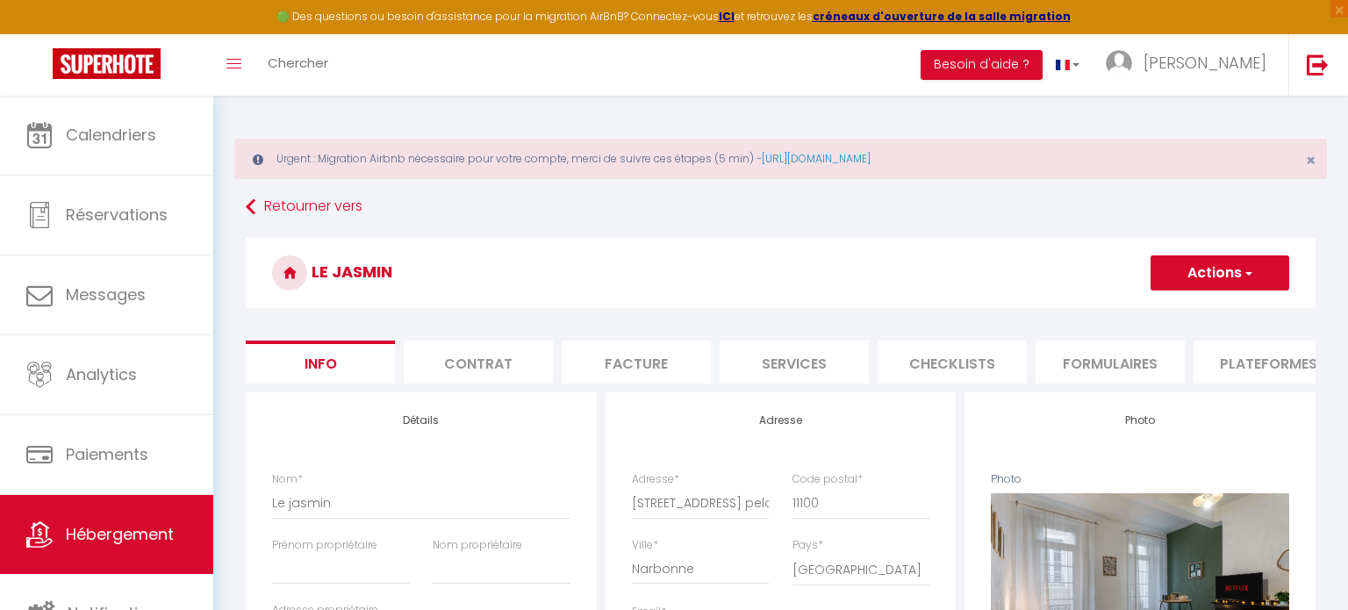
click at [1246, 352] on li "Plateformes" at bounding box center [1267, 361] width 149 height 43
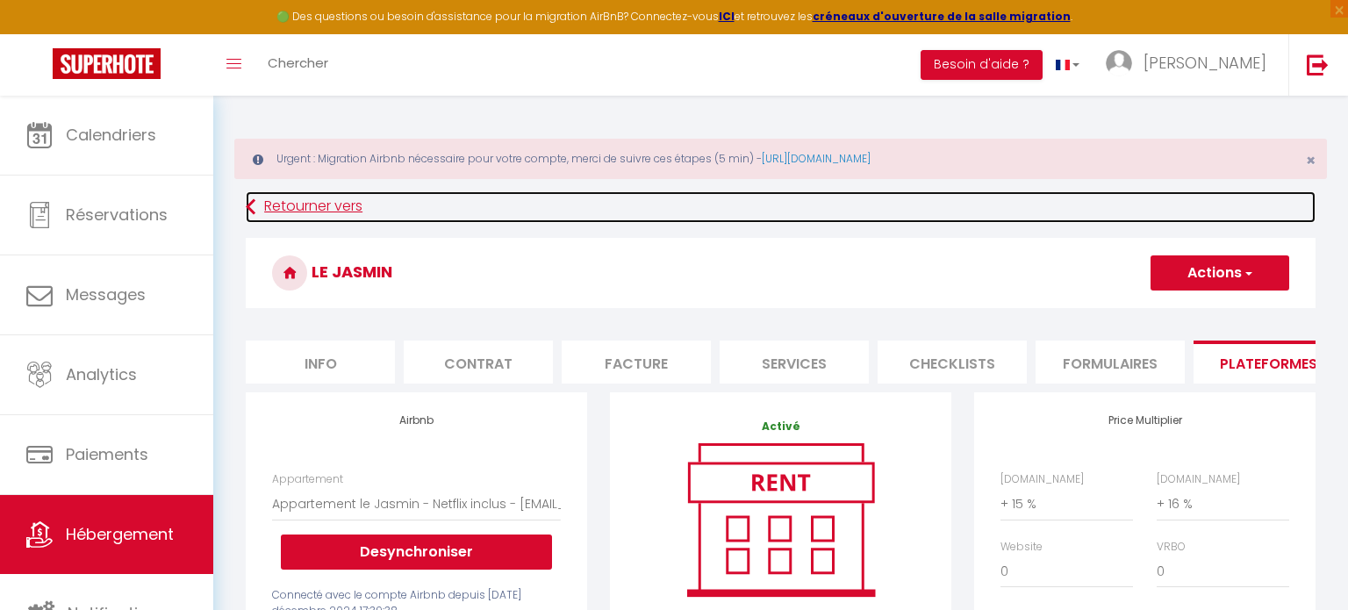
click at [326, 217] on link "Retourner vers" at bounding box center [781, 207] width 1070 height 32
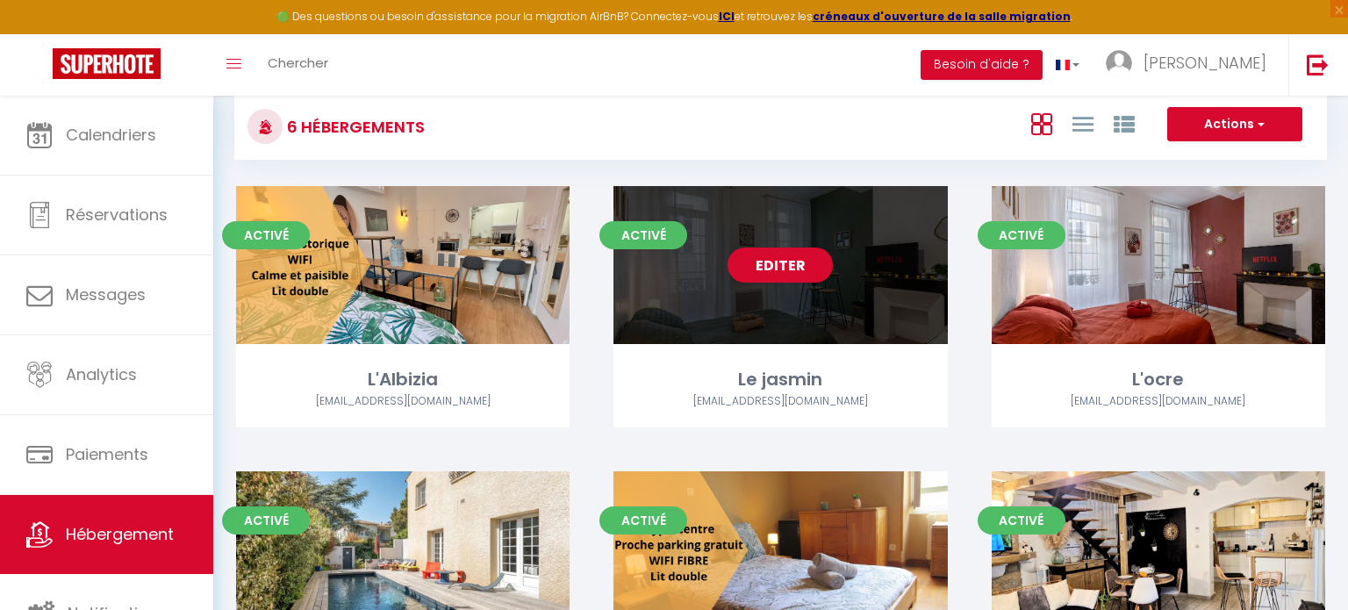
scroll to position [281, 0]
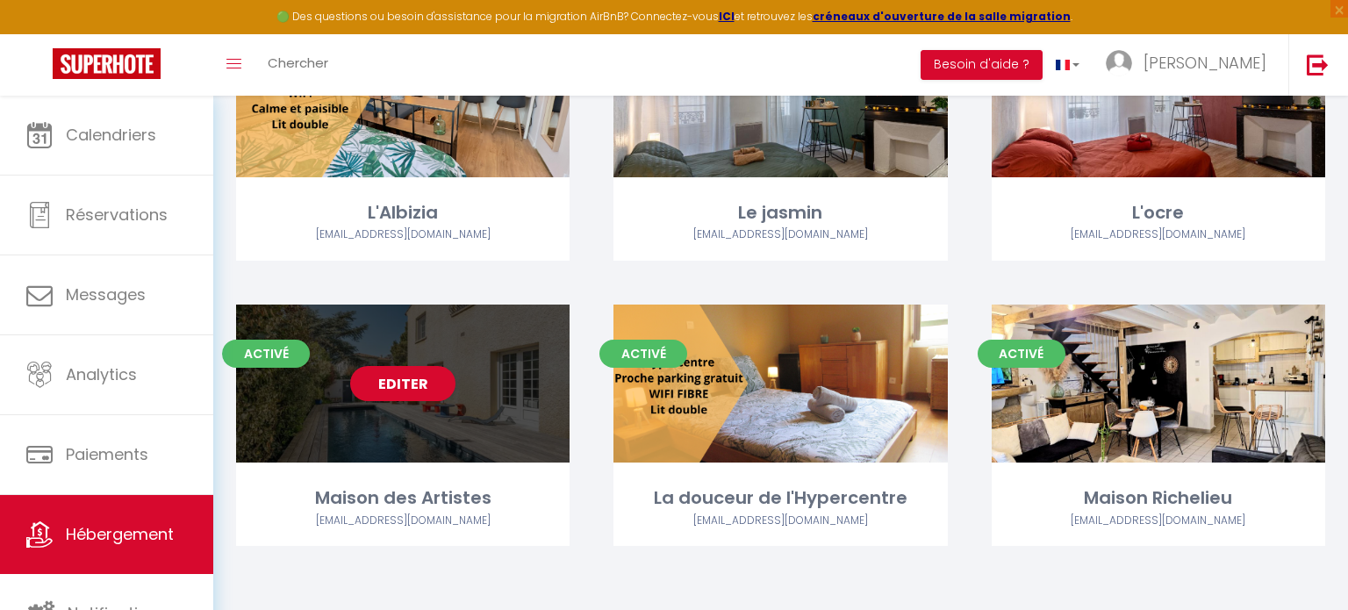
click at [360, 408] on div "Editer" at bounding box center [402, 383] width 333 height 158
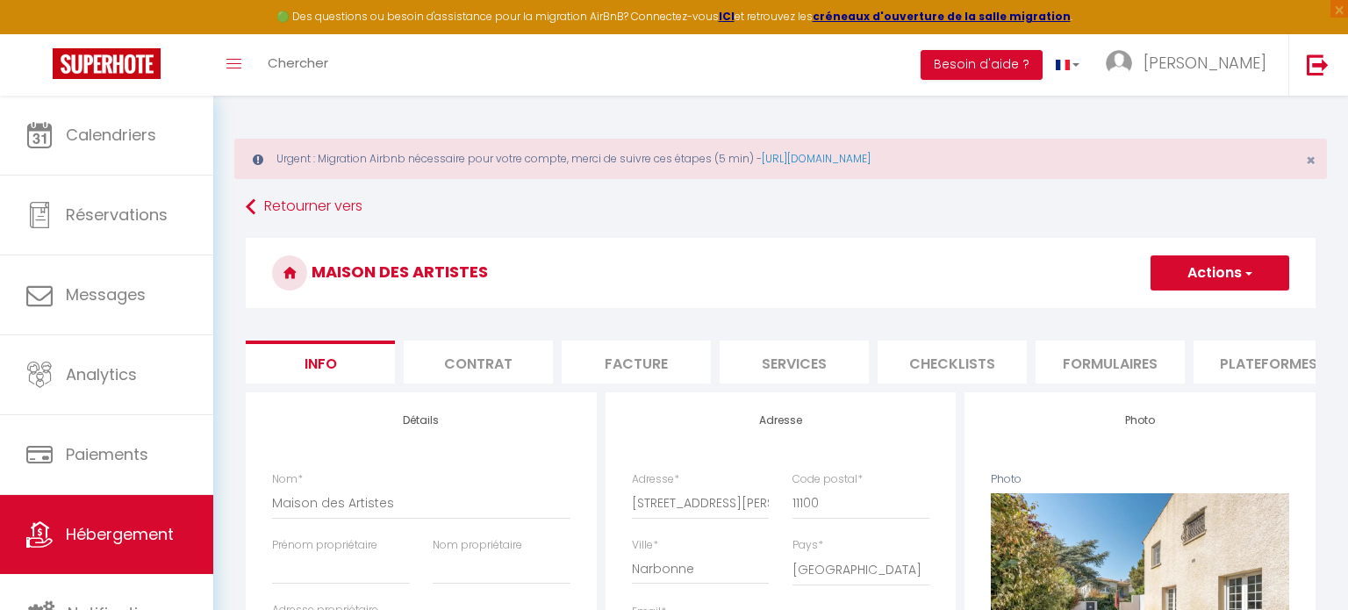
click at [1269, 376] on li "Plateformes" at bounding box center [1267, 361] width 149 height 43
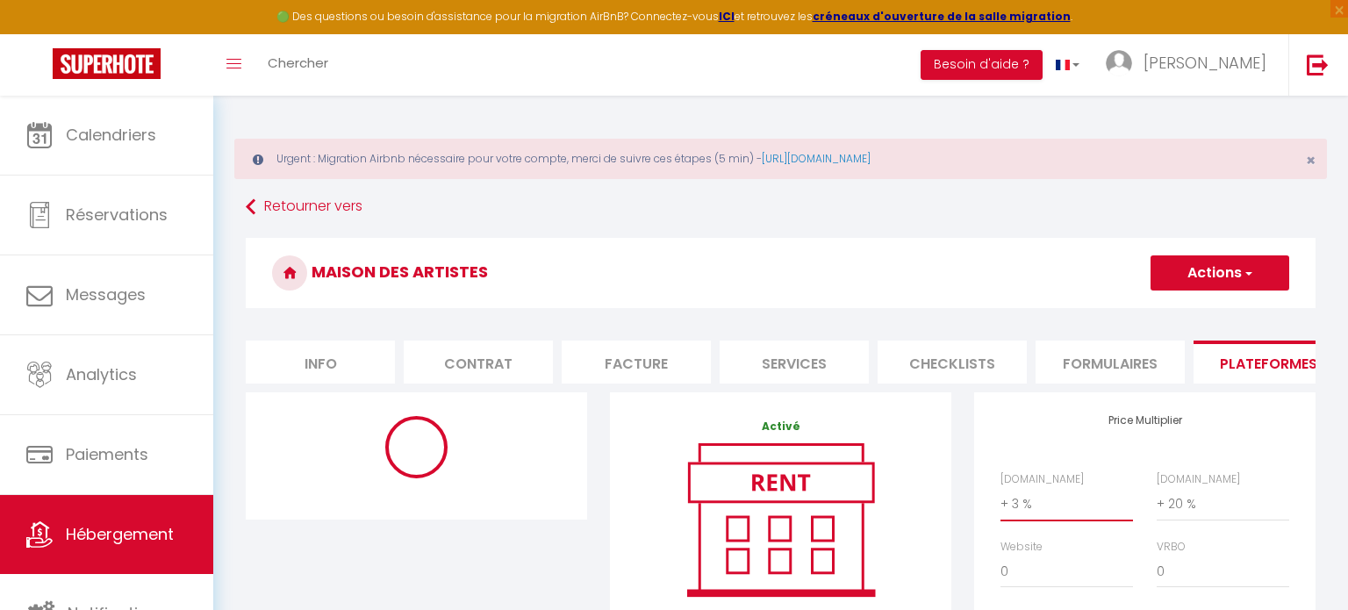
click at [1053, 508] on select "0 + 1 % + 2 % + 3 % + 4 % + 5 % + 6 % + 7 % + 8 % + 9 %" at bounding box center [1066, 503] width 133 height 33
click at [1000, 487] on select "0 + 1 % + 2 % + 3 % + 4 % + 5 % + 6 % + 7 % + 8 % + 9 %" at bounding box center [1066, 503] width 133 height 33
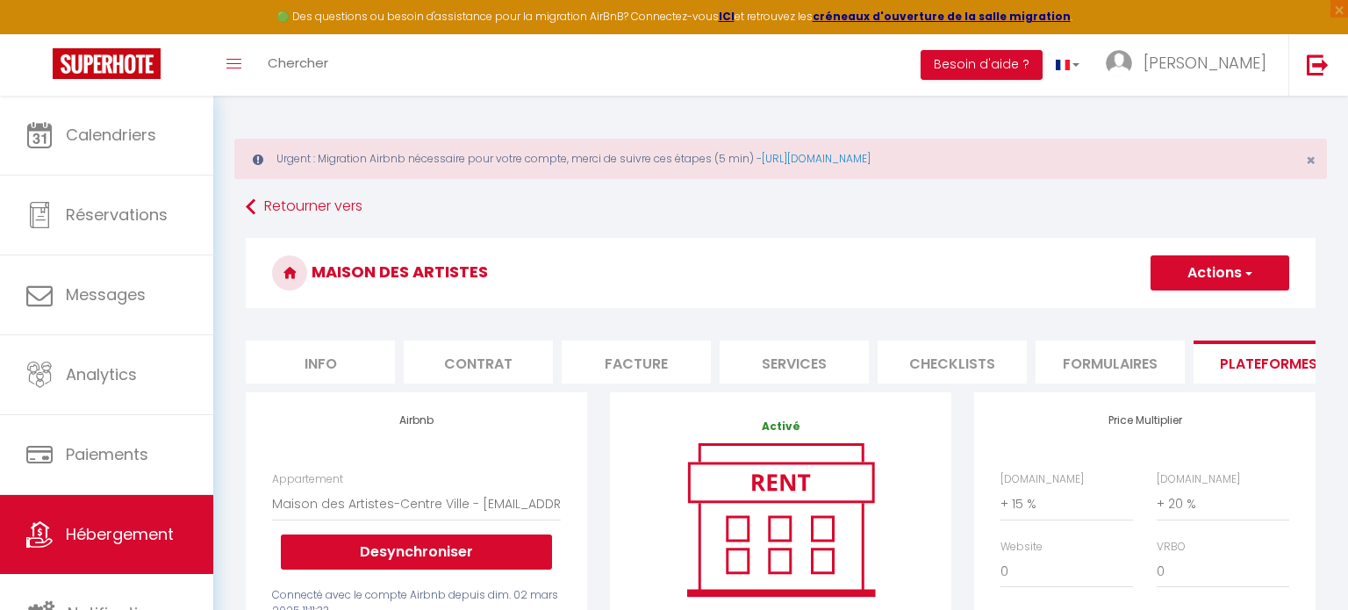
click at [1172, 283] on button "Actions" at bounding box center [1219, 272] width 139 height 35
click at [1190, 307] on link "Enregistrer" at bounding box center [1219, 311] width 139 height 23
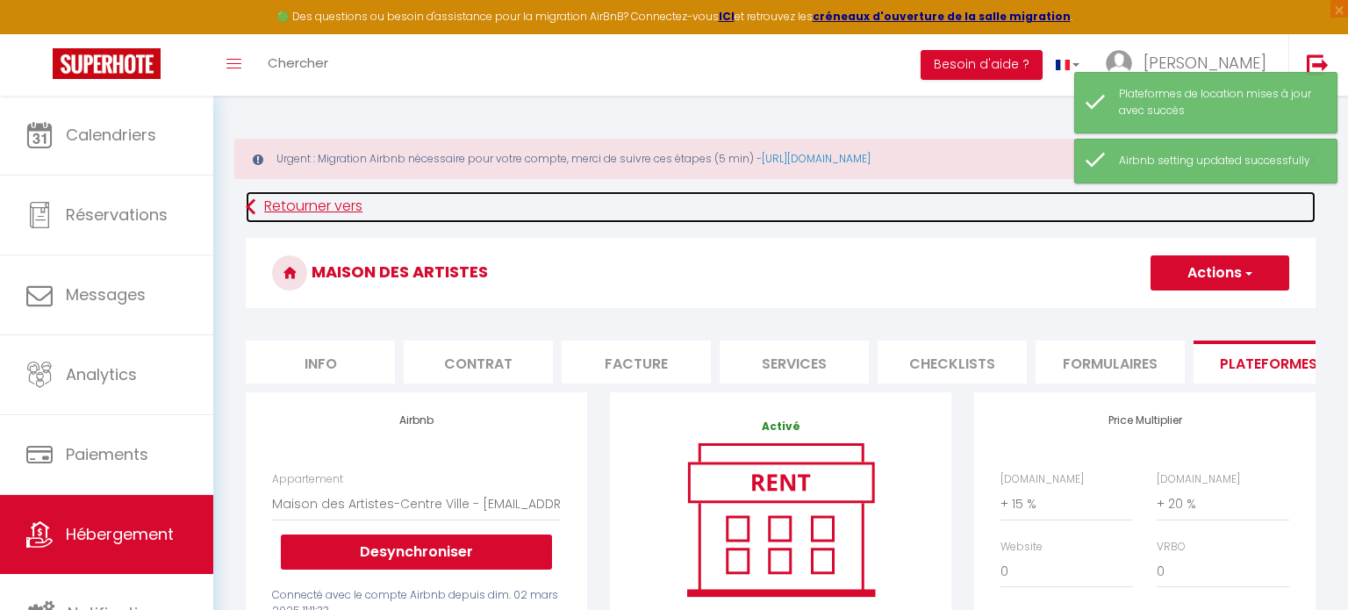
click at [347, 200] on link "Retourner vers" at bounding box center [781, 207] width 1070 height 32
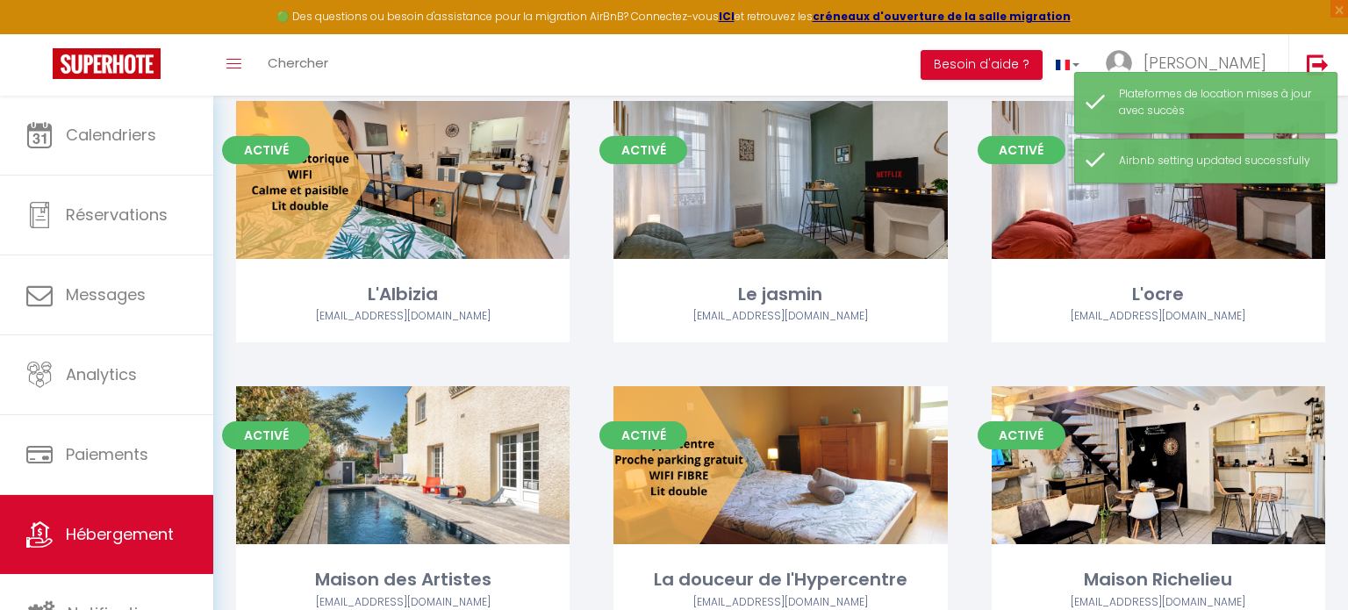
scroll to position [225, 0]
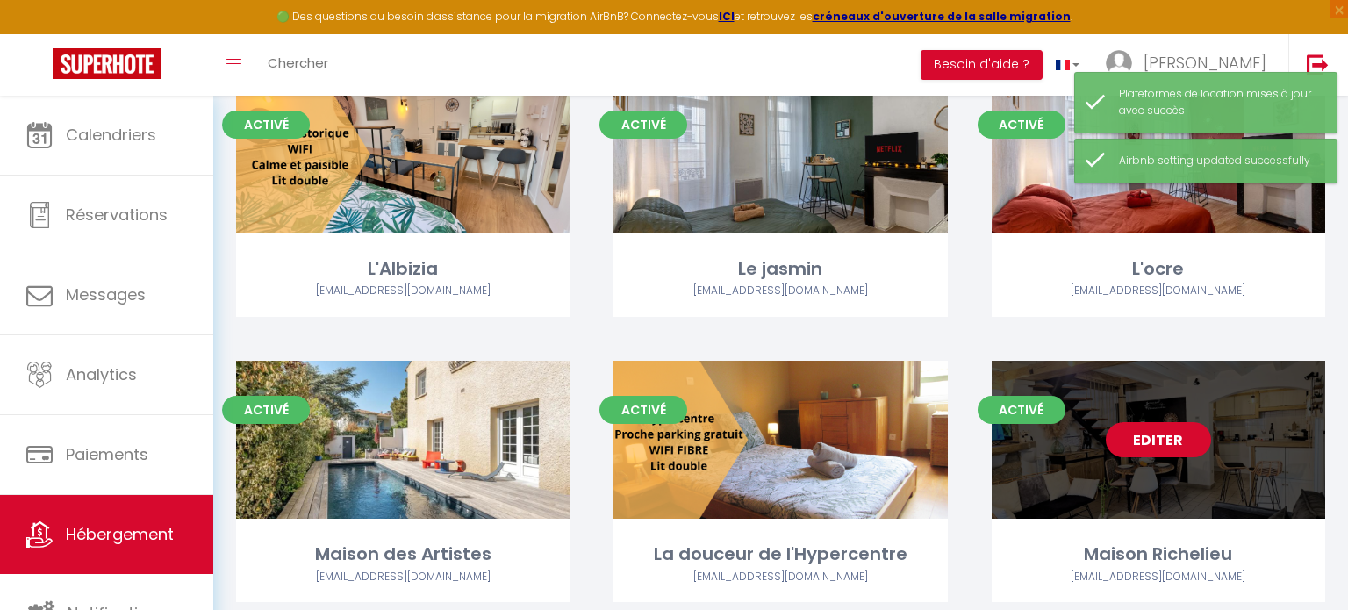
click at [1143, 454] on link "Editer" at bounding box center [1158, 439] width 105 height 35
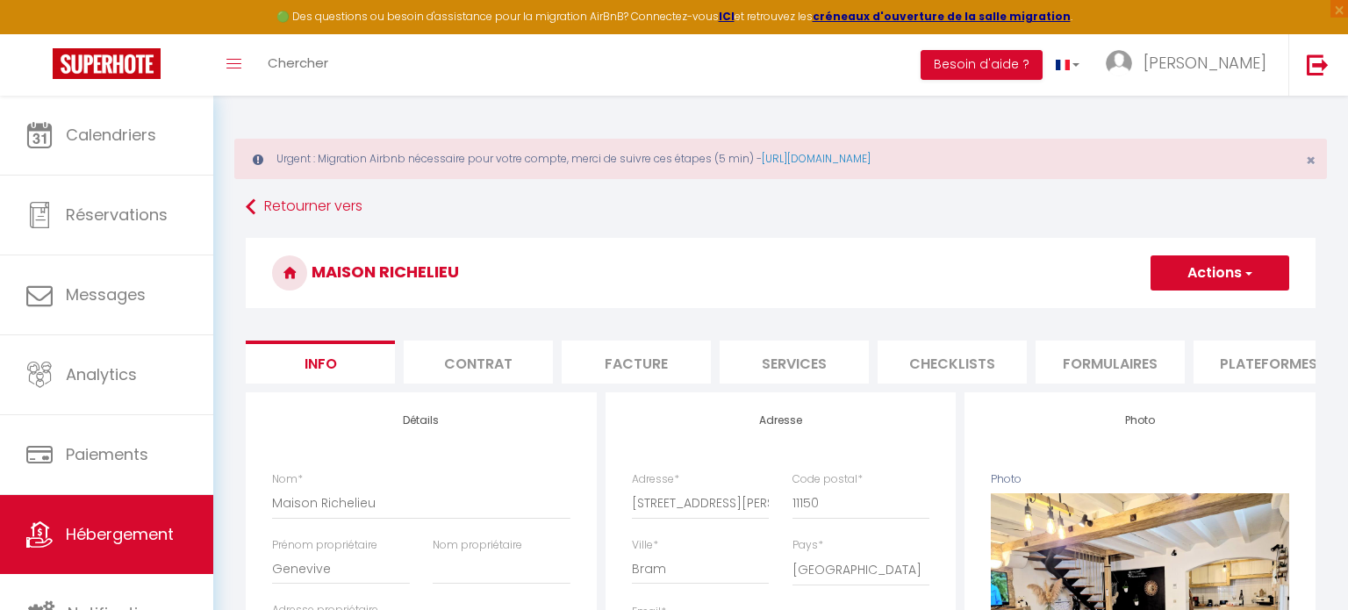
click at [1250, 362] on li "Plateformes" at bounding box center [1267, 361] width 149 height 43
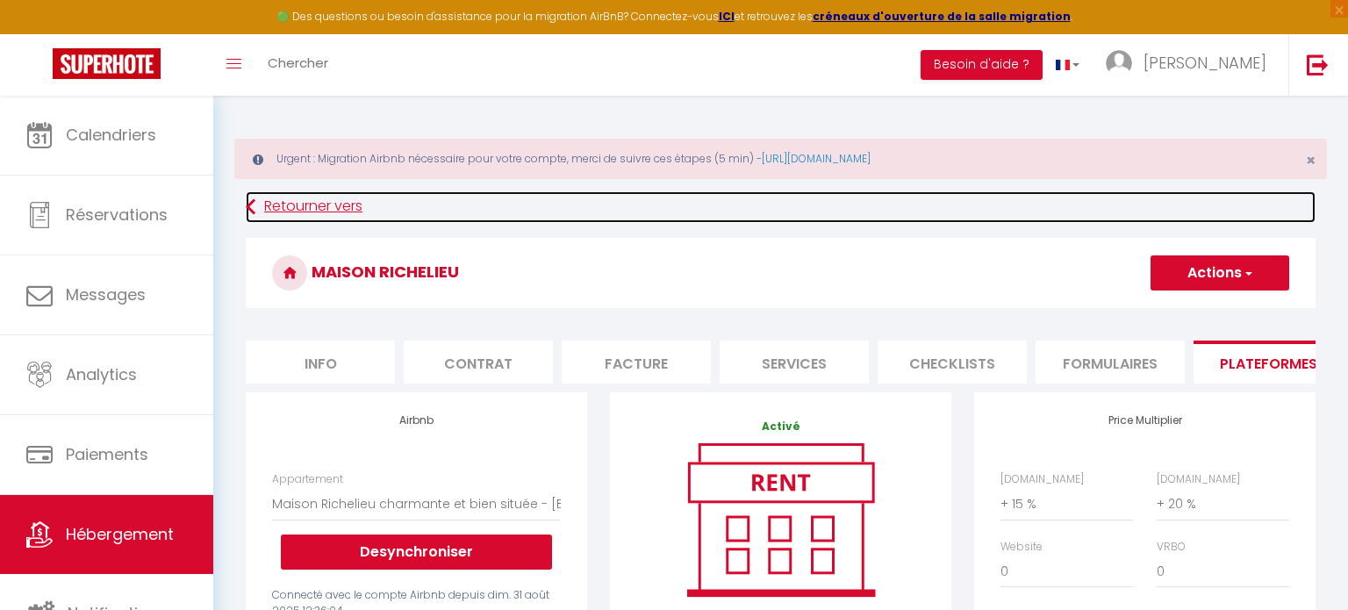
click at [273, 207] on link "Retourner vers" at bounding box center [781, 207] width 1070 height 32
